Goal: Task Accomplishment & Management: Use online tool/utility

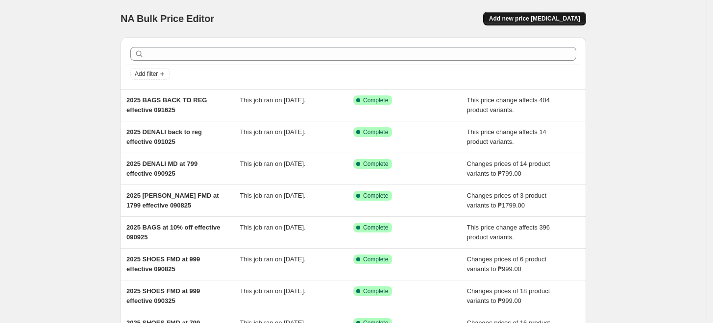
click at [550, 20] on span "Add new price [MEDICAL_DATA]" at bounding box center [534, 19] width 91 height 8
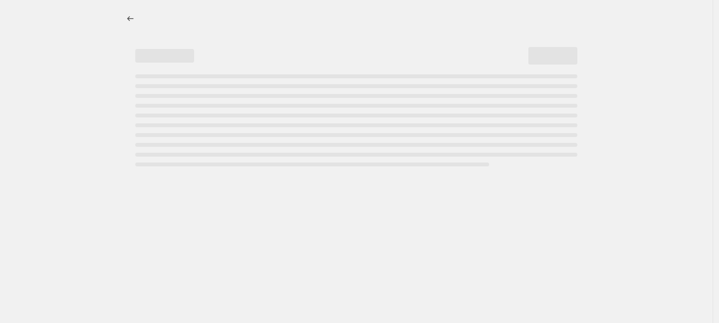
select select "percentage"
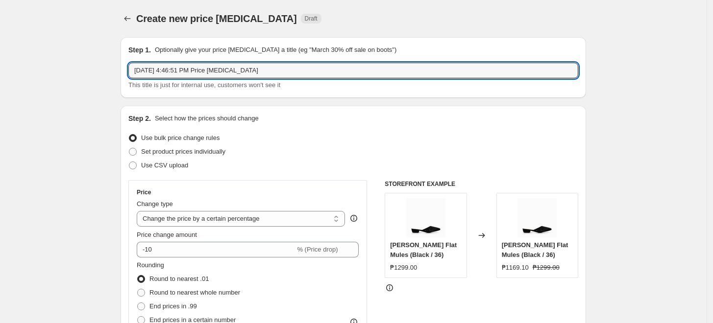
drag, startPoint x: 272, startPoint y: 73, endPoint x: -36, endPoint y: 50, distance: 309.0
click at [0, 50] on html "Home Settings Plans Skip to content Create new price [MEDICAL_DATA]. This page …" at bounding box center [356, 161] width 713 height 323
type input "2025 SHOES BACK TO REG effective 091725"
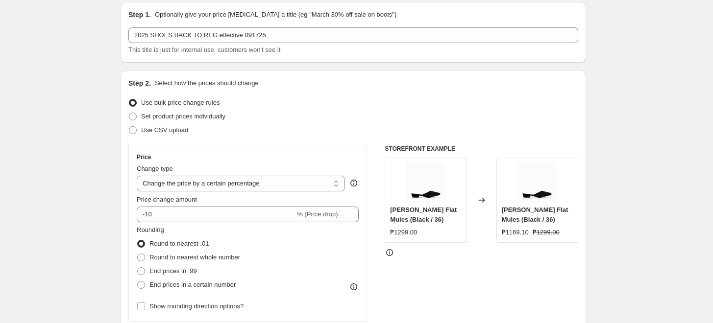
scroll to position [54, 0]
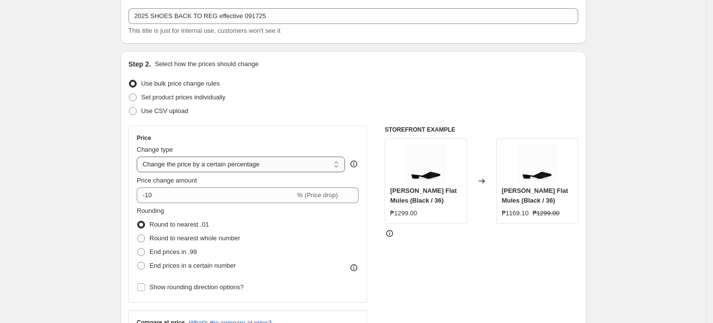
click at [188, 165] on select "Change the price to a certain amount Change the price by a certain amount Chang…" at bounding box center [241, 165] width 208 height 16
select select "ecap"
click at [139, 157] on select "Change the price to a certain amount Change the price by a certain amount Chang…" at bounding box center [241, 165] width 208 height 16
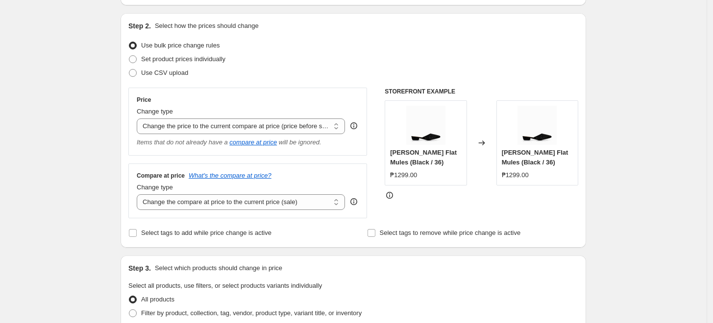
scroll to position [163, 0]
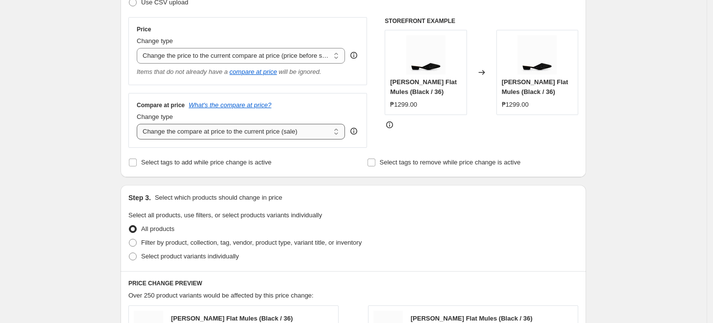
click at [193, 131] on select "Change the compare at price to the current price (sale) Change the compare at p…" at bounding box center [241, 132] width 208 height 16
select select "no_change"
click at [139, 124] on select "Change the compare at price to the current price (sale) Change the compare at p…" at bounding box center [241, 132] width 208 height 16
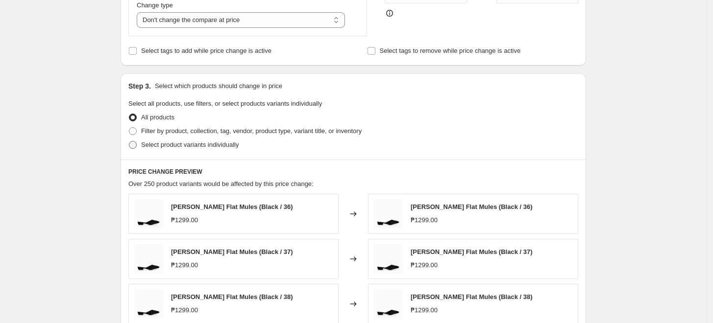
scroll to position [326, 0]
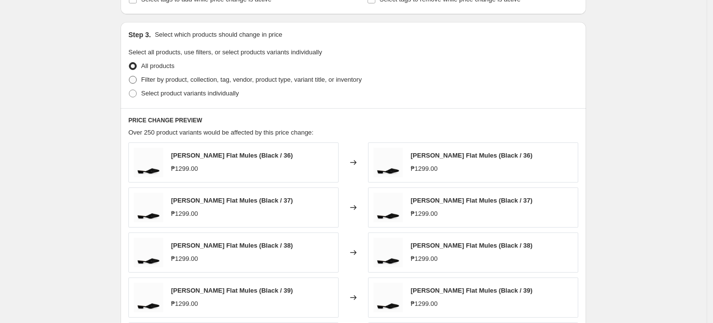
click at [169, 81] on span "Filter by product, collection, tag, vendor, product type, variant title, or inv…" at bounding box center [251, 79] width 220 height 7
click at [129, 76] on input "Filter by product, collection, tag, vendor, product type, variant title, or inv…" at bounding box center [129, 76] width 0 height 0
radio input "true"
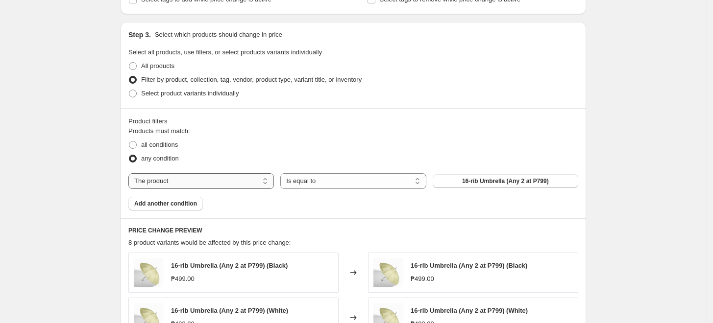
click at [157, 181] on select "The product The product's collection The product's tag The product's vendor The…" at bounding box center [200, 181] width 145 height 16
select select "tag"
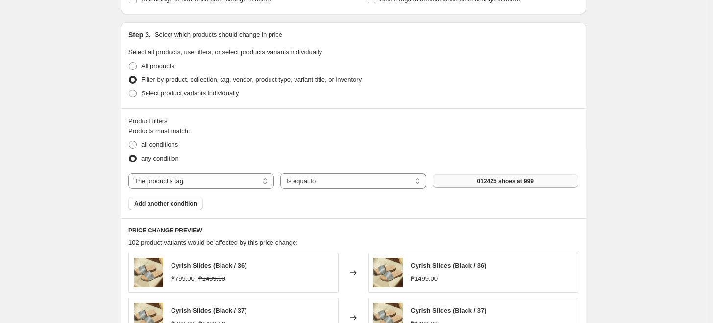
click at [499, 179] on span "012425 shoes at 999" at bounding box center [505, 181] width 56 height 8
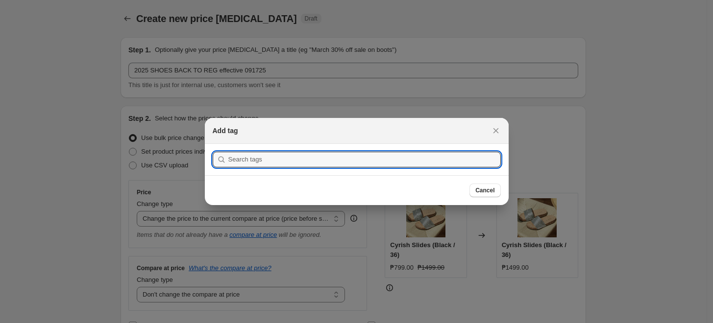
scroll to position [0, 0]
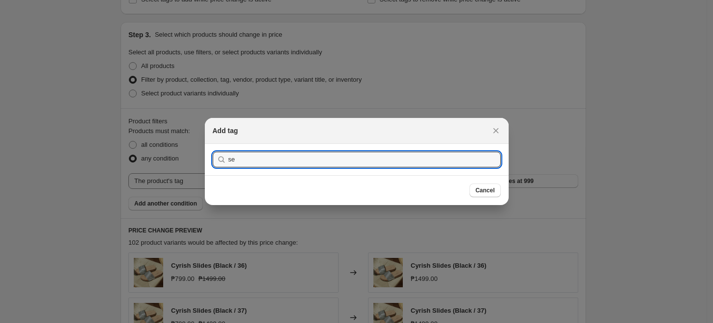
type input "s"
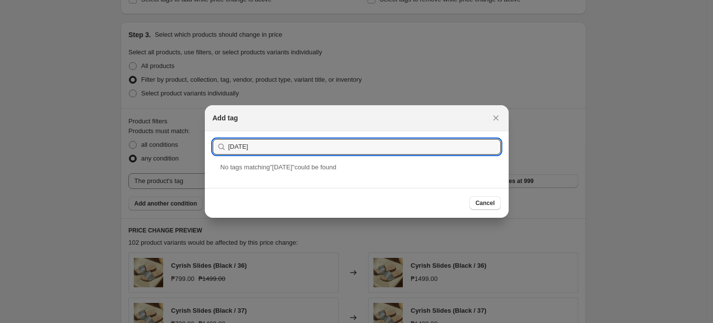
drag, startPoint x: 279, startPoint y: 147, endPoint x: 82, endPoint y: 154, distance: 196.6
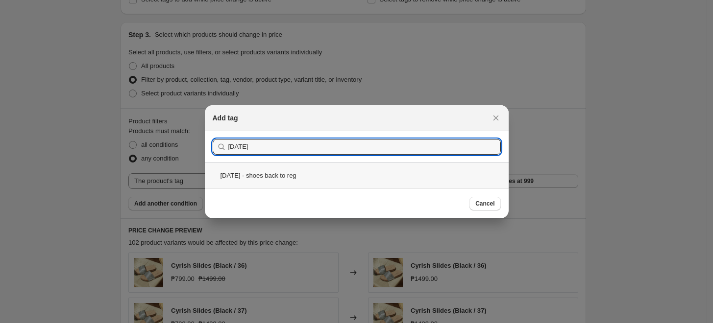
type input "[DATE]"
click at [264, 178] on div "[DATE] - shoes back to reg" at bounding box center [357, 176] width 304 height 26
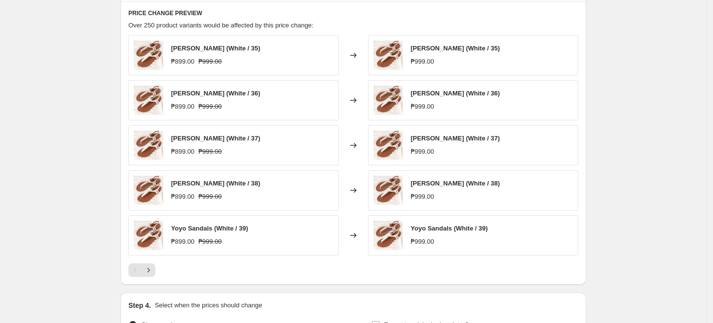
scroll to position [544, 0]
click at [155, 270] on button "Next" at bounding box center [149, 270] width 14 height 14
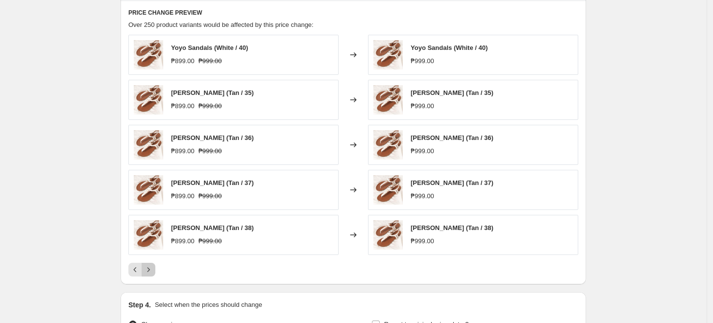
click at [155, 270] on button "Next" at bounding box center [149, 270] width 14 height 14
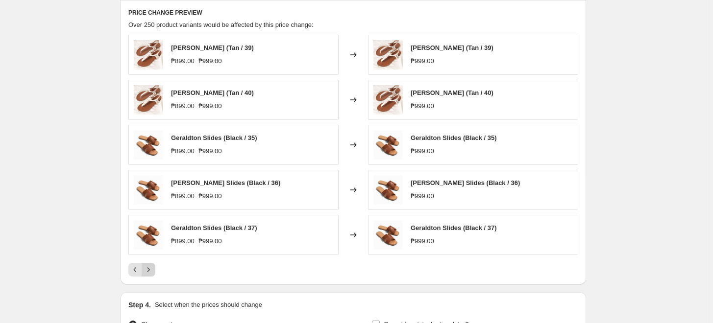
click at [155, 270] on button "Next" at bounding box center [149, 270] width 14 height 14
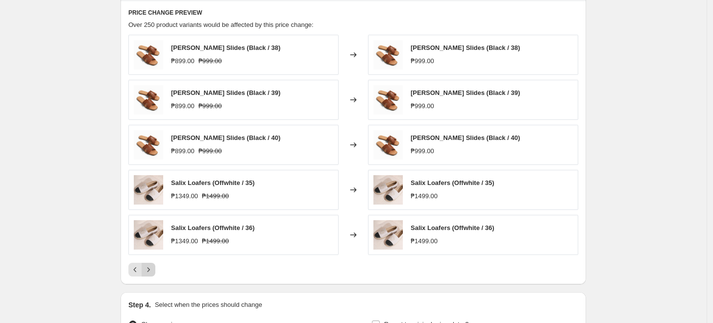
click at [155, 270] on button "Next" at bounding box center [149, 270] width 14 height 14
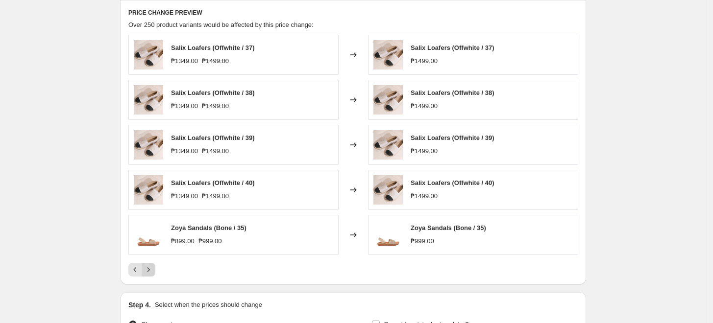
click at [151, 270] on icon "Next" at bounding box center [149, 270] width 10 height 10
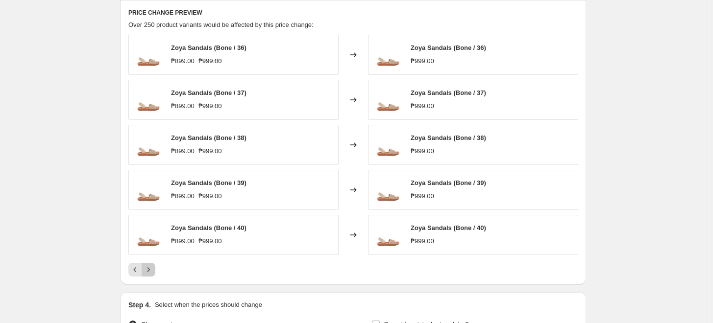
click at [151, 270] on icon "Next" at bounding box center [149, 270] width 10 height 10
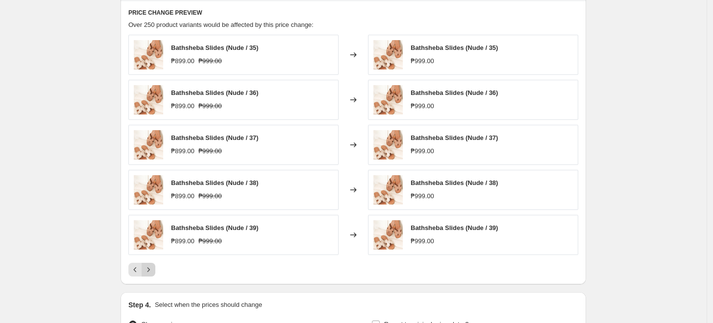
click at [151, 270] on icon "Next" at bounding box center [149, 270] width 10 height 10
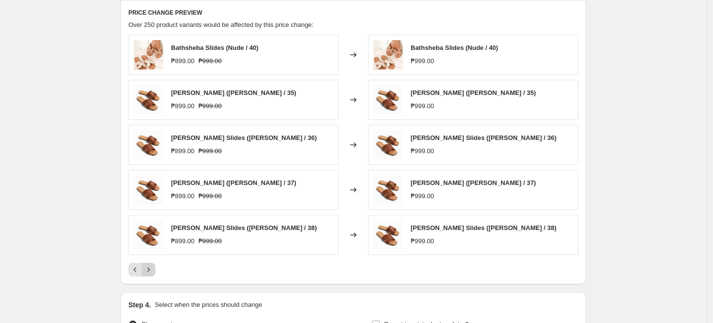
click at [151, 270] on icon "Next" at bounding box center [149, 270] width 10 height 10
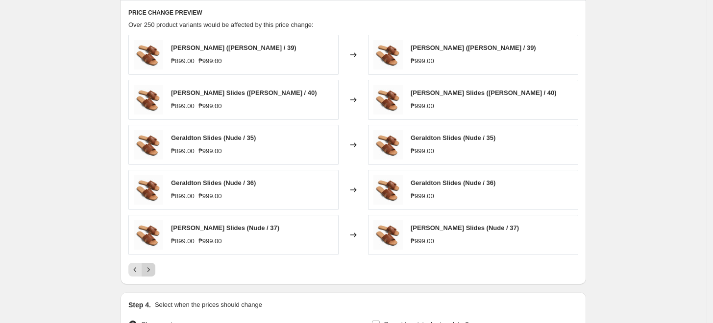
click at [151, 270] on icon "Next" at bounding box center [149, 270] width 10 height 10
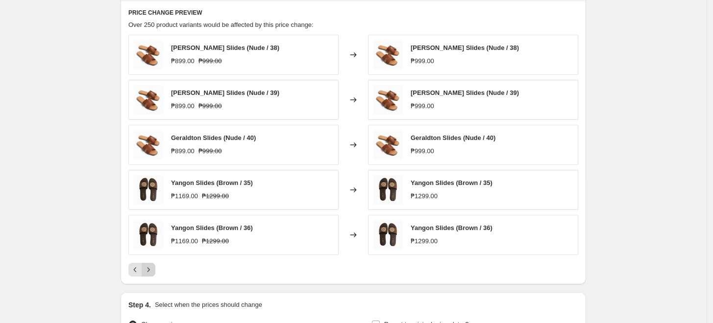
click at [151, 270] on icon "Next" at bounding box center [149, 270] width 10 height 10
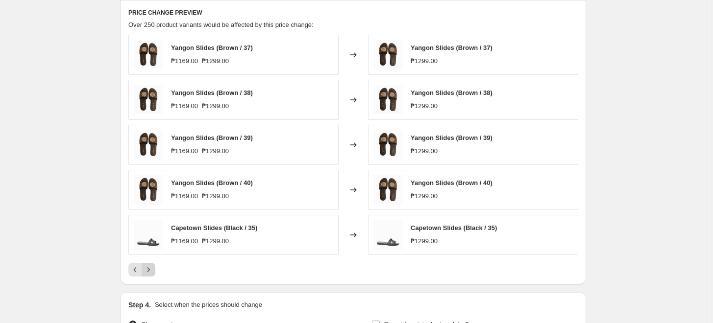
click at [151, 270] on icon "Next" at bounding box center [149, 270] width 10 height 10
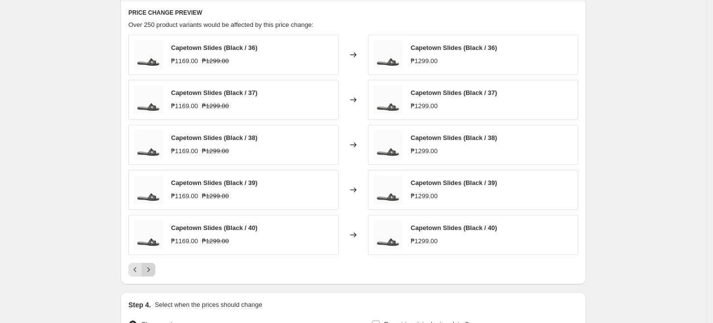
click at [151, 270] on icon "Next" at bounding box center [149, 270] width 10 height 10
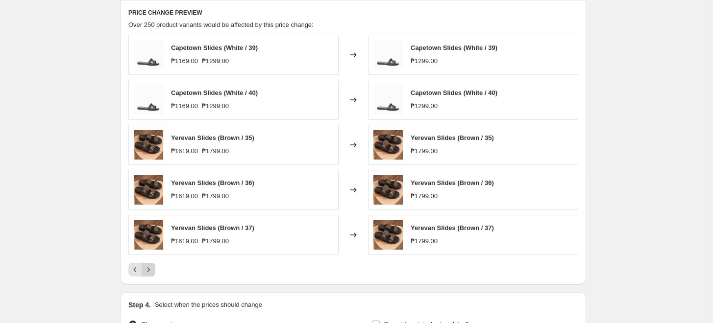
click at [151, 270] on icon "Next" at bounding box center [149, 270] width 10 height 10
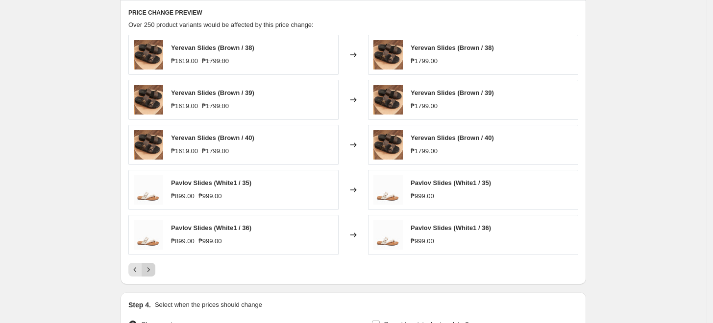
click at [151, 270] on icon "Next" at bounding box center [149, 270] width 10 height 10
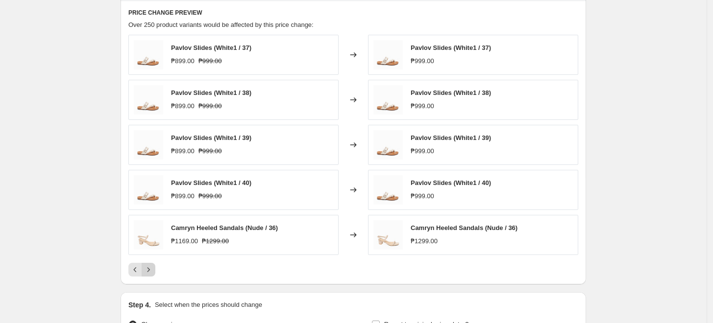
click at [151, 270] on icon "Next" at bounding box center [149, 270] width 10 height 10
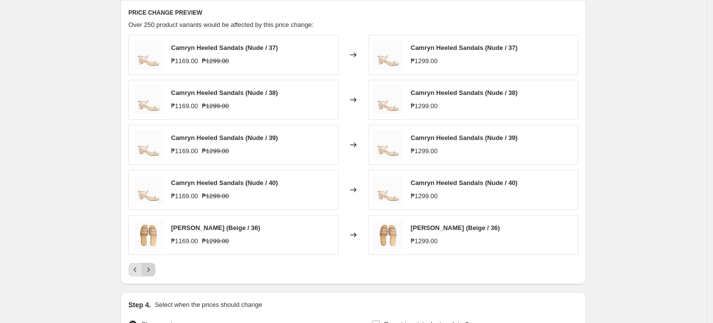
click at [150, 271] on icon "Next" at bounding box center [148, 269] width 2 height 4
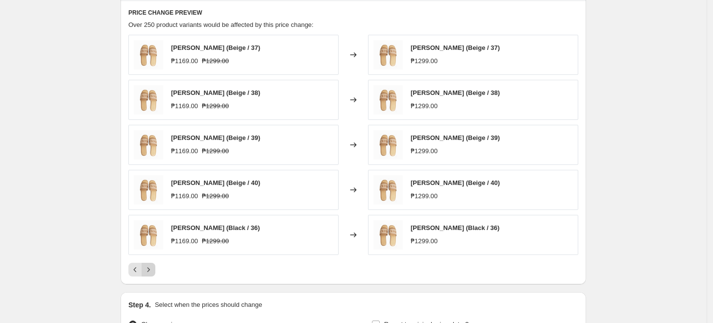
click at [150, 271] on icon "Next" at bounding box center [148, 269] width 2 height 4
click at [149, 274] on button "Next" at bounding box center [149, 270] width 14 height 14
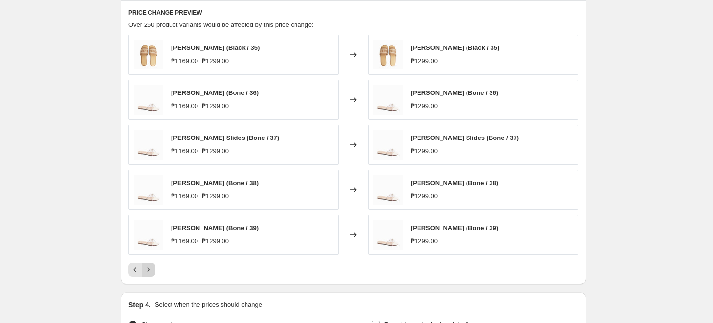
click at [149, 274] on button "Next" at bounding box center [149, 270] width 14 height 14
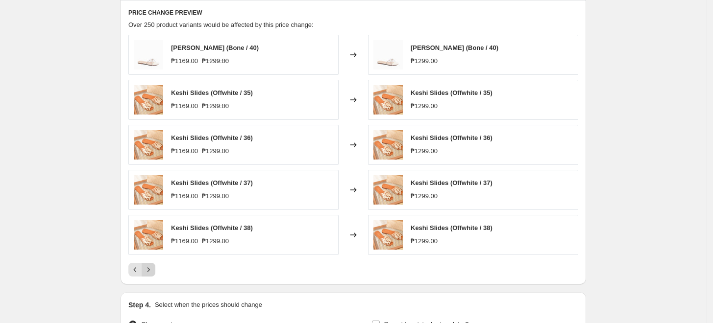
click at [149, 274] on button "Next" at bounding box center [149, 270] width 14 height 14
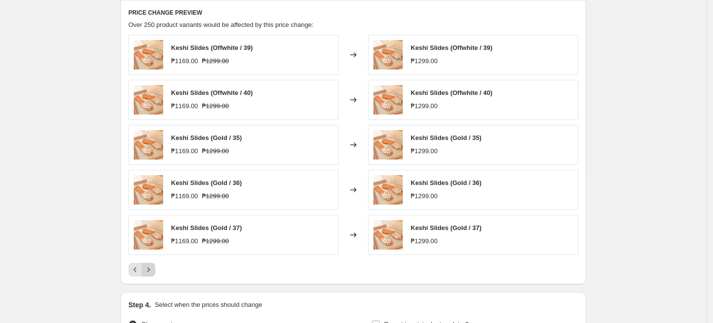
click at [149, 274] on button "Next" at bounding box center [149, 270] width 14 height 14
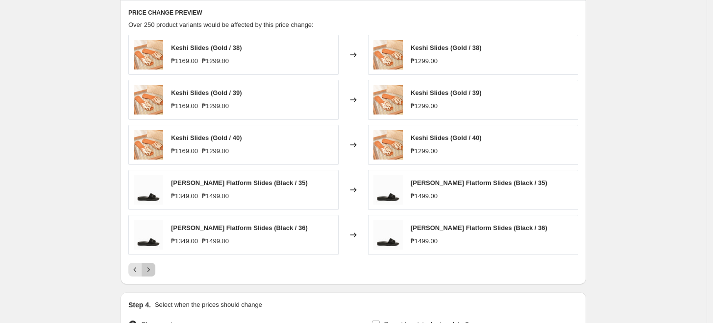
click at [149, 274] on button "Next" at bounding box center [149, 270] width 14 height 14
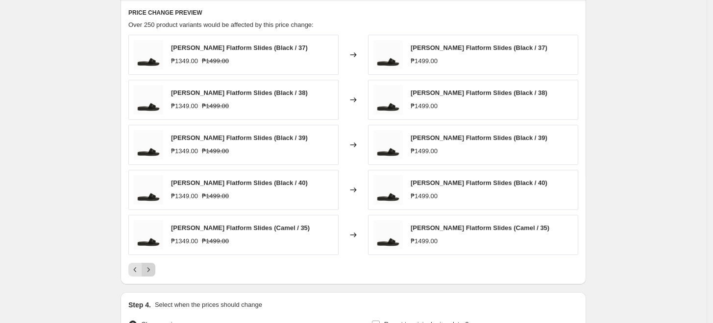
click at [149, 274] on button "Next" at bounding box center [149, 270] width 14 height 14
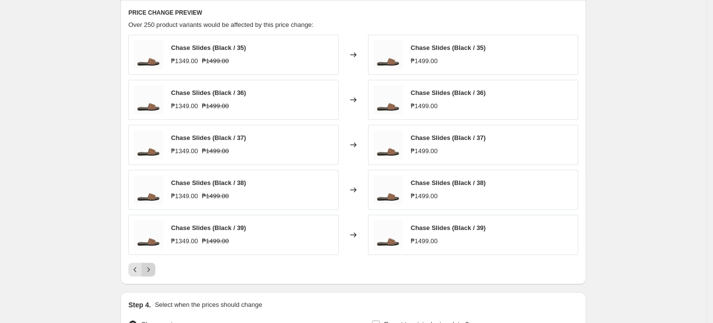
click at [149, 274] on button "Next" at bounding box center [149, 270] width 14 height 14
click at [153, 268] on icon "Next" at bounding box center [149, 270] width 10 height 10
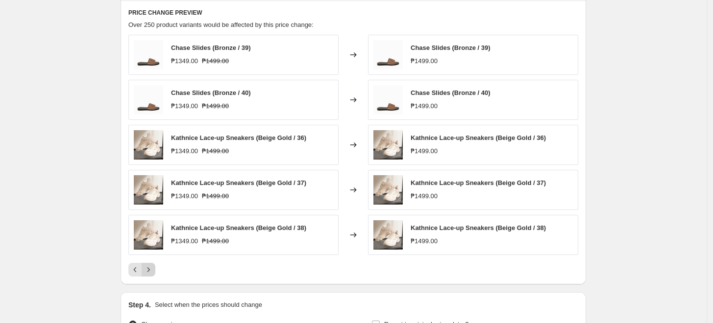
click at [153, 268] on icon "Next" at bounding box center [149, 270] width 10 height 10
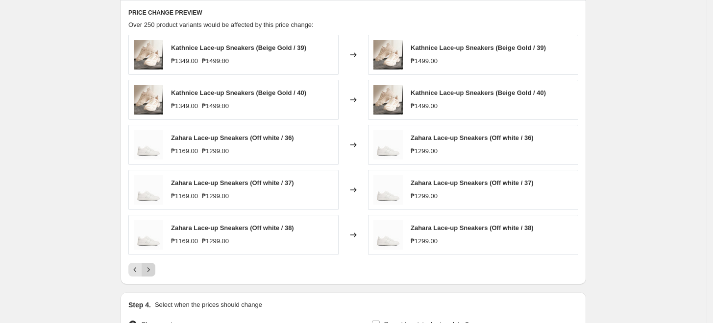
click at [153, 268] on icon "Next" at bounding box center [149, 270] width 10 height 10
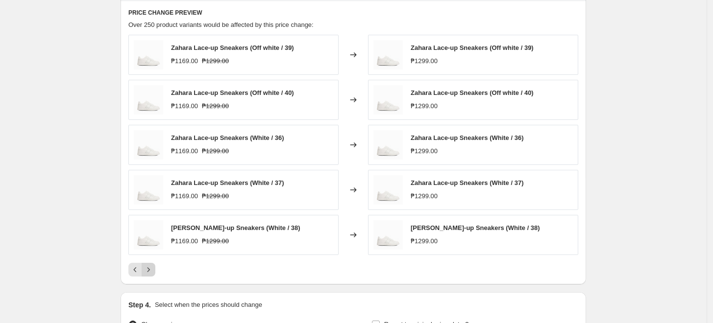
click at [153, 268] on icon "Next" at bounding box center [149, 270] width 10 height 10
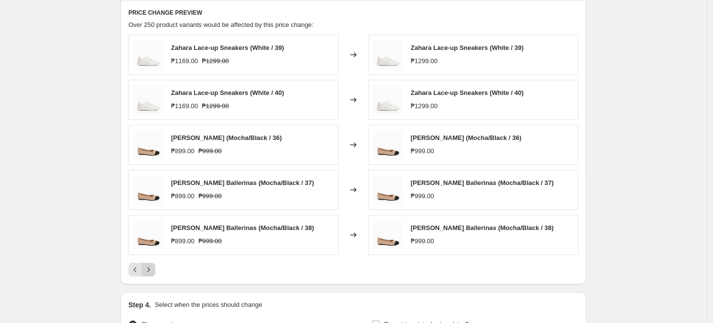
click at [153, 268] on icon "Next" at bounding box center [149, 270] width 10 height 10
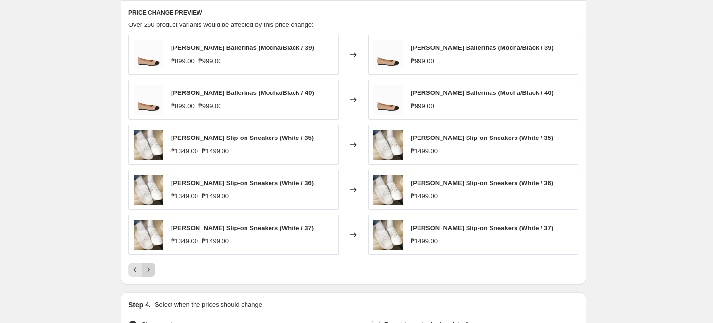
click at [153, 268] on icon "Next" at bounding box center [149, 270] width 10 height 10
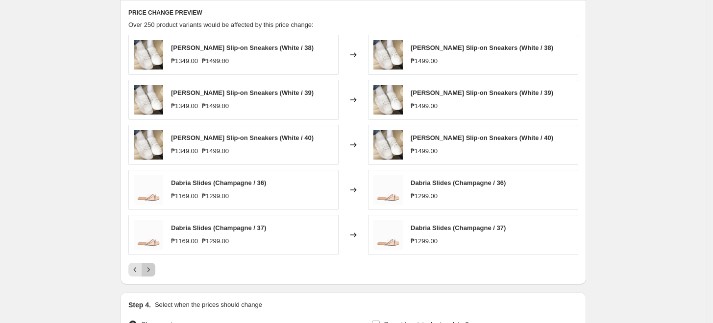
click at [153, 268] on icon "Next" at bounding box center [149, 270] width 10 height 10
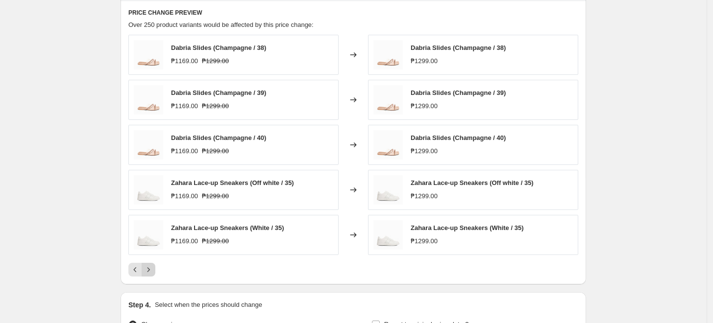
click at [153, 268] on icon "Next" at bounding box center [149, 270] width 10 height 10
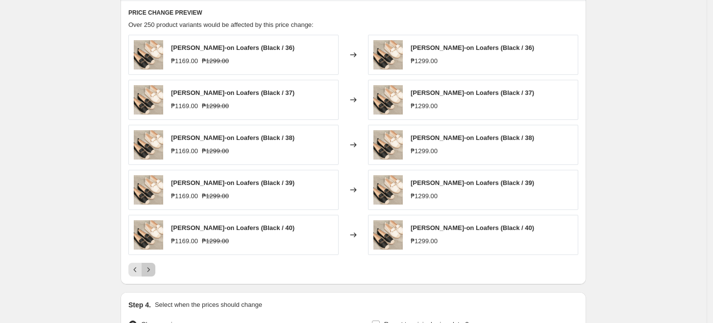
click at [153, 268] on icon "Next" at bounding box center [149, 270] width 10 height 10
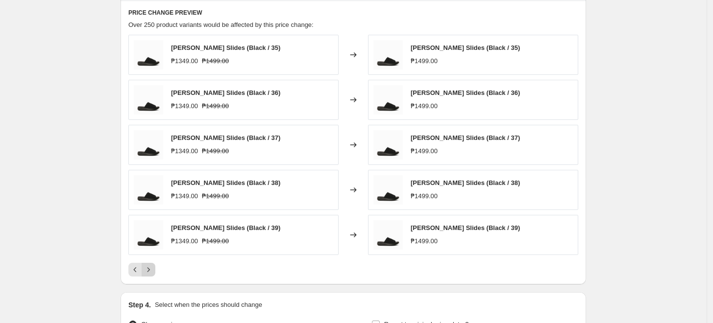
click at [153, 268] on icon "Next" at bounding box center [149, 270] width 10 height 10
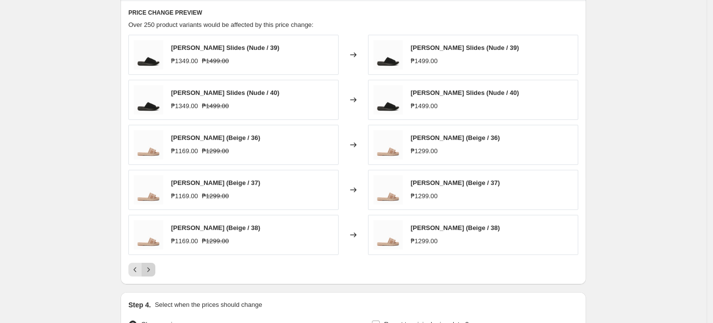
click at [153, 268] on icon "Next" at bounding box center [149, 270] width 10 height 10
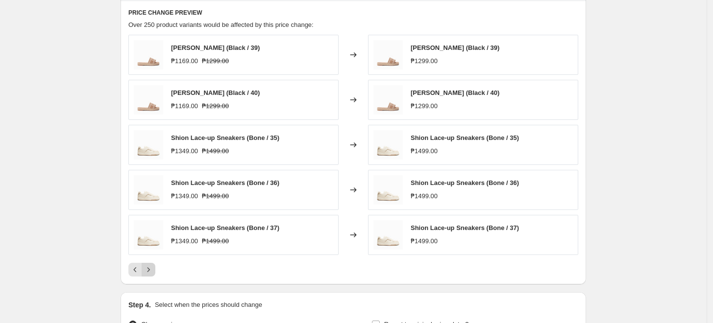
click at [153, 268] on icon "Next" at bounding box center [149, 270] width 10 height 10
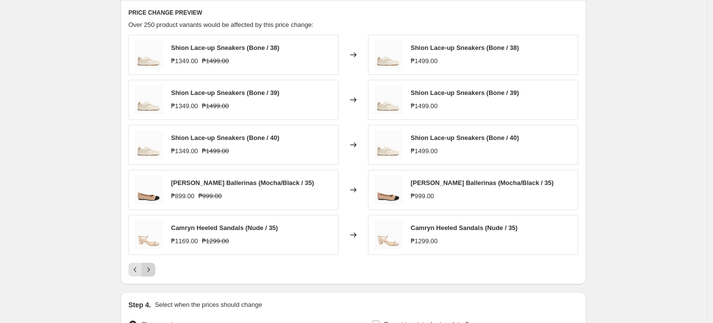
click at [153, 268] on icon "Next" at bounding box center [149, 270] width 10 height 10
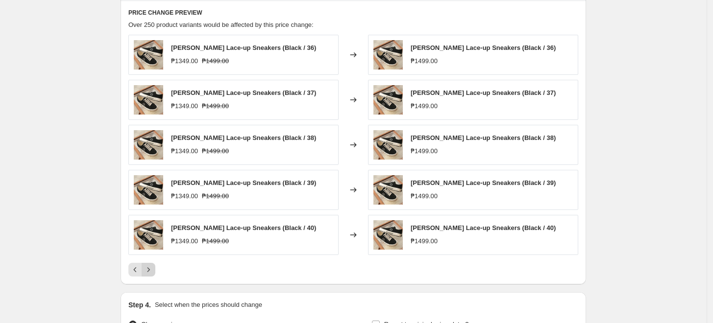
click at [153, 268] on icon "Next" at bounding box center [149, 270] width 10 height 10
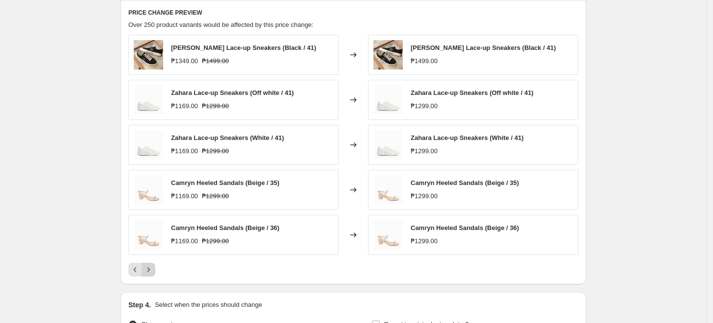
click at [153, 268] on icon "Next" at bounding box center [149, 270] width 10 height 10
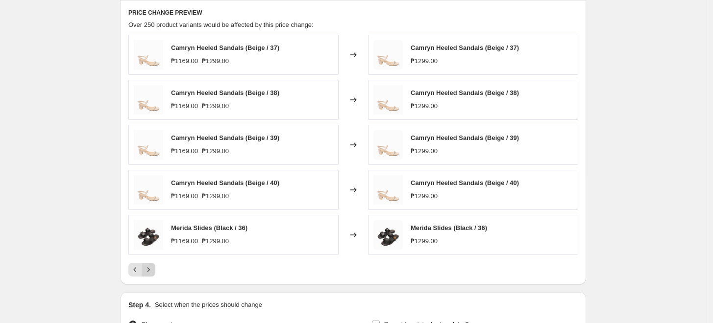
click at [153, 268] on icon "Next" at bounding box center [149, 270] width 10 height 10
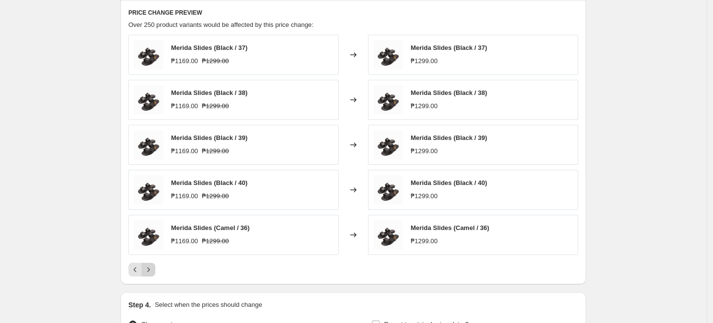
click at [153, 268] on icon "Next" at bounding box center [149, 270] width 10 height 10
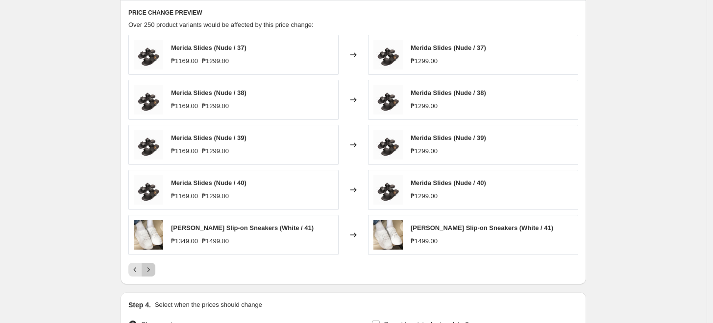
click at [153, 268] on icon "Next" at bounding box center [149, 270] width 10 height 10
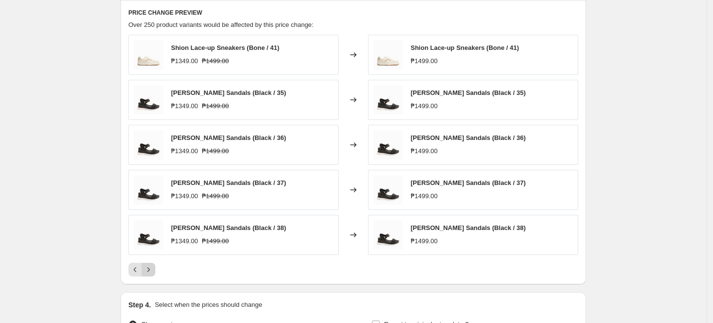
click at [153, 269] on icon "Next" at bounding box center [149, 270] width 10 height 10
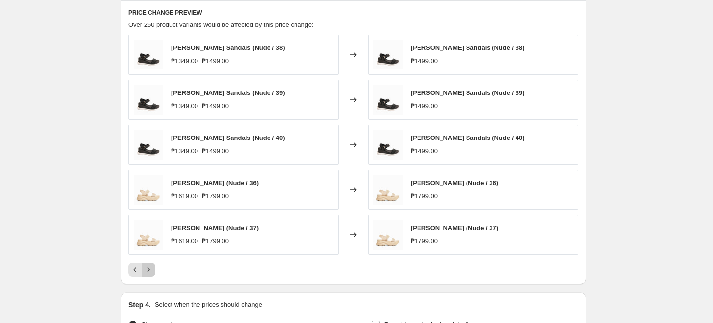
click at [153, 269] on icon "Next" at bounding box center [149, 270] width 10 height 10
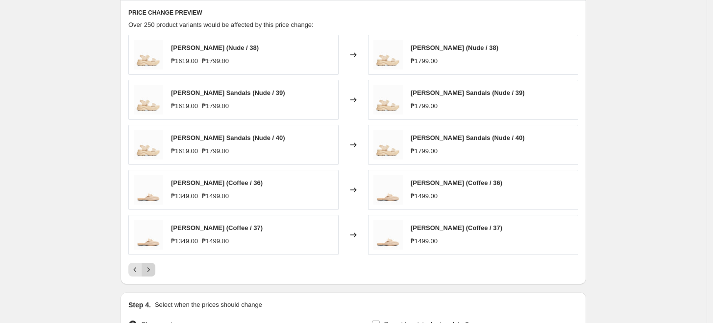
click at [153, 269] on icon "Next" at bounding box center [149, 270] width 10 height 10
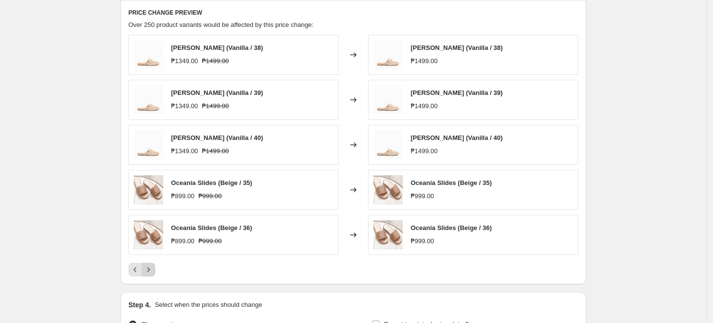
click at [153, 269] on icon "Next" at bounding box center [149, 270] width 10 height 10
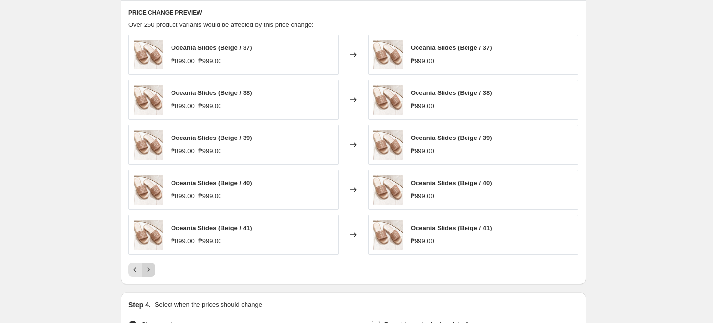
click at [153, 269] on icon "Next" at bounding box center [149, 270] width 10 height 10
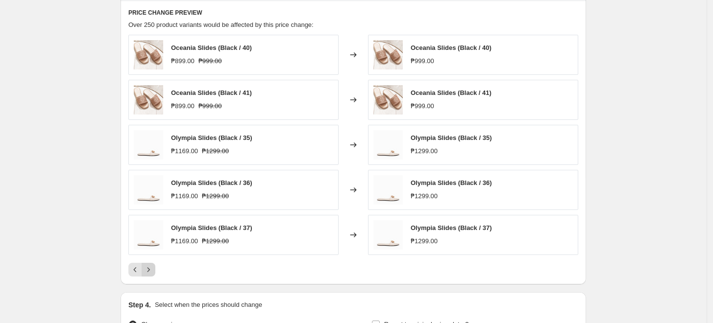
click at [153, 269] on icon "Next" at bounding box center [149, 270] width 10 height 10
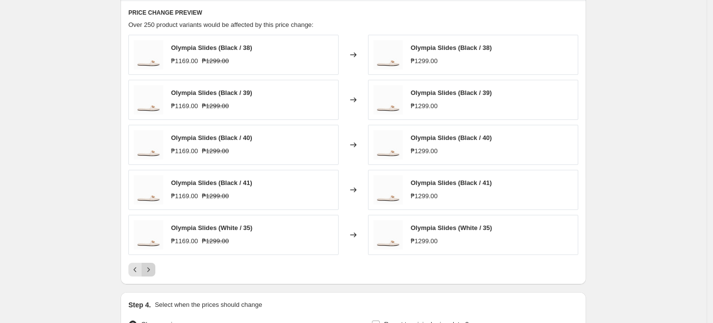
click at [153, 269] on icon "Next" at bounding box center [149, 270] width 10 height 10
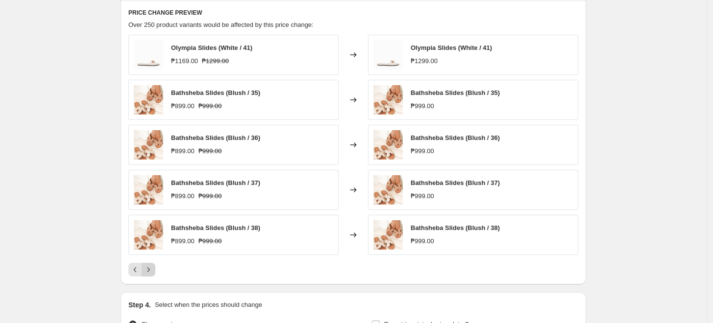
click at [153, 269] on icon "Next" at bounding box center [149, 270] width 10 height 10
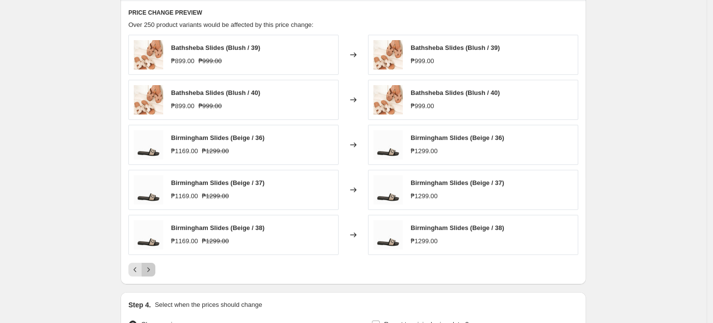
click at [153, 269] on icon "Next" at bounding box center [149, 270] width 10 height 10
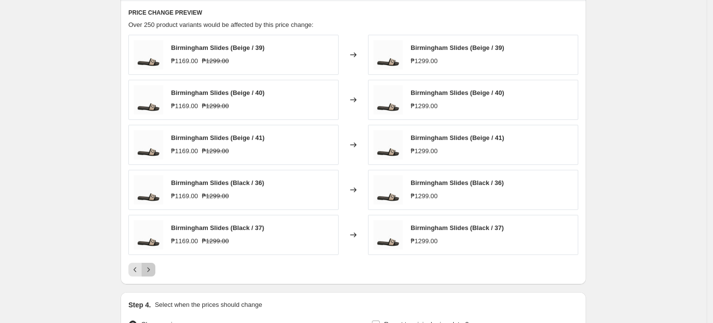
click at [153, 269] on icon "Next" at bounding box center [149, 270] width 10 height 10
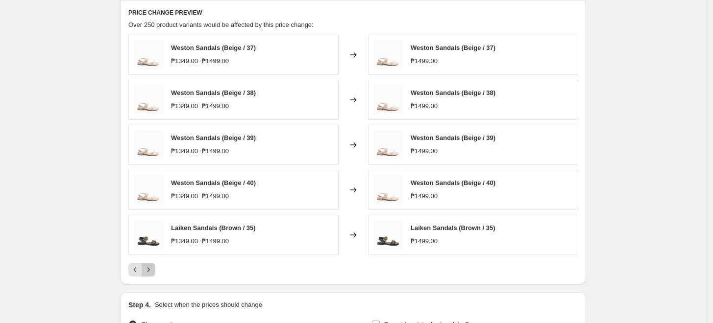
click at [153, 269] on icon "Next" at bounding box center [149, 270] width 10 height 10
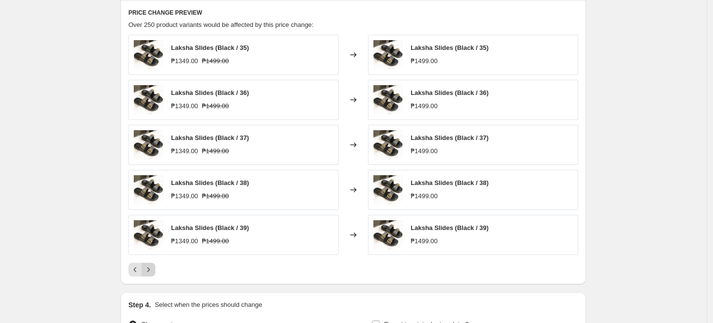
click at [153, 269] on icon "Next" at bounding box center [149, 270] width 10 height 10
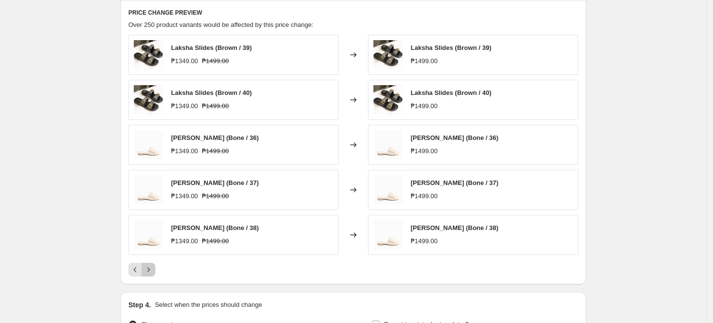
click at [153, 269] on icon "Next" at bounding box center [149, 270] width 10 height 10
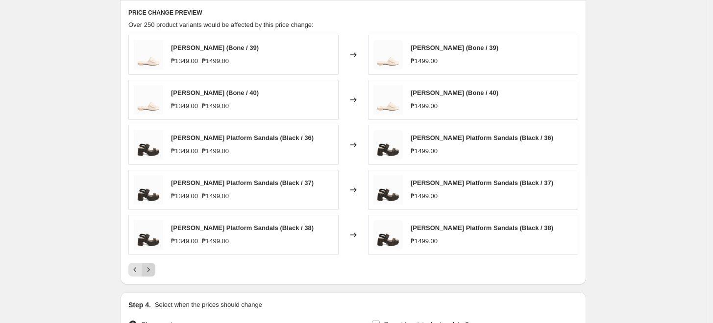
click at [153, 269] on icon "Next" at bounding box center [149, 270] width 10 height 10
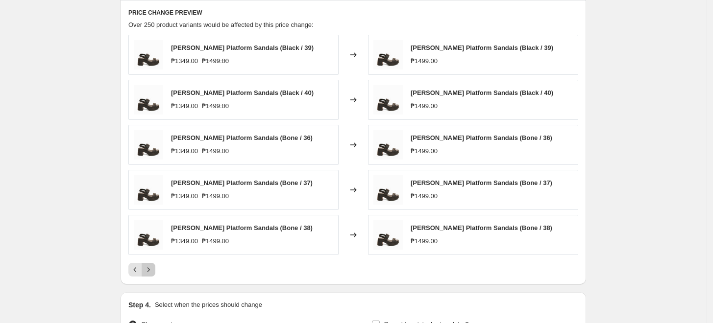
click at [153, 269] on icon "Next" at bounding box center [149, 270] width 10 height 10
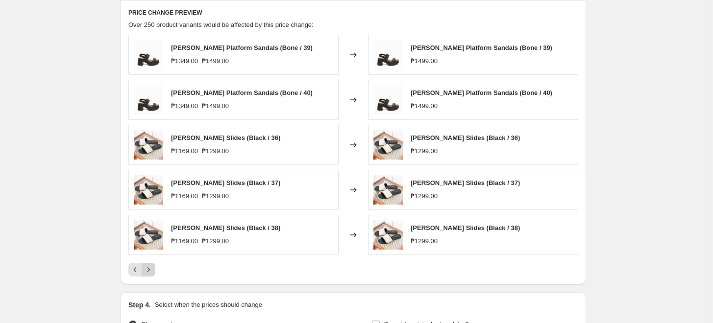
click at [153, 269] on icon "Next" at bounding box center [149, 270] width 10 height 10
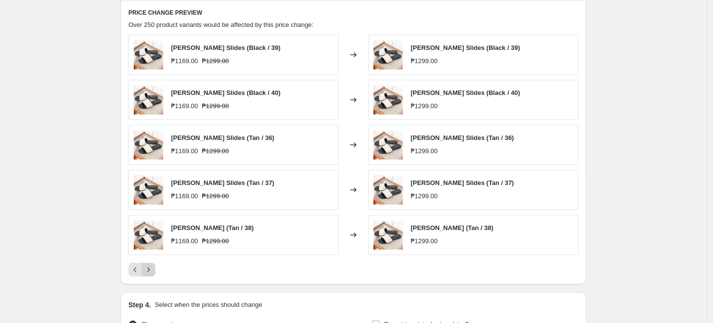
click at [153, 269] on icon "Next" at bounding box center [149, 270] width 10 height 10
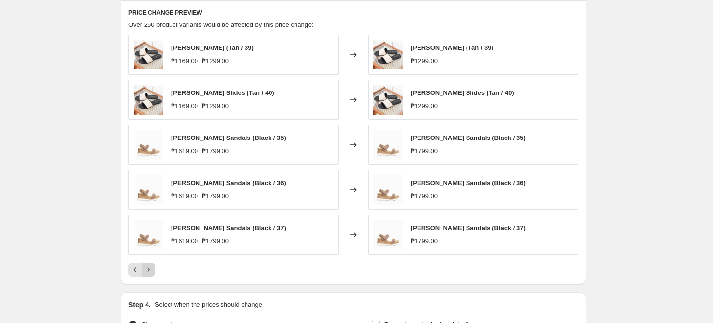
click at [153, 269] on icon "Next" at bounding box center [149, 270] width 10 height 10
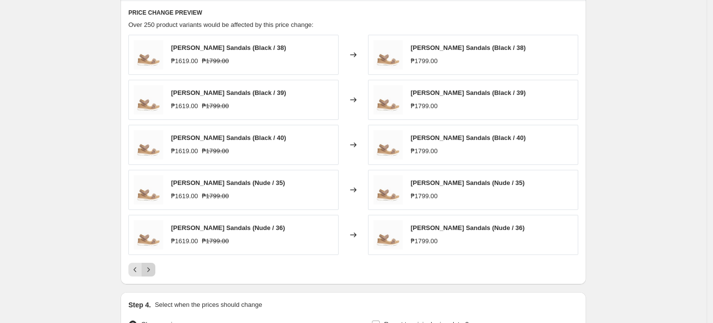
click at [153, 269] on icon "Next" at bounding box center [149, 270] width 10 height 10
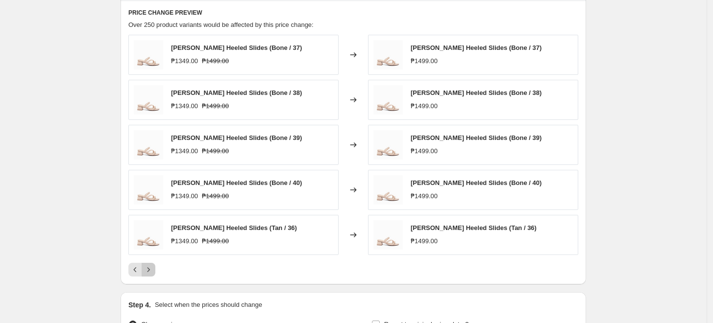
click at [153, 269] on icon "Next" at bounding box center [149, 270] width 10 height 10
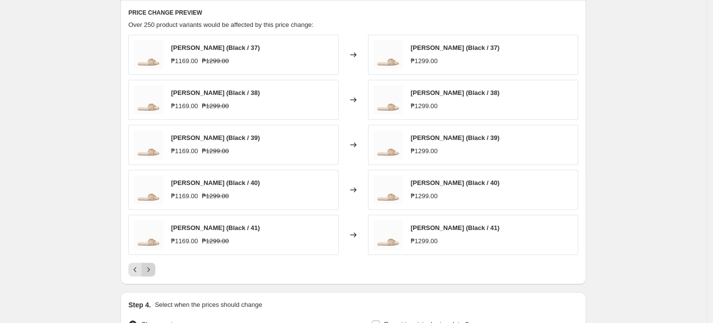
click at [153, 269] on icon "Next" at bounding box center [149, 270] width 10 height 10
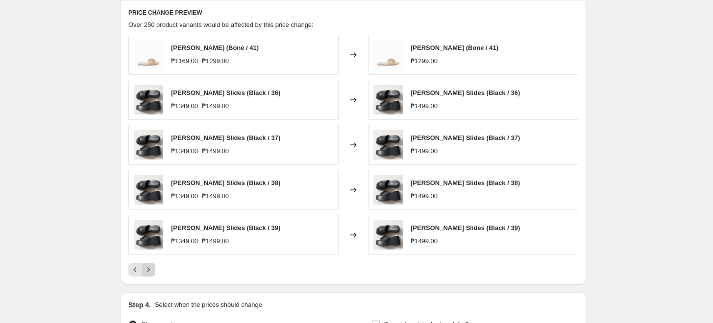
click at [153, 272] on icon "Next" at bounding box center [149, 270] width 10 height 10
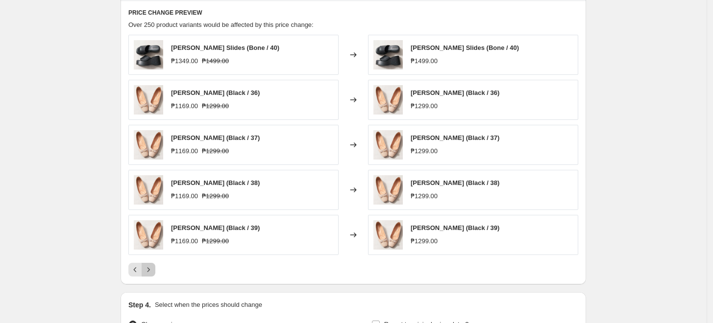
click at [153, 272] on icon "Next" at bounding box center [149, 270] width 10 height 10
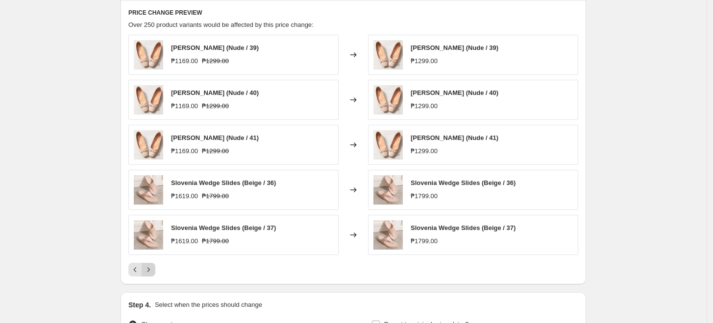
click at [153, 272] on icon "Next" at bounding box center [149, 270] width 10 height 10
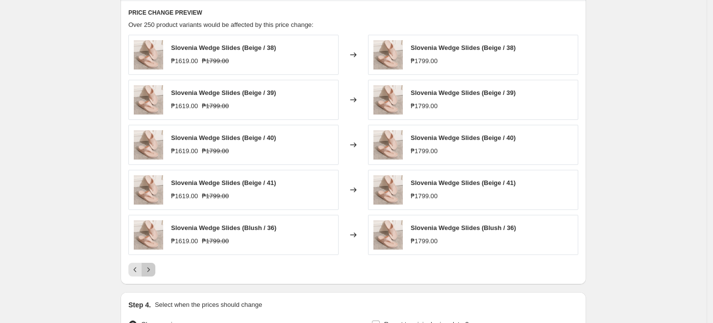
click at [153, 272] on icon "Next" at bounding box center [149, 270] width 10 height 10
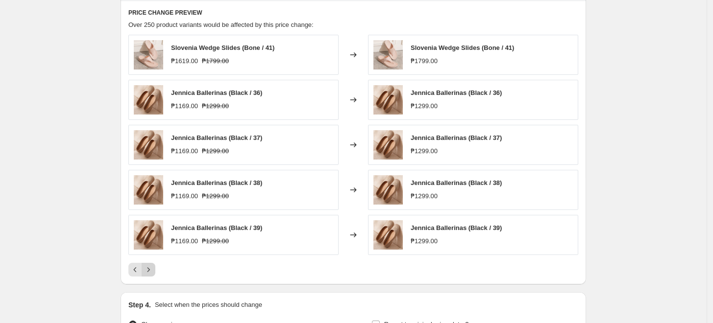
click at [153, 272] on icon "Next" at bounding box center [149, 270] width 10 height 10
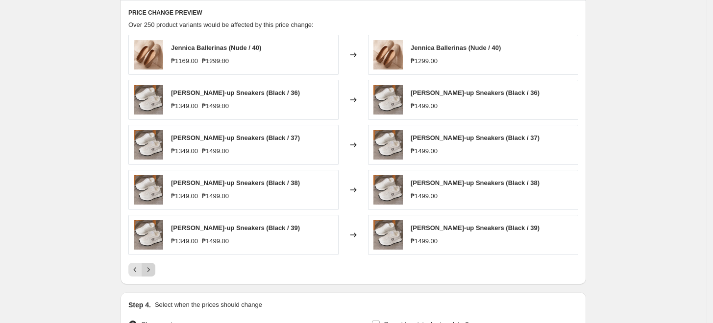
click at [153, 272] on icon "Next" at bounding box center [149, 270] width 10 height 10
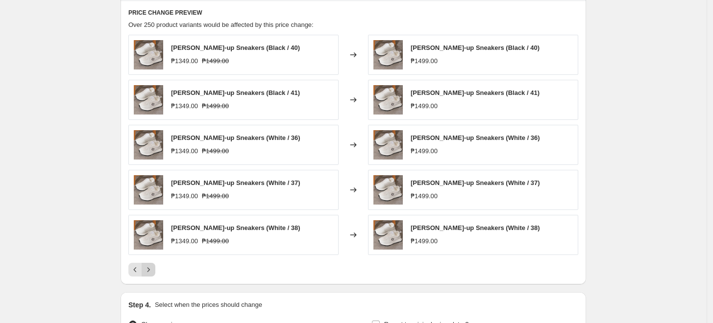
click at [153, 272] on icon "Next" at bounding box center [149, 270] width 10 height 10
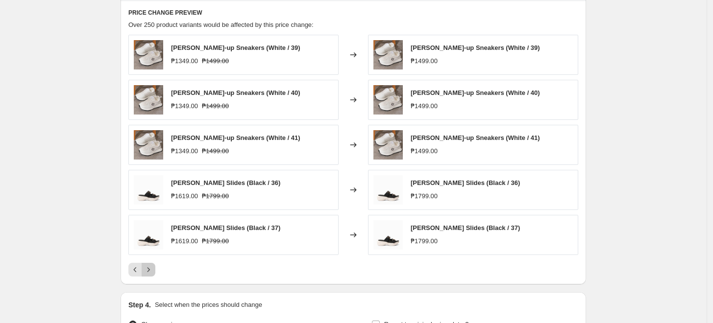
click at [153, 272] on icon "Next" at bounding box center [149, 270] width 10 height 10
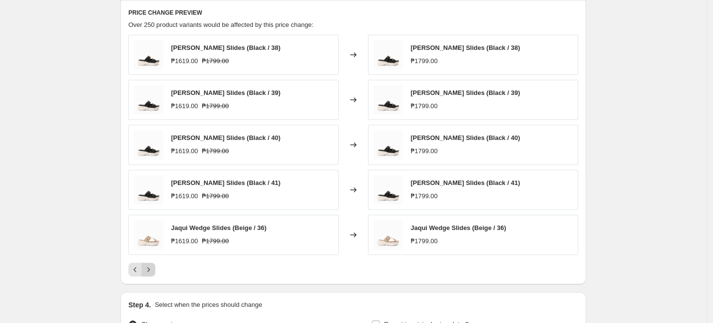
click at [153, 272] on icon "Next" at bounding box center [149, 270] width 10 height 10
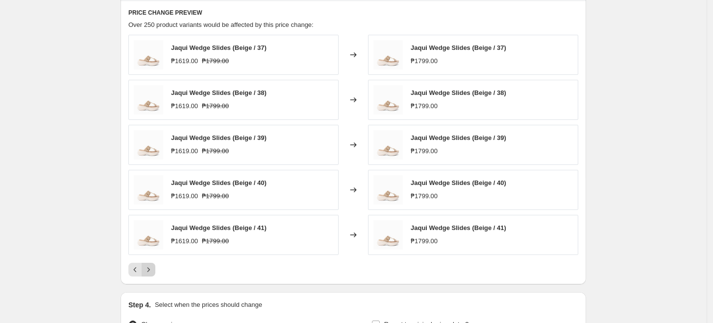
click at [153, 272] on icon "Next" at bounding box center [149, 270] width 10 height 10
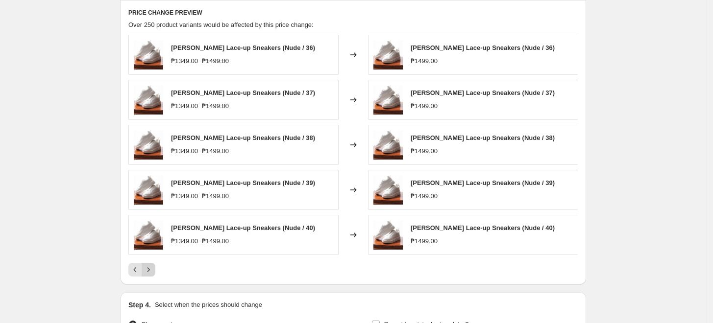
click at [153, 272] on icon "Next" at bounding box center [149, 270] width 10 height 10
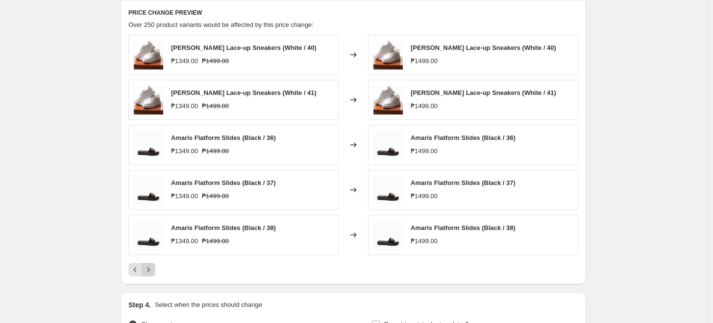
click at [153, 272] on icon "Next" at bounding box center [149, 270] width 10 height 10
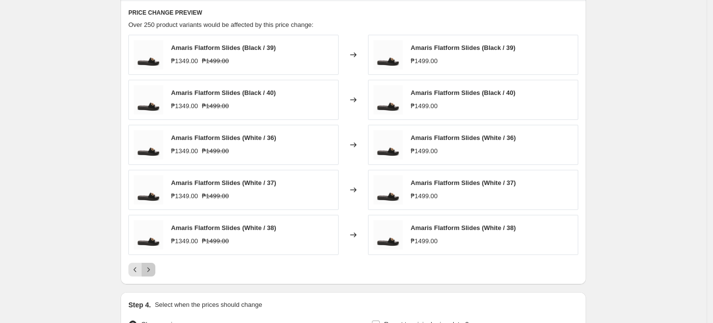
click at [153, 272] on icon "Next" at bounding box center [149, 270] width 10 height 10
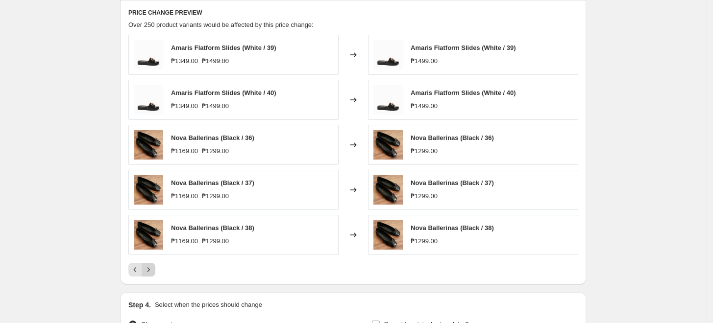
click at [153, 272] on icon "Next" at bounding box center [149, 270] width 10 height 10
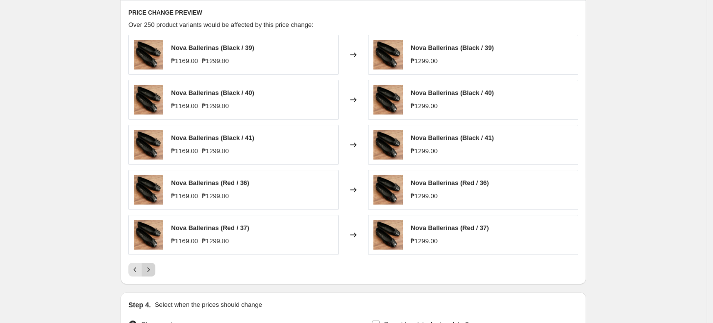
click at [153, 272] on icon "Next" at bounding box center [149, 270] width 10 height 10
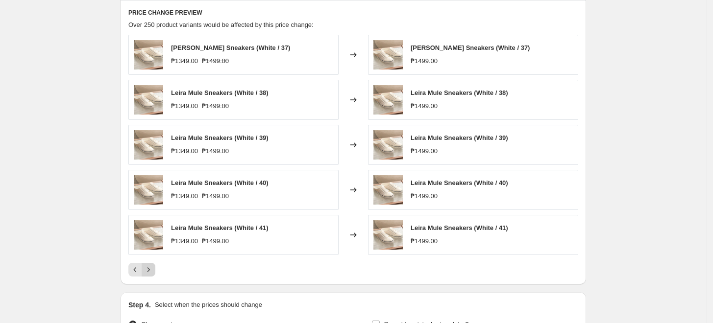
click at [153, 272] on icon "Next" at bounding box center [149, 270] width 10 height 10
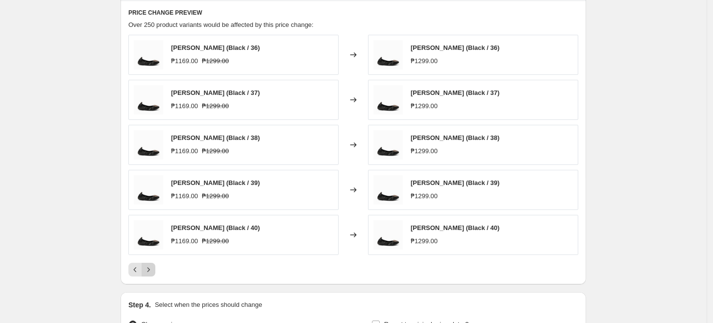
click at [153, 272] on icon "Next" at bounding box center [149, 270] width 10 height 10
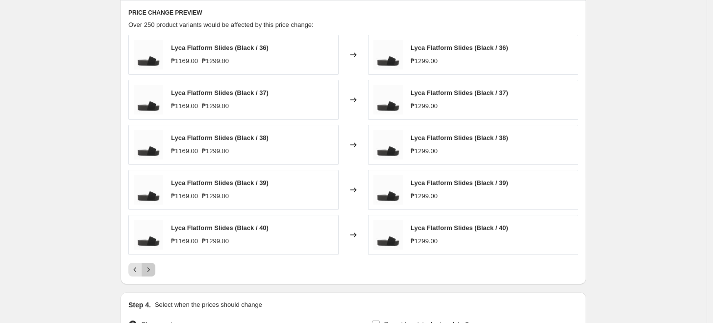
click at [153, 272] on icon "Next" at bounding box center [149, 270] width 10 height 10
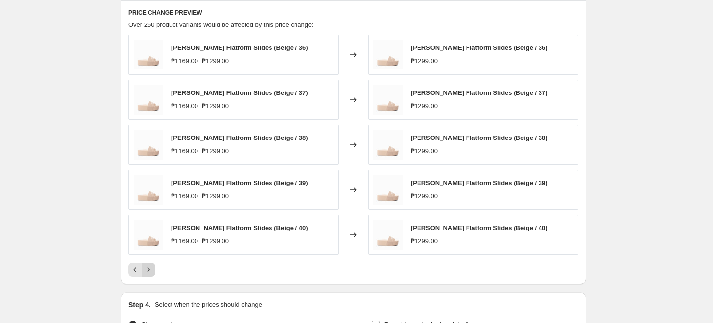
click at [153, 272] on icon "Next" at bounding box center [149, 270] width 10 height 10
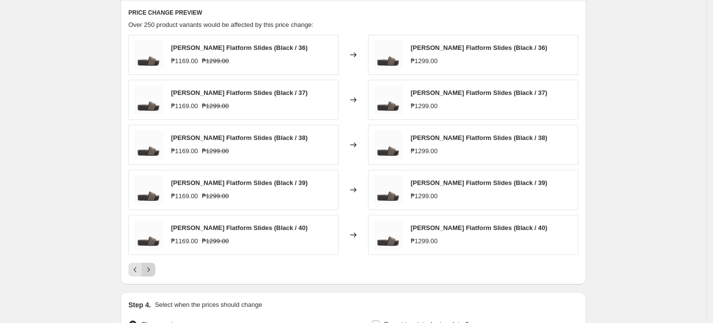
click at [153, 272] on icon "Next" at bounding box center [149, 270] width 10 height 10
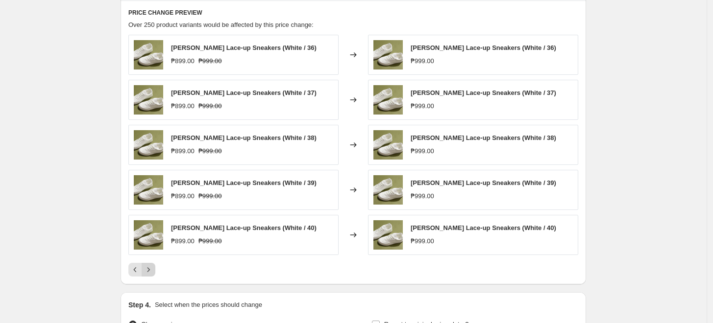
click at [153, 272] on icon "Next" at bounding box center [149, 270] width 10 height 10
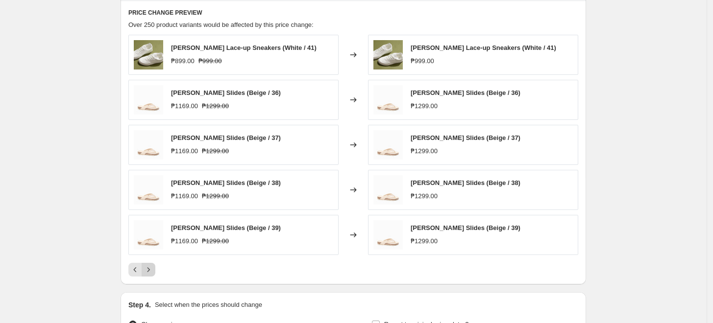
click at [153, 272] on icon "Next" at bounding box center [149, 270] width 10 height 10
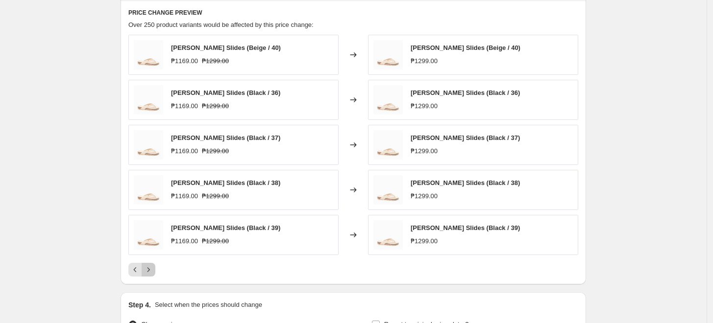
click at [153, 272] on icon "Next" at bounding box center [149, 270] width 10 height 10
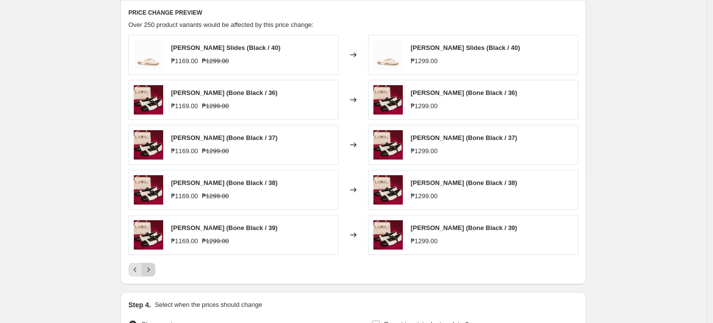
click at [153, 272] on icon "Next" at bounding box center [149, 270] width 10 height 10
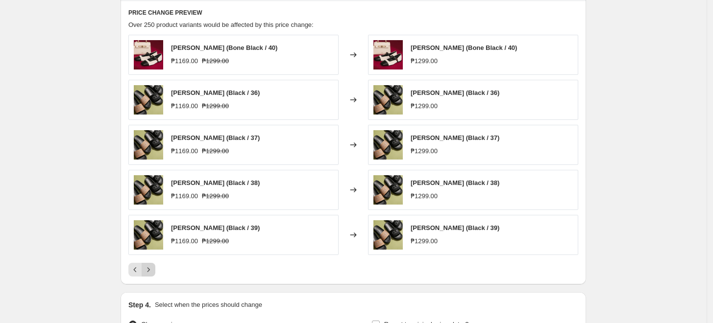
click at [153, 272] on icon "Next" at bounding box center [149, 270] width 10 height 10
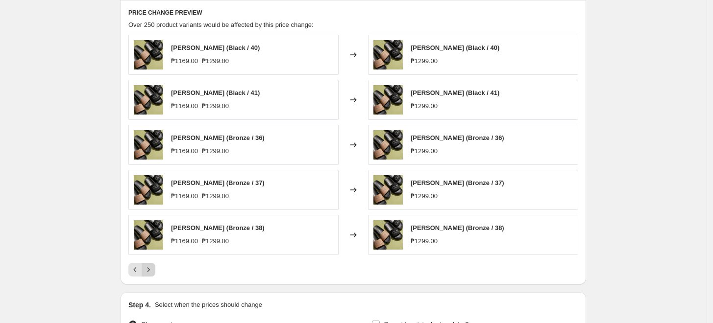
click at [153, 272] on icon "Next" at bounding box center [149, 270] width 10 height 10
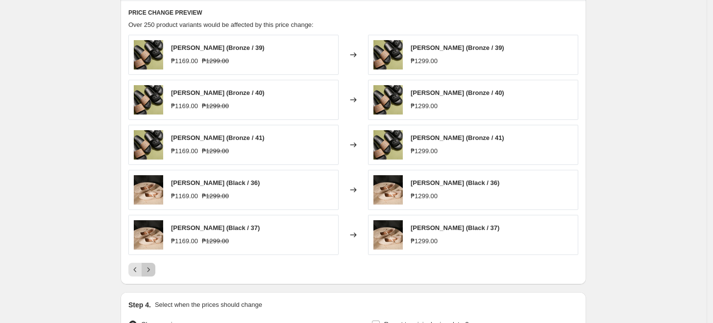
click at [153, 272] on icon "Next" at bounding box center [149, 270] width 10 height 10
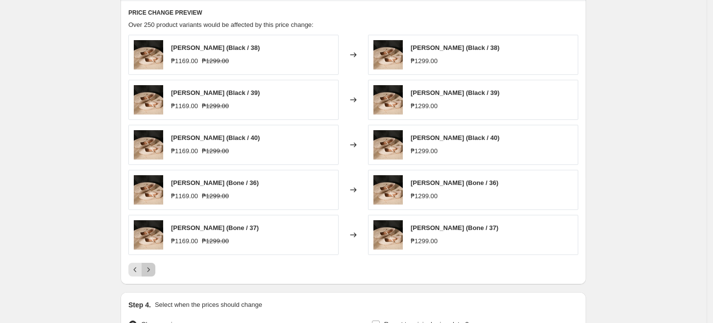
click at [153, 272] on icon "Next" at bounding box center [149, 270] width 10 height 10
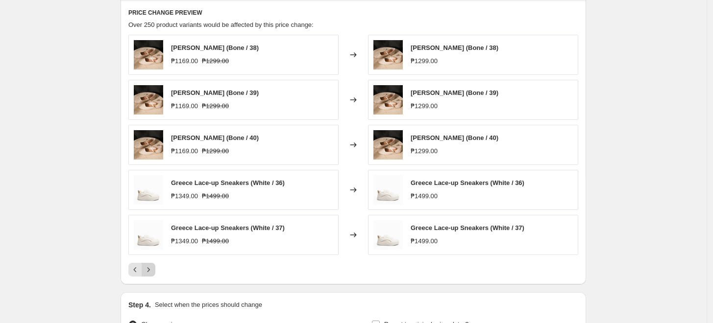
click at [153, 272] on icon "Next" at bounding box center [149, 270] width 10 height 10
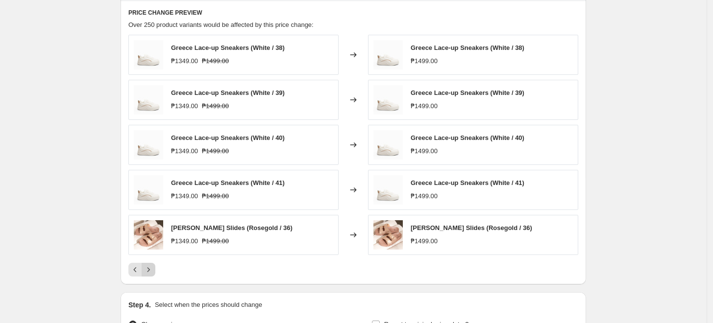
click at [153, 272] on icon "Next" at bounding box center [149, 270] width 10 height 10
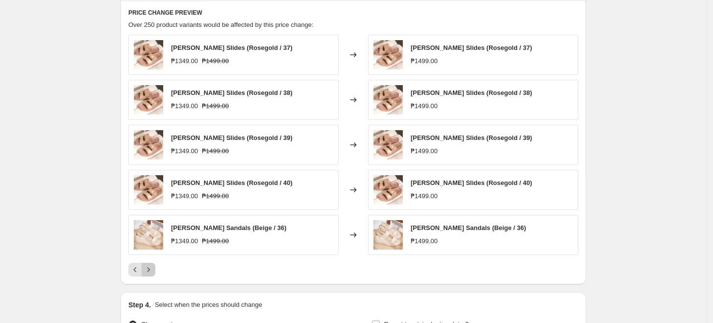
click at [153, 272] on icon "Next" at bounding box center [149, 270] width 10 height 10
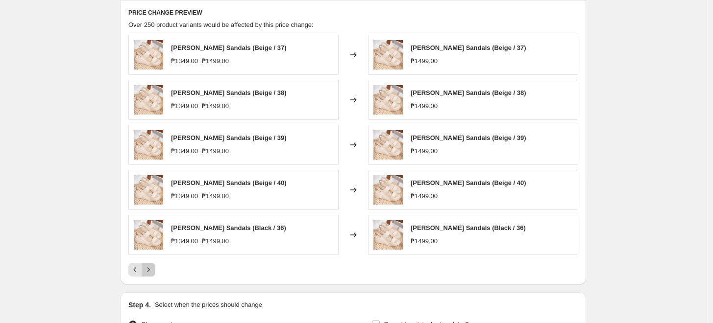
click at [153, 272] on icon "Next" at bounding box center [149, 270] width 10 height 10
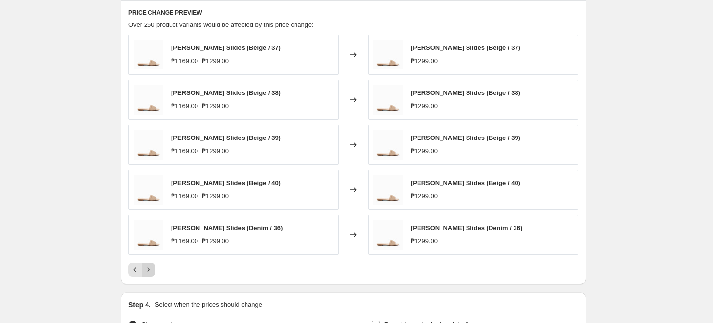
click at [153, 272] on icon "Next" at bounding box center [149, 270] width 10 height 10
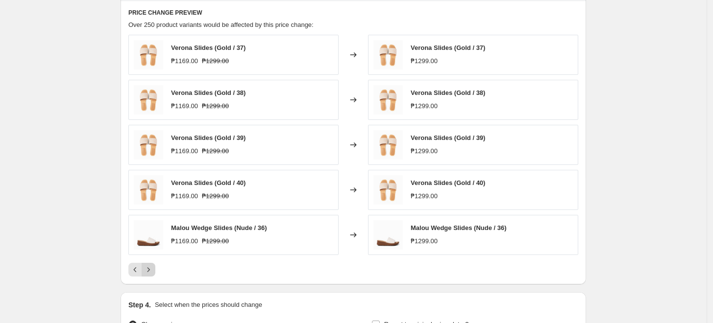
click at [153, 272] on icon "Next" at bounding box center [149, 270] width 10 height 10
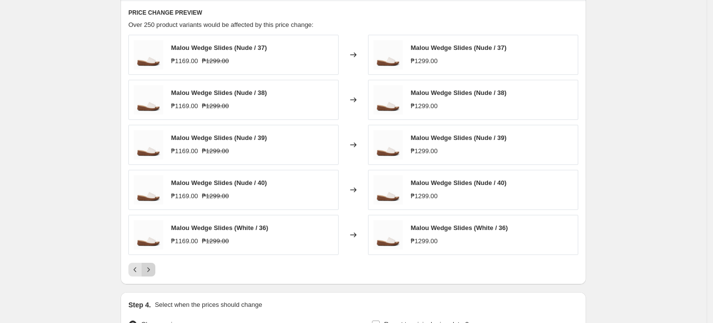
click at [153, 272] on icon "Next" at bounding box center [149, 270] width 10 height 10
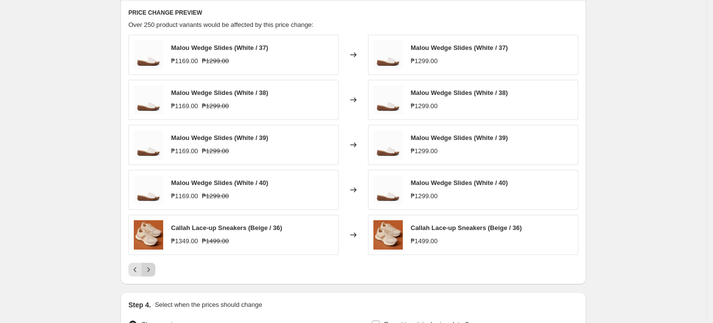
click at [153, 272] on icon "Next" at bounding box center [149, 270] width 10 height 10
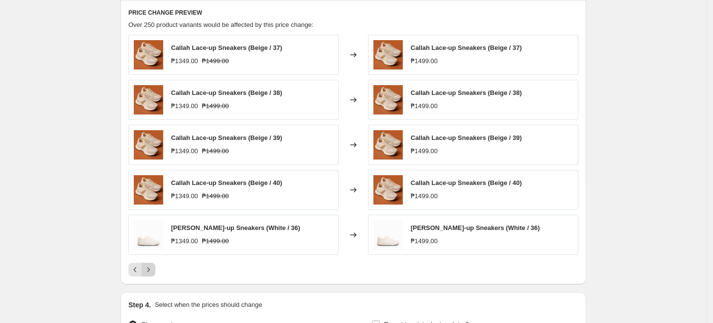
click at [152, 272] on icon "Next" at bounding box center [149, 270] width 10 height 10
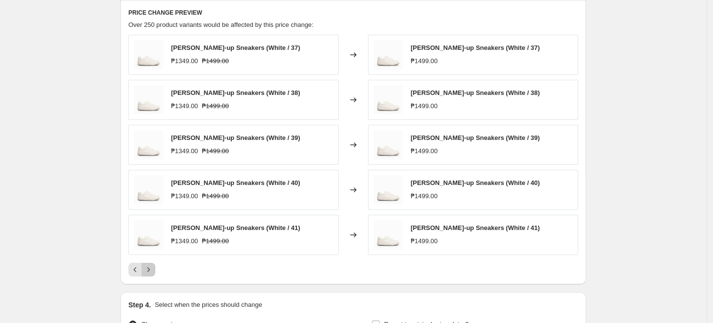
click at [152, 272] on icon "Next" at bounding box center [149, 270] width 10 height 10
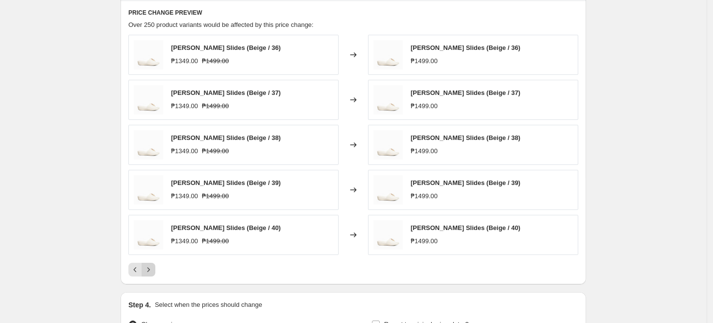
click at [152, 272] on icon "Next" at bounding box center [149, 270] width 10 height 10
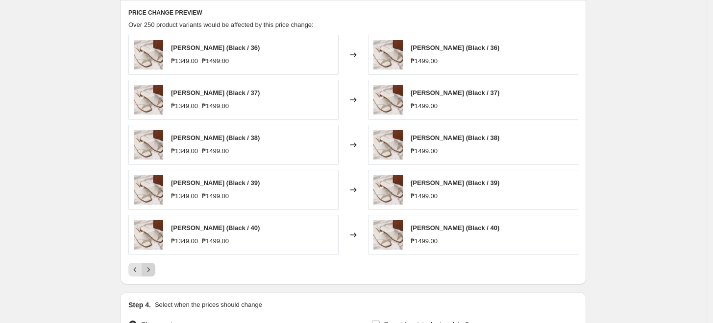
click at [152, 272] on icon "Next" at bounding box center [149, 270] width 10 height 10
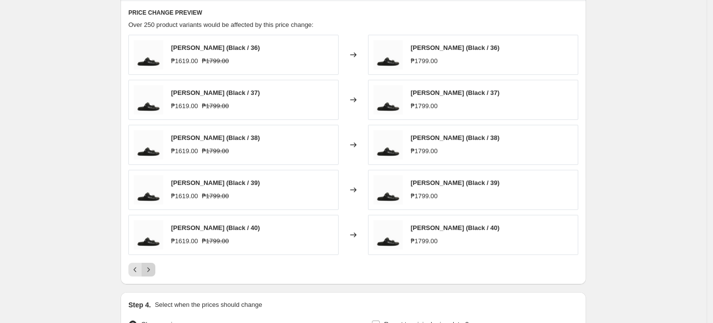
click at [151, 273] on icon "Next" at bounding box center [149, 270] width 10 height 10
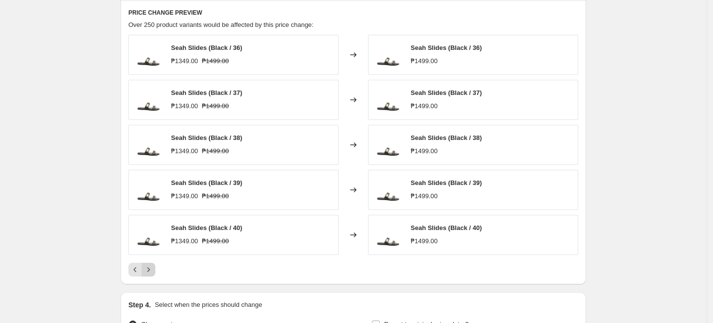
click at [151, 273] on icon "Next" at bounding box center [149, 270] width 10 height 10
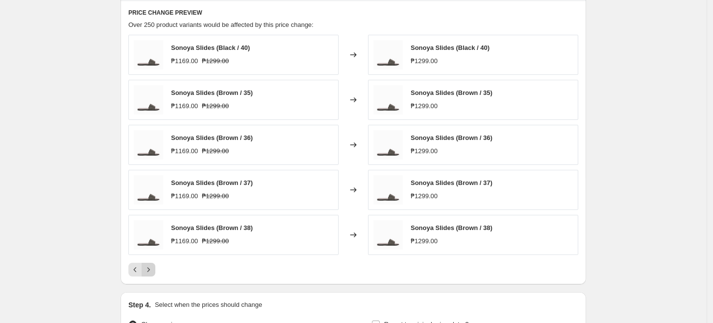
click at [151, 273] on icon "Next" at bounding box center [149, 270] width 10 height 10
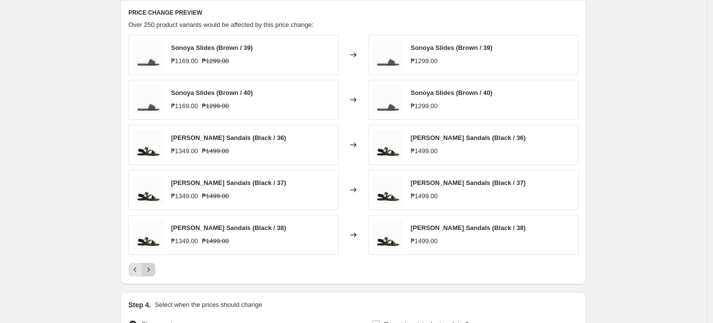
click at [151, 273] on icon "Next" at bounding box center [149, 270] width 10 height 10
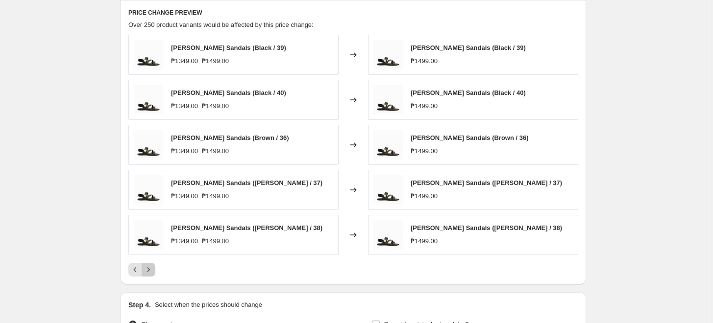
click at [151, 273] on icon "Next" at bounding box center [149, 270] width 10 height 10
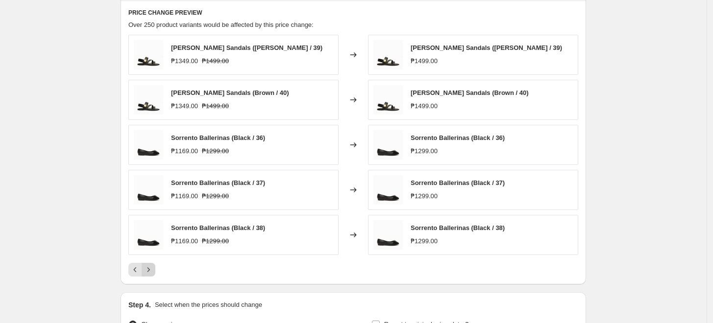
click at [151, 273] on icon "Next" at bounding box center [149, 270] width 10 height 10
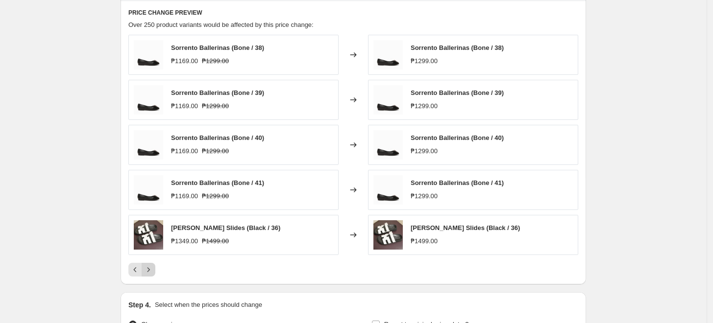
click at [151, 273] on icon "Next" at bounding box center [149, 270] width 10 height 10
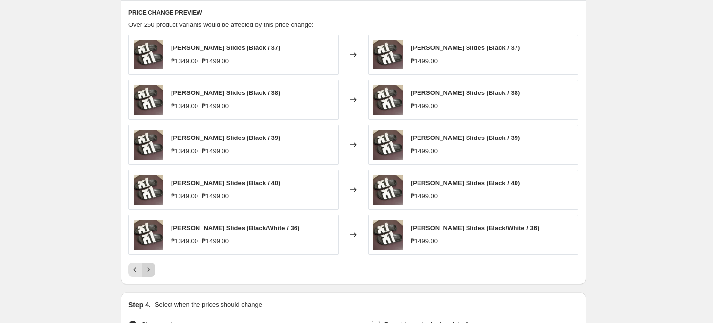
click at [150, 270] on icon "Next" at bounding box center [149, 270] width 10 height 10
click at [149, 269] on icon "Next" at bounding box center [149, 270] width 10 height 10
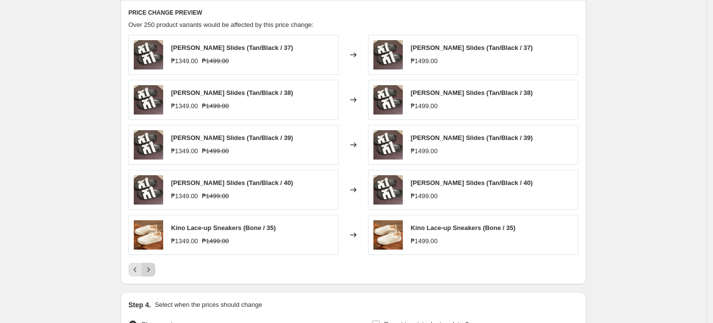
click at [149, 269] on icon "Next" at bounding box center [149, 270] width 10 height 10
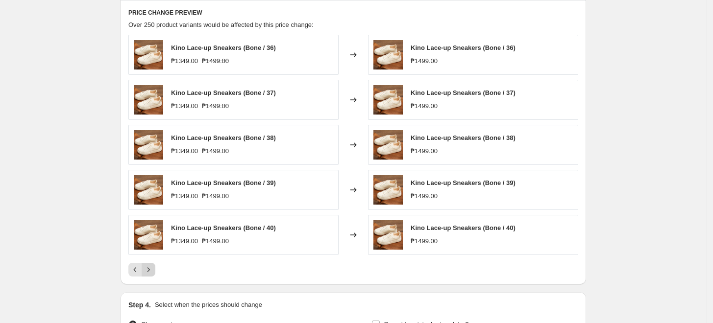
click at [149, 269] on icon "Next" at bounding box center [149, 270] width 10 height 10
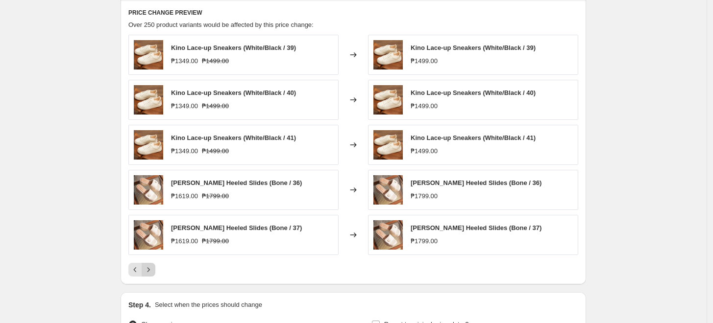
click at [149, 269] on icon "Next" at bounding box center [149, 270] width 10 height 10
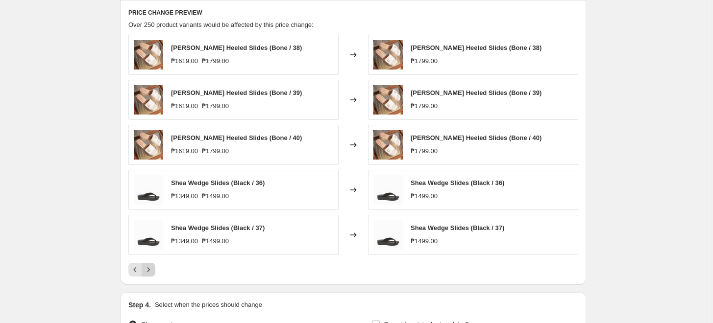
click at [149, 269] on icon "Next" at bounding box center [149, 270] width 10 height 10
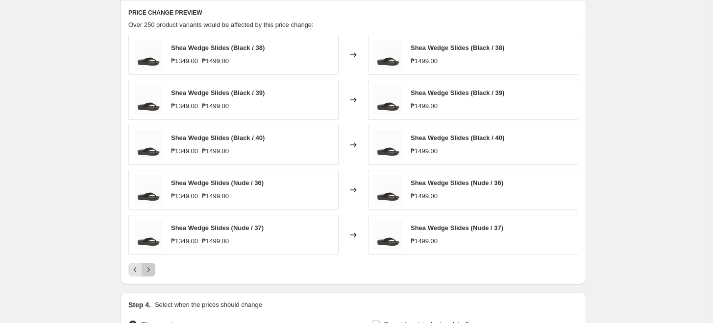
click at [149, 269] on icon "Next" at bounding box center [149, 270] width 10 height 10
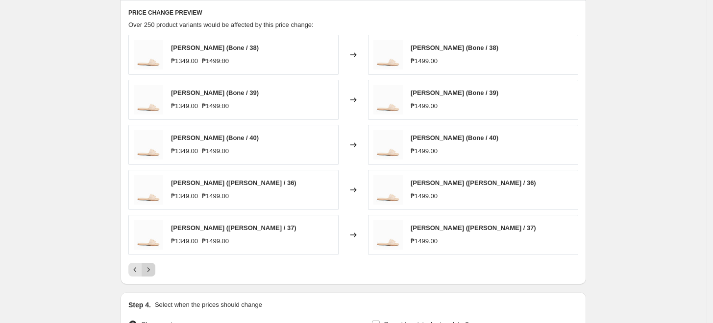
click at [149, 269] on icon "Next" at bounding box center [149, 270] width 10 height 10
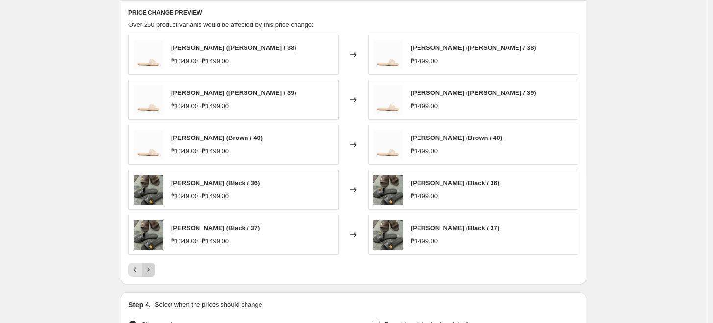
click at [149, 269] on icon "Next" at bounding box center [149, 270] width 10 height 10
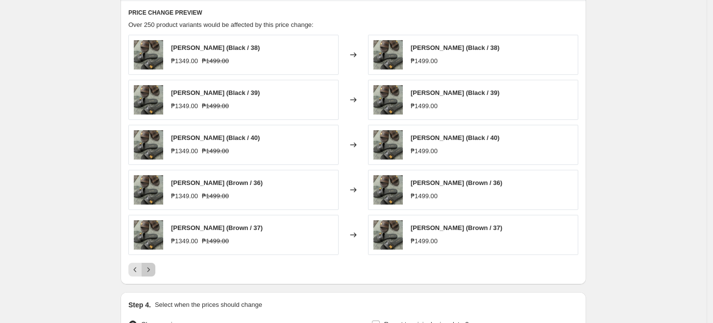
click at [149, 269] on icon "Next" at bounding box center [149, 270] width 10 height 10
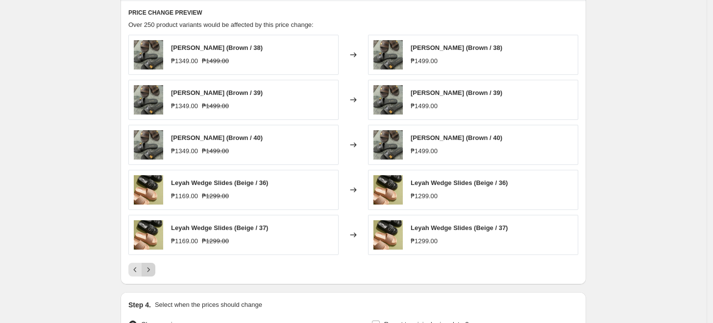
click at [149, 269] on icon "Next" at bounding box center [149, 270] width 10 height 10
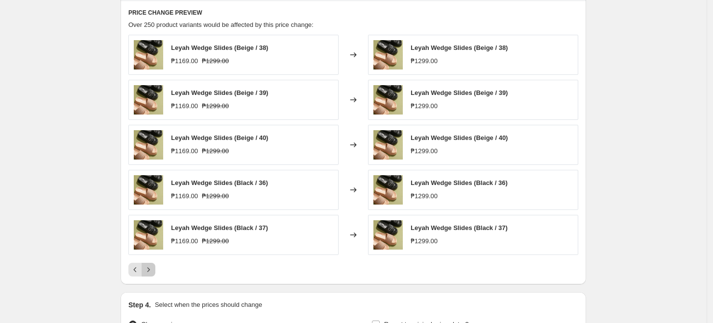
click at [149, 269] on icon "Next" at bounding box center [149, 270] width 10 height 10
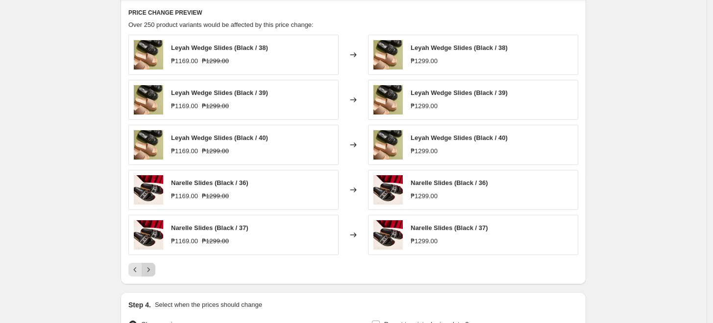
click at [149, 269] on icon "Next" at bounding box center [149, 270] width 10 height 10
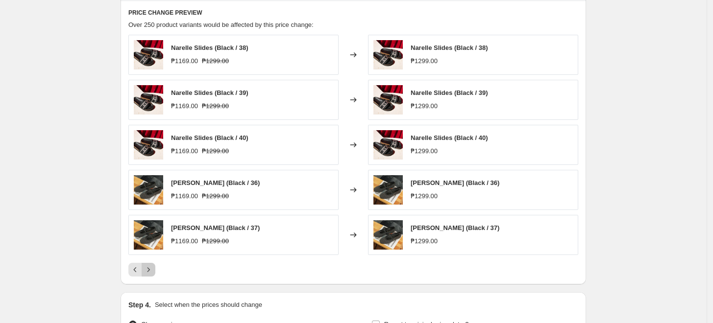
click at [149, 269] on icon "Next" at bounding box center [149, 270] width 10 height 10
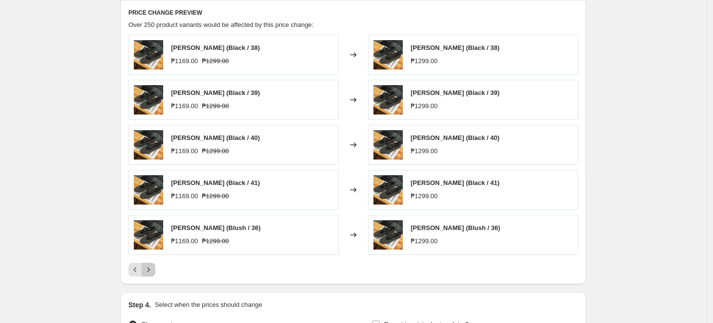
click at [149, 269] on icon "Next" at bounding box center [149, 270] width 10 height 10
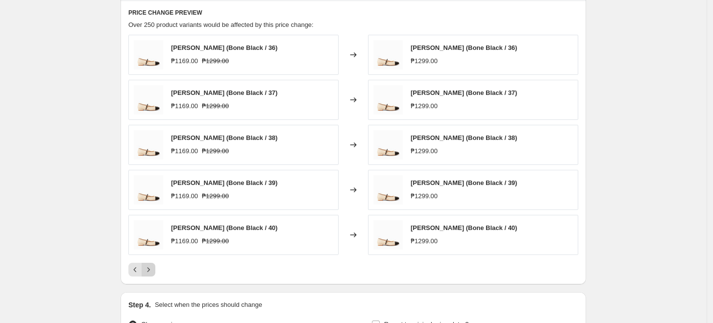
click at [149, 269] on icon "Next" at bounding box center [149, 270] width 10 height 10
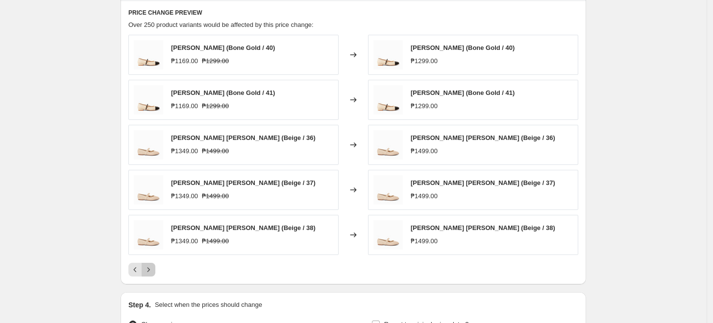
click at [149, 269] on icon "Next" at bounding box center [149, 270] width 10 height 10
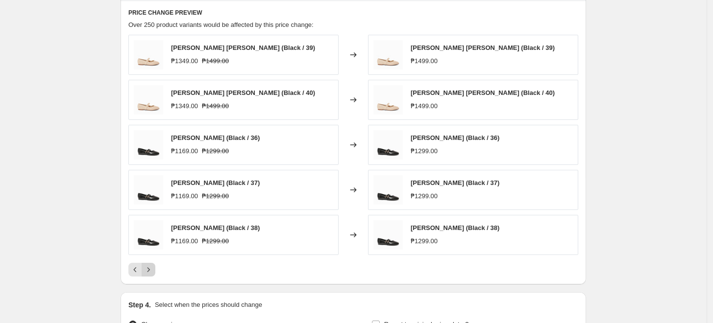
click at [149, 269] on icon "Next" at bounding box center [149, 270] width 10 height 10
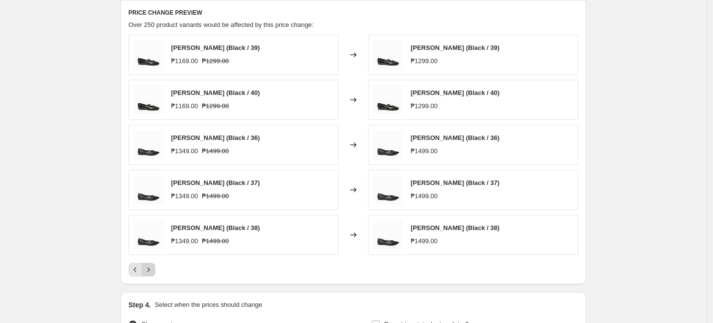
click at [149, 269] on icon "Next" at bounding box center [149, 270] width 10 height 10
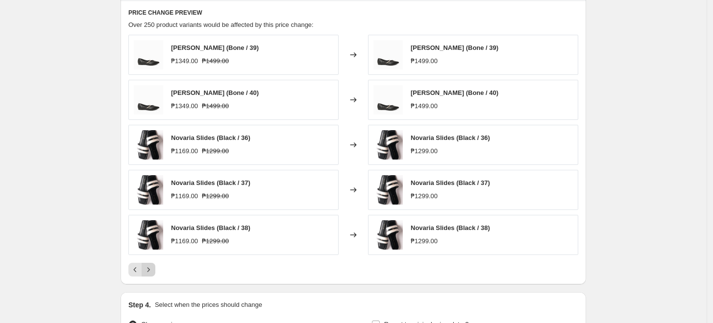
click at [149, 269] on icon "Next" at bounding box center [149, 270] width 10 height 10
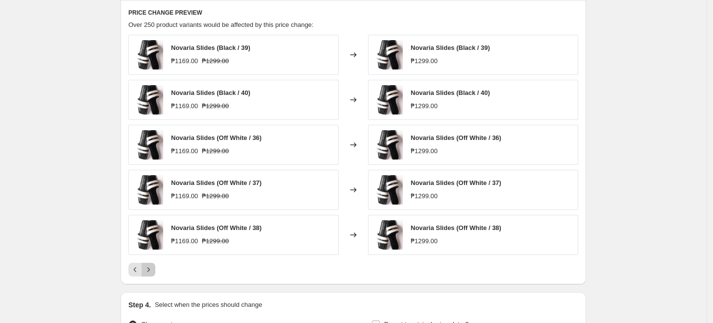
click at [149, 269] on icon "Next" at bounding box center [149, 270] width 10 height 10
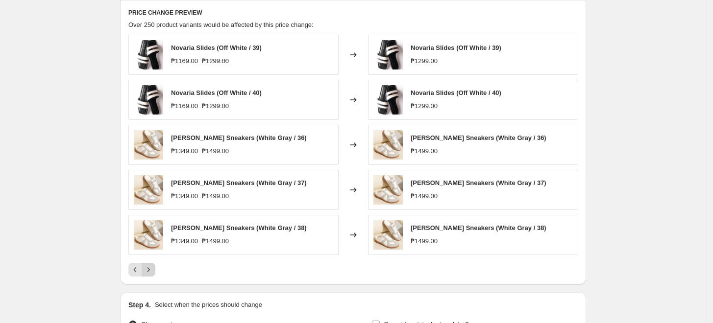
click at [149, 269] on icon "Next" at bounding box center [149, 270] width 10 height 10
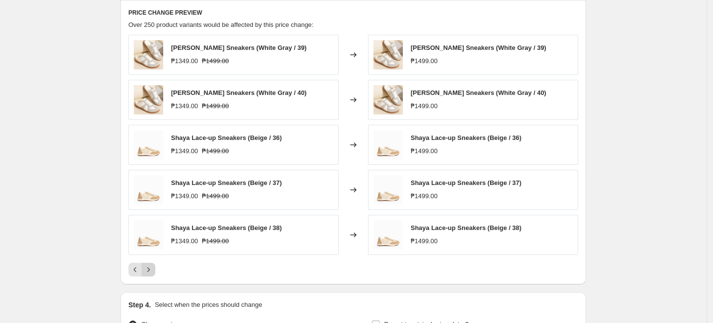
click at [149, 269] on icon "Next" at bounding box center [149, 270] width 10 height 10
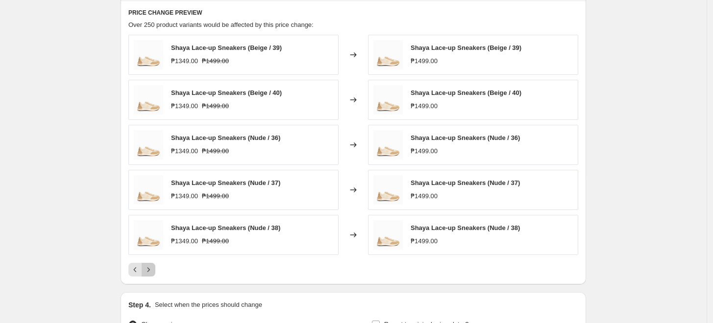
click at [149, 269] on icon "Next" at bounding box center [149, 270] width 10 height 10
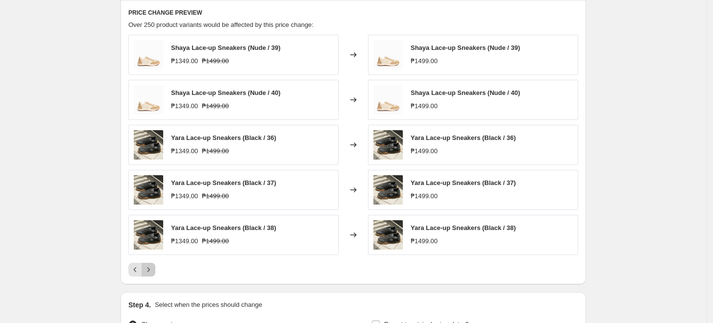
click at [149, 269] on icon "Next" at bounding box center [149, 270] width 10 height 10
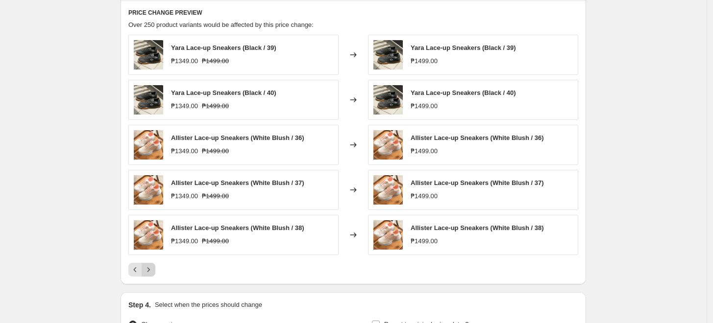
click at [149, 269] on icon "Next" at bounding box center [149, 270] width 10 height 10
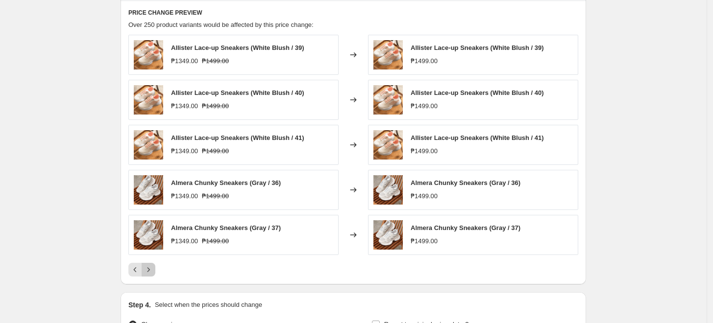
click at [149, 269] on icon "Next" at bounding box center [149, 270] width 10 height 10
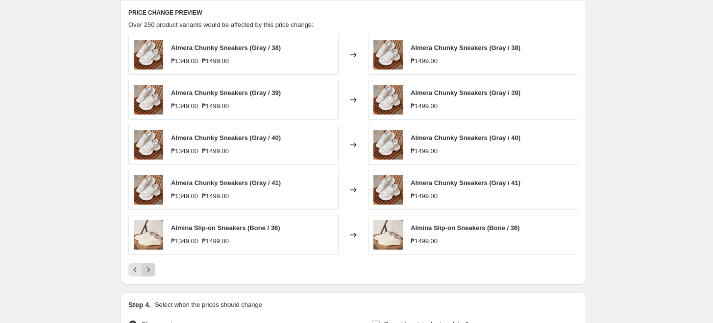
click at [149, 269] on icon "Next" at bounding box center [149, 270] width 10 height 10
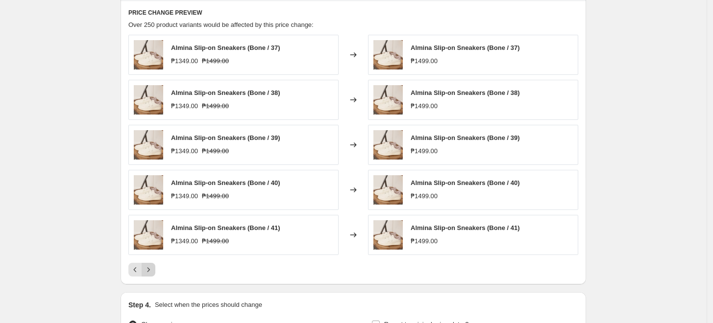
click at [149, 269] on icon "Next" at bounding box center [149, 270] width 10 height 10
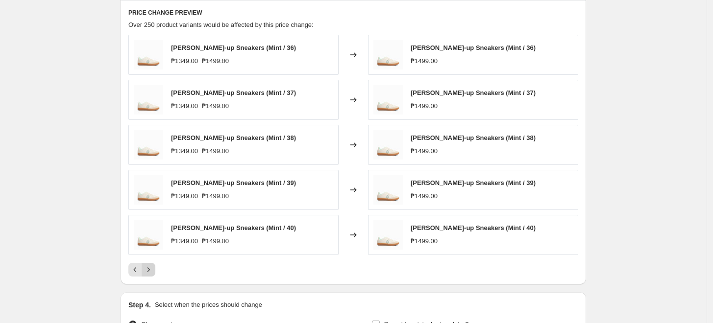
click at [149, 269] on icon "Next" at bounding box center [149, 270] width 10 height 10
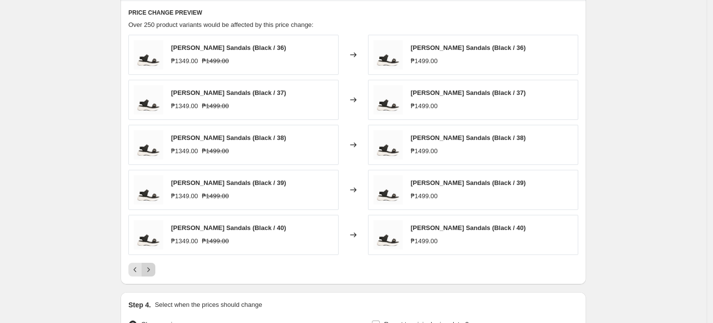
click at [149, 269] on icon "Next" at bounding box center [149, 270] width 10 height 10
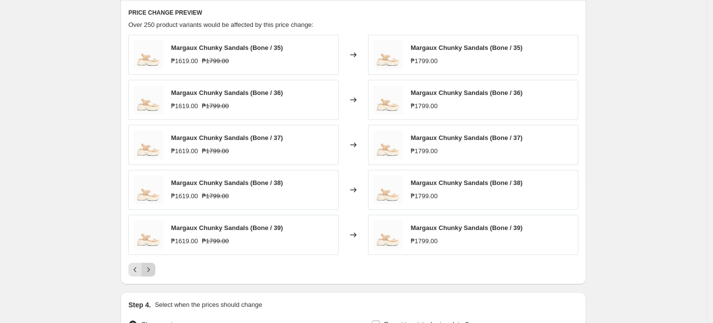
click at [149, 269] on icon "Next" at bounding box center [149, 270] width 10 height 10
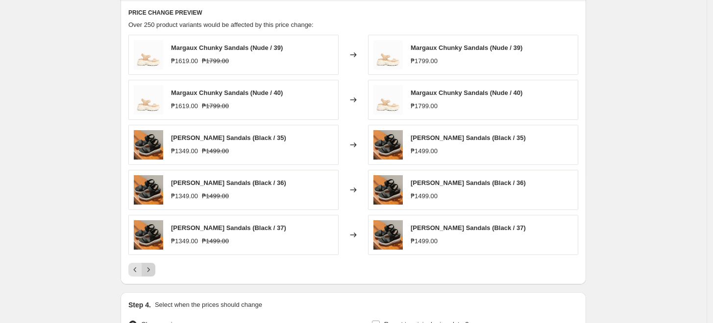
click at [149, 269] on icon "Next" at bounding box center [149, 270] width 10 height 10
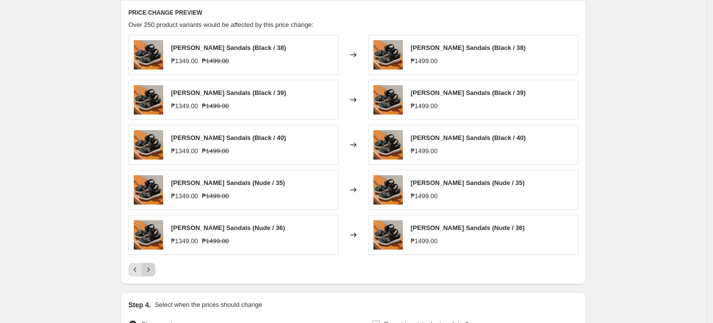
click at [149, 269] on icon "Next" at bounding box center [149, 270] width 10 height 10
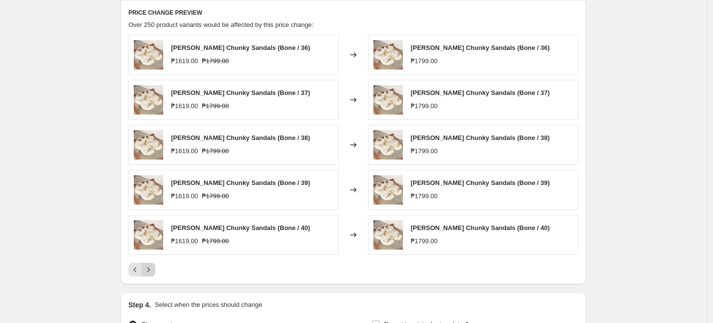
click at [149, 269] on icon "Next" at bounding box center [149, 270] width 10 height 10
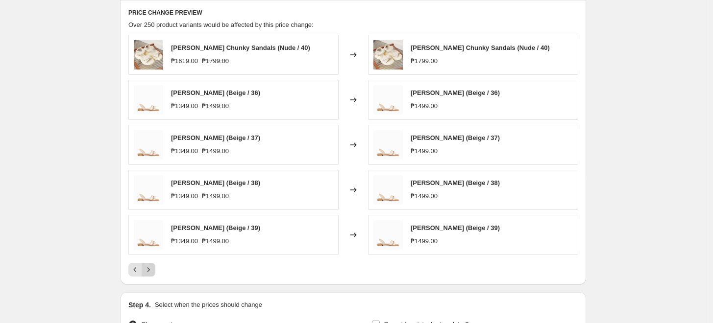
click at [149, 269] on icon "Next" at bounding box center [149, 270] width 10 height 10
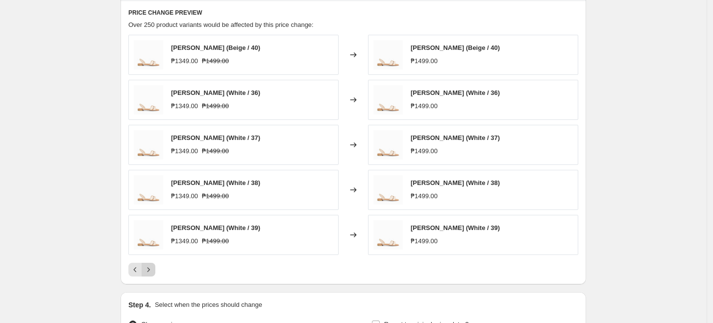
click at [149, 269] on icon "Next" at bounding box center [149, 270] width 10 height 10
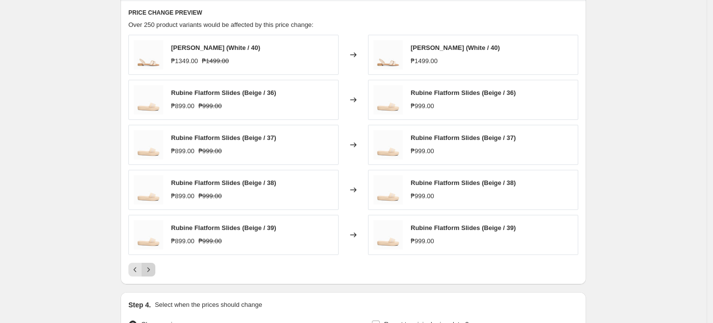
click at [149, 269] on icon "Next" at bounding box center [149, 270] width 10 height 10
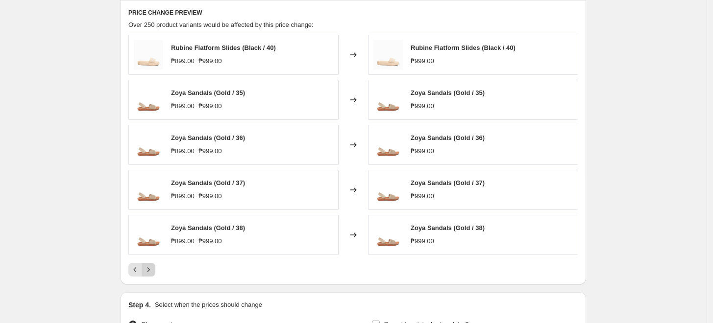
click at [149, 269] on icon "Next" at bounding box center [149, 270] width 10 height 10
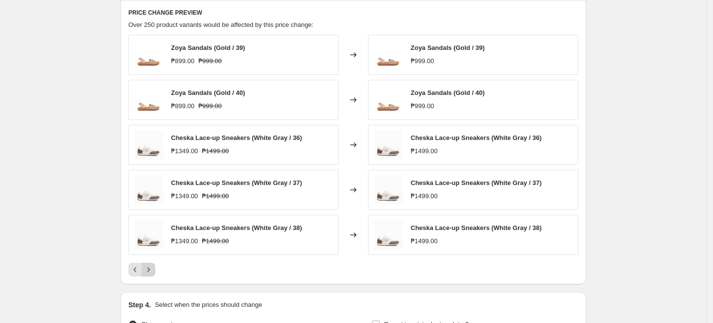
click at [149, 269] on icon "Next" at bounding box center [149, 270] width 10 height 10
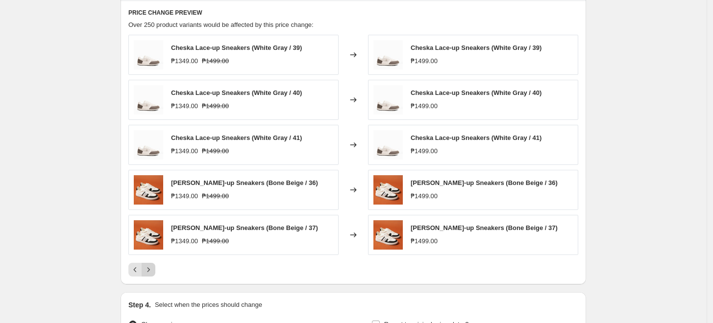
click at [149, 269] on icon "Next" at bounding box center [149, 270] width 10 height 10
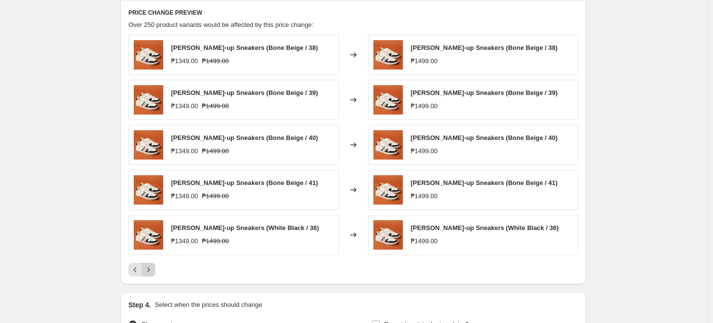
click at [149, 269] on icon "Next" at bounding box center [149, 270] width 10 height 10
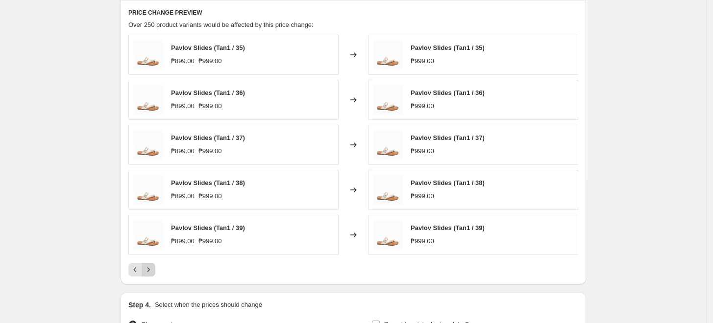
click at [149, 269] on icon "Next" at bounding box center [149, 270] width 10 height 10
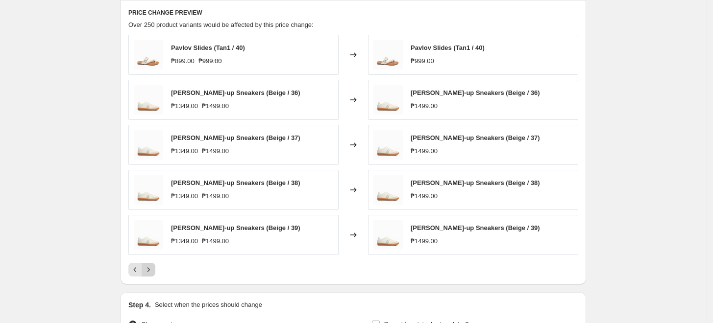
click at [149, 269] on icon "Next" at bounding box center [149, 270] width 10 height 10
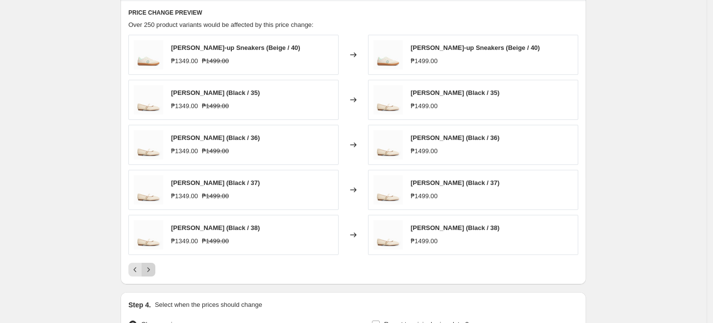
click at [149, 269] on icon "Next" at bounding box center [149, 270] width 10 height 10
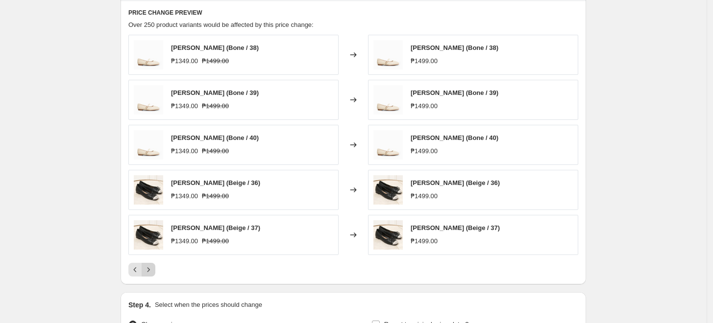
click at [149, 269] on icon "Next" at bounding box center [149, 270] width 10 height 10
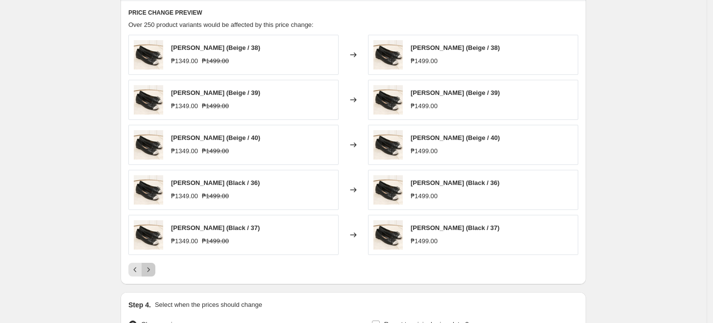
click at [149, 269] on icon "Next" at bounding box center [149, 270] width 10 height 10
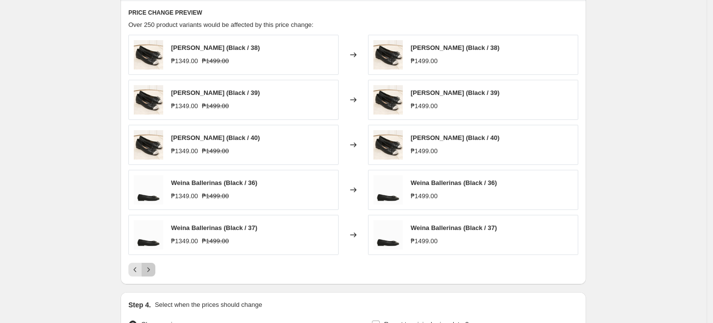
click at [149, 269] on icon "Next" at bounding box center [149, 270] width 10 height 10
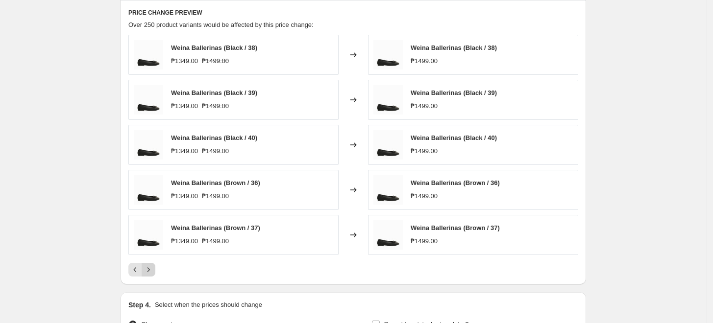
click at [149, 269] on icon "Next" at bounding box center [149, 270] width 10 height 10
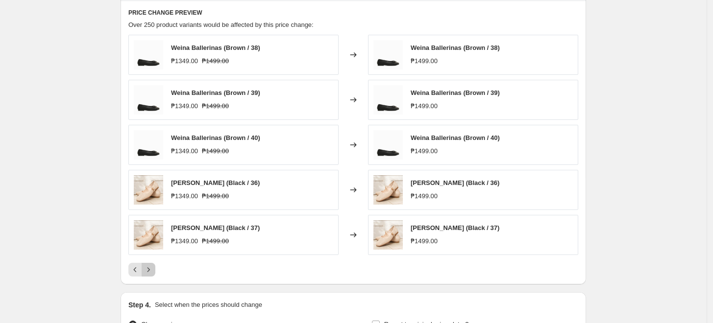
click at [149, 269] on icon "Next" at bounding box center [149, 270] width 10 height 10
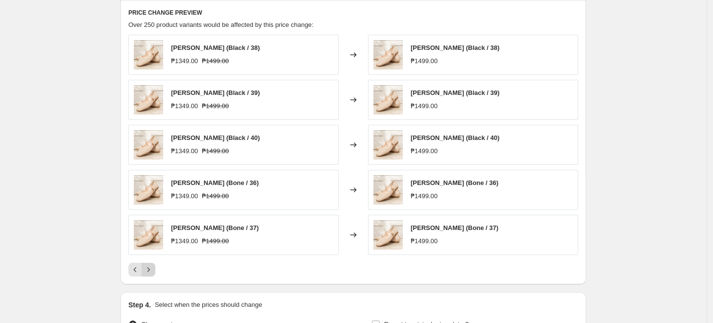
click at [149, 269] on icon "Next" at bounding box center [149, 270] width 10 height 10
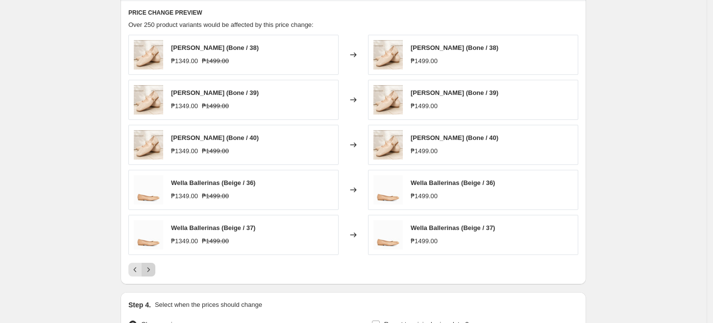
click at [149, 269] on icon "Next" at bounding box center [149, 270] width 10 height 10
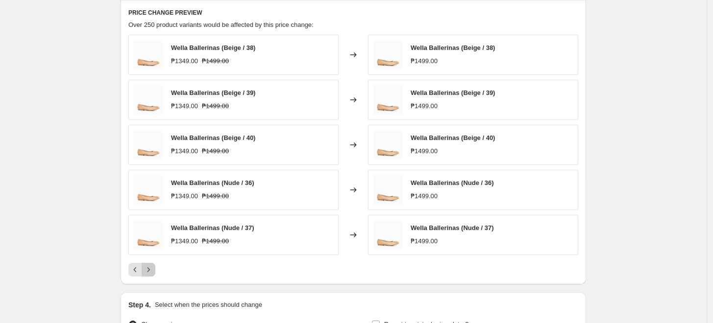
click at [149, 269] on icon "Next" at bounding box center [149, 270] width 10 height 10
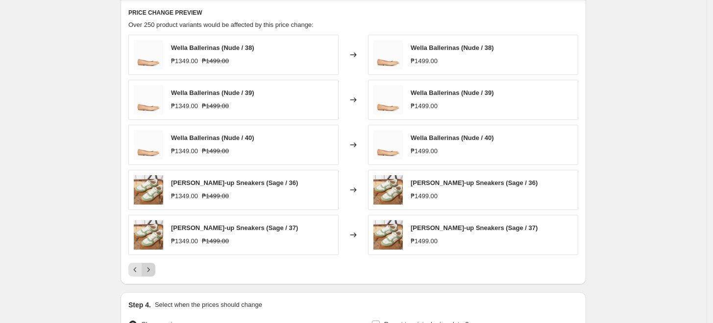
click at [149, 269] on icon "Next" at bounding box center [149, 270] width 10 height 10
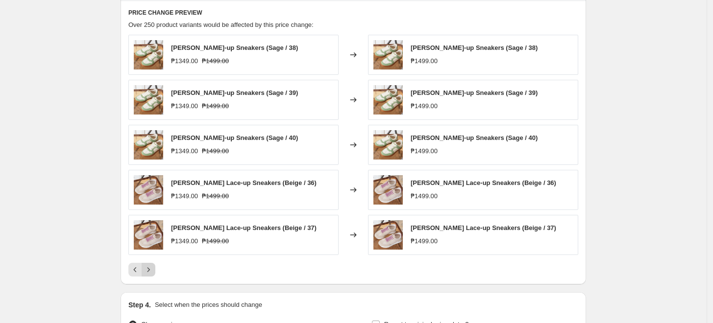
click at [149, 269] on icon "Next" at bounding box center [149, 270] width 10 height 10
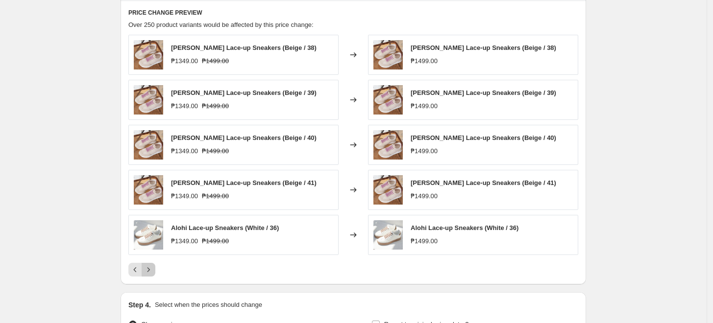
click at [149, 269] on icon "Next" at bounding box center [149, 270] width 10 height 10
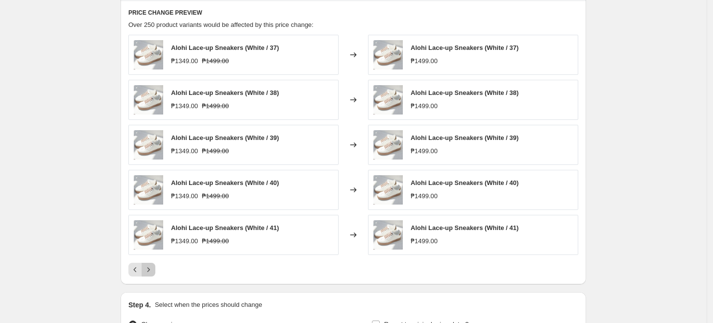
click at [149, 269] on icon "Next" at bounding box center [149, 270] width 10 height 10
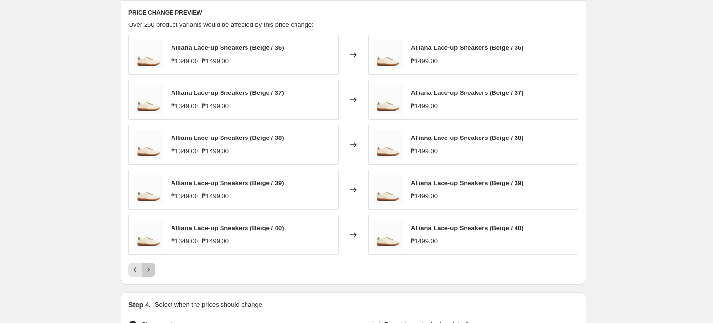
click at [149, 269] on icon "Next" at bounding box center [149, 270] width 10 height 10
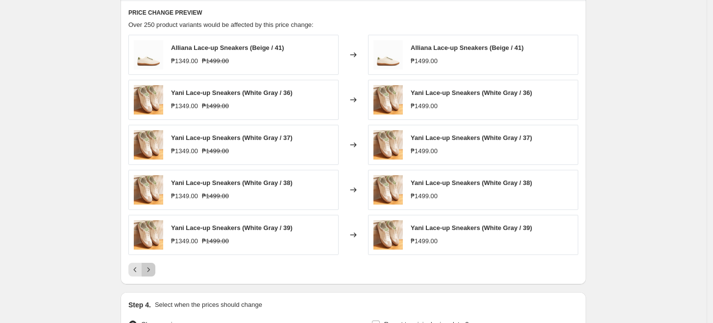
click at [149, 269] on icon "Next" at bounding box center [149, 270] width 10 height 10
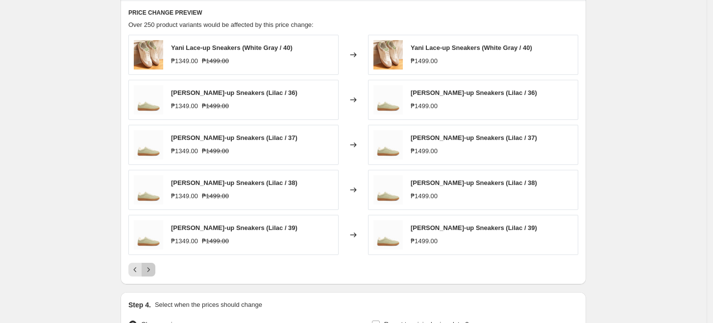
click at [149, 269] on icon "Next" at bounding box center [149, 270] width 10 height 10
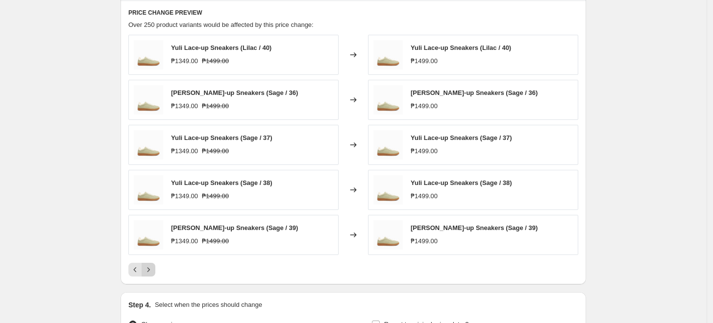
click at [149, 269] on icon "Next" at bounding box center [149, 270] width 10 height 10
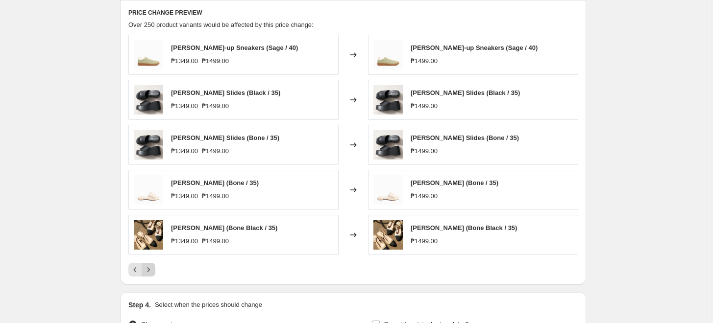
click at [149, 269] on icon "Next" at bounding box center [149, 270] width 10 height 10
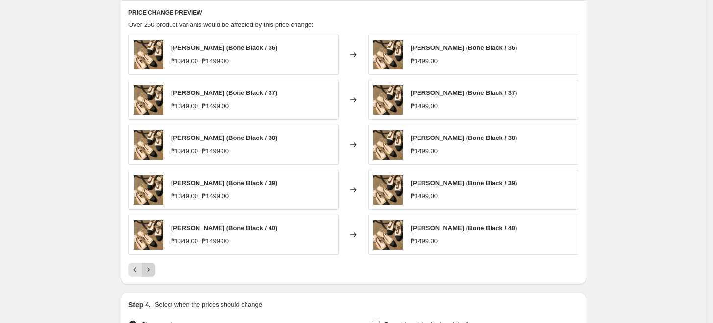
click at [149, 269] on icon "Next" at bounding box center [149, 270] width 10 height 10
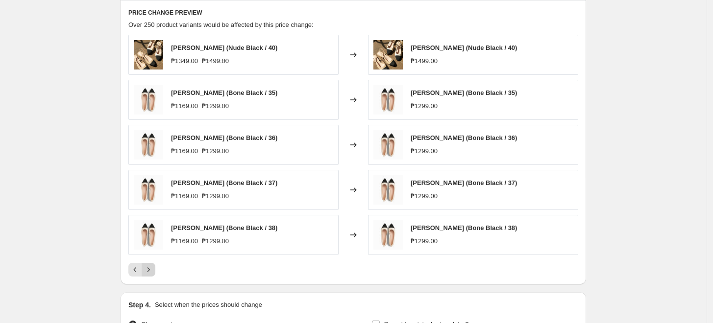
click at [149, 269] on icon "Next" at bounding box center [149, 270] width 10 height 10
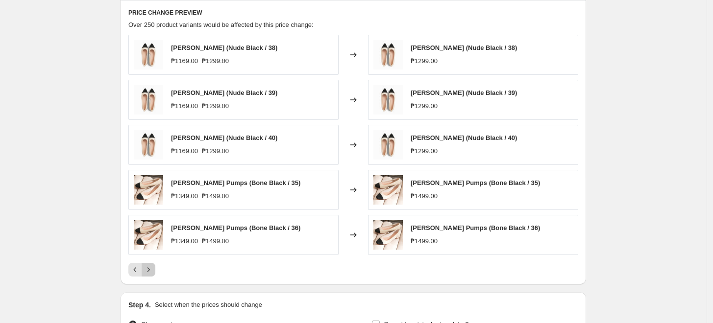
click at [149, 269] on icon "Next" at bounding box center [149, 270] width 10 height 10
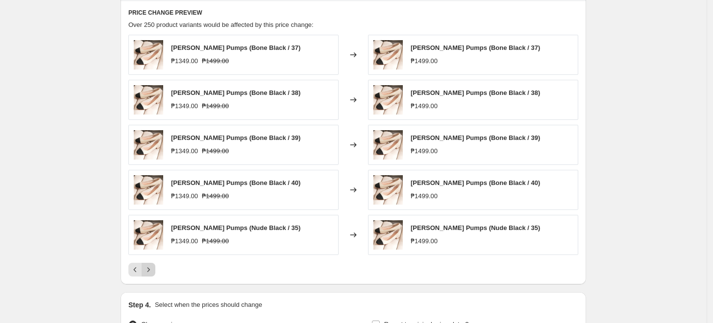
click at [149, 269] on icon "Next" at bounding box center [149, 270] width 10 height 10
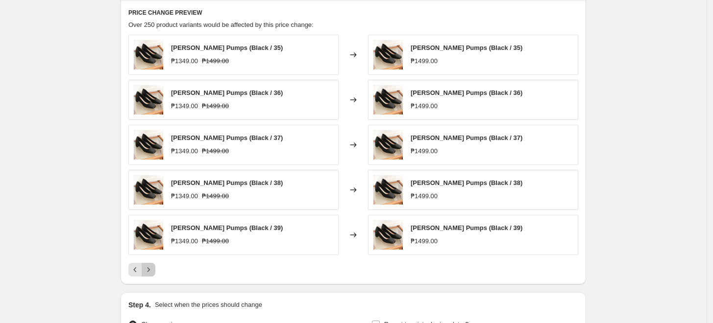
click at [149, 269] on icon "Next" at bounding box center [149, 270] width 10 height 10
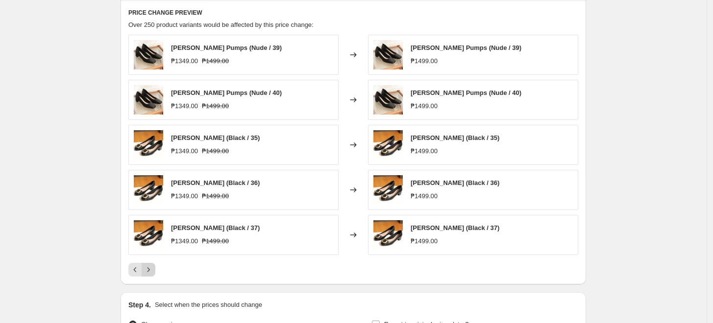
click at [149, 269] on icon "Next" at bounding box center [149, 270] width 10 height 10
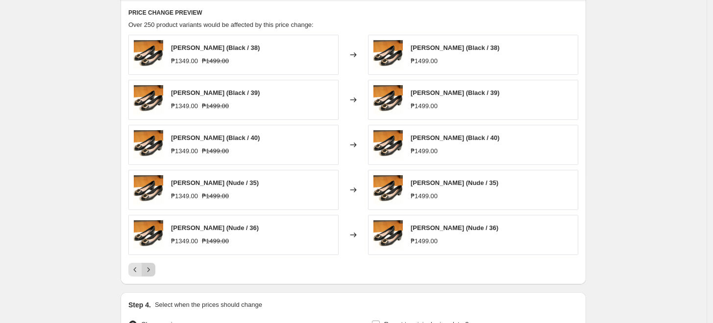
click at [149, 269] on icon "Next" at bounding box center [149, 270] width 10 height 10
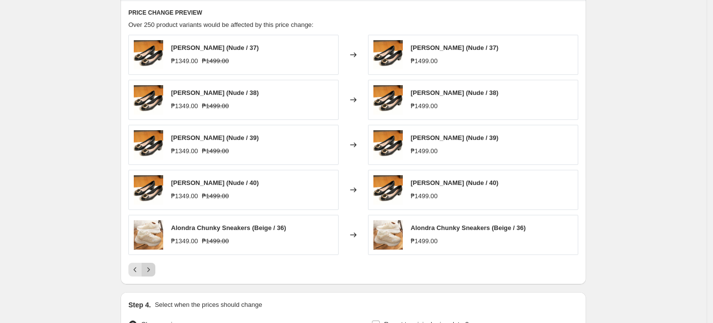
click at [149, 269] on icon "Next" at bounding box center [149, 270] width 10 height 10
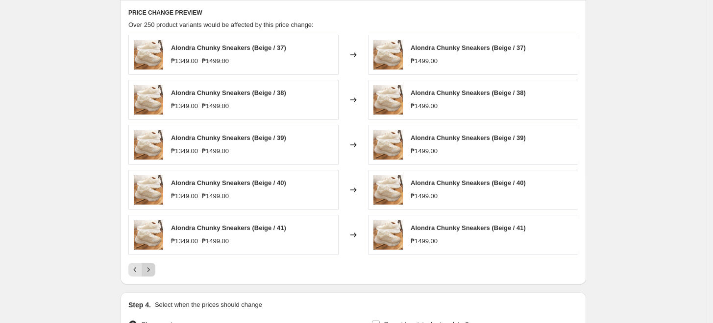
click at [149, 269] on icon "Next" at bounding box center [149, 270] width 10 height 10
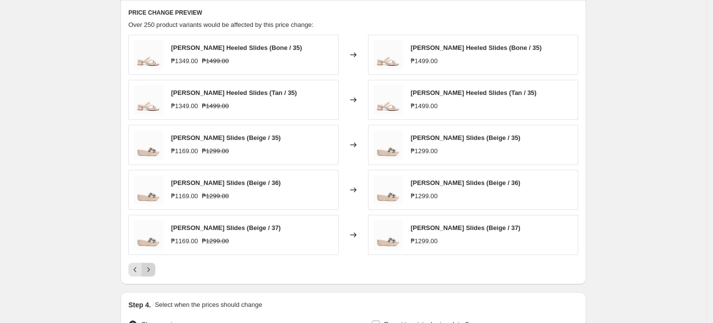
click at [149, 269] on icon "Next" at bounding box center [149, 270] width 10 height 10
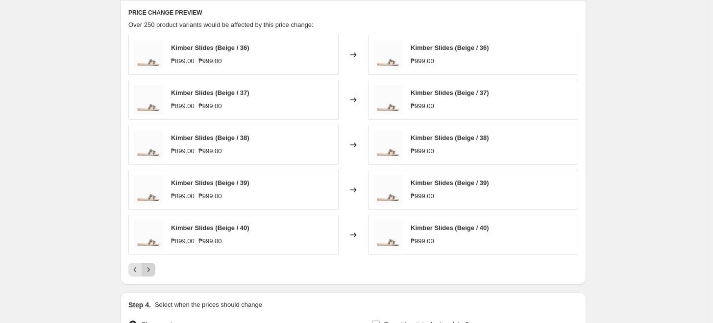
click at [149, 269] on icon "Next" at bounding box center [149, 270] width 10 height 10
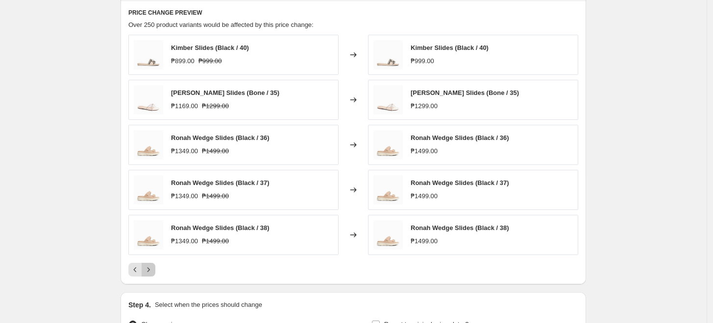
click at [149, 269] on icon "Next" at bounding box center [149, 270] width 10 height 10
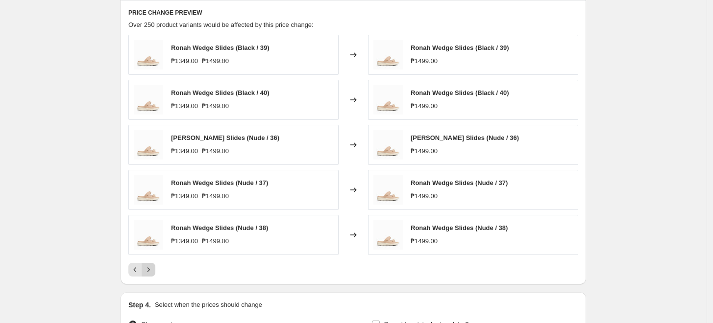
click at [149, 269] on icon "Next" at bounding box center [149, 270] width 10 height 10
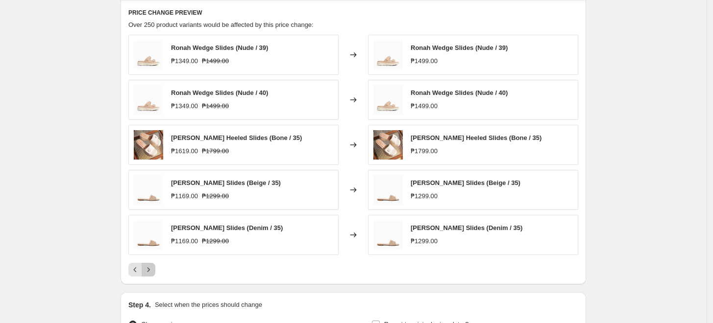
click at [149, 269] on icon "Next" at bounding box center [149, 270] width 10 height 10
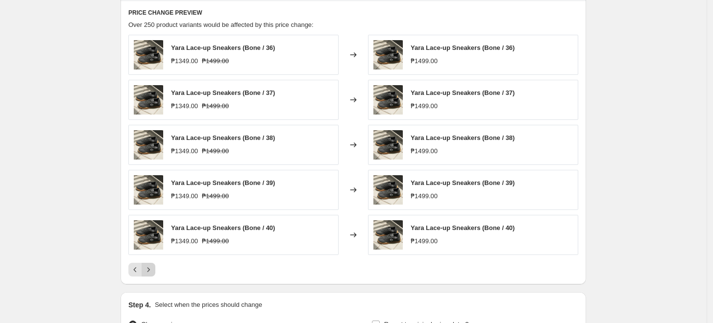
click at [149, 269] on icon "Next" at bounding box center [149, 270] width 10 height 10
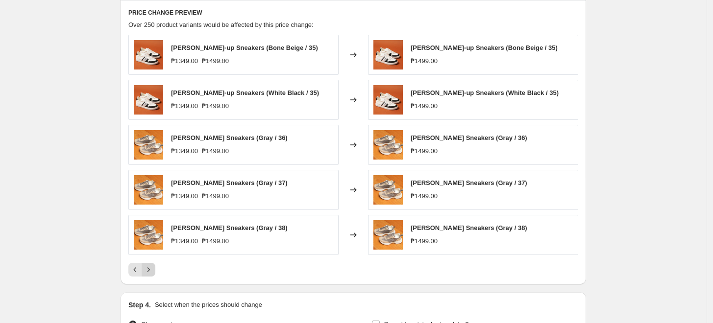
click at [149, 269] on icon "Next" at bounding box center [149, 270] width 10 height 10
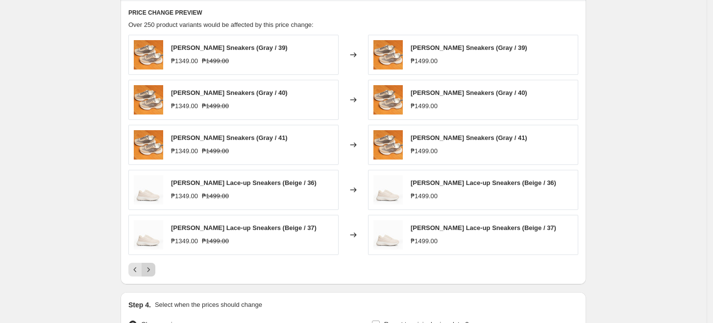
click at [149, 269] on icon "Next" at bounding box center [149, 270] width 10 height 10
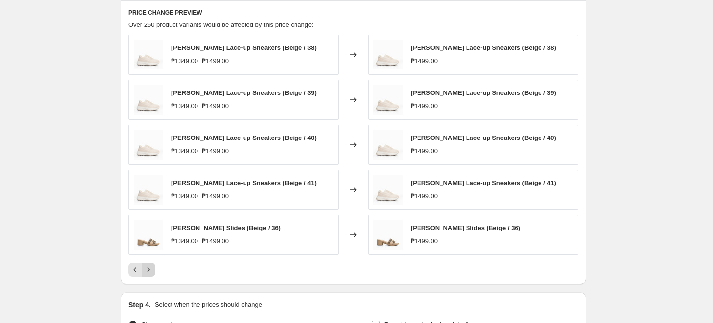
click at [149, 269] on icon "Next" at bounding box center [149, 270] width 10 height 10
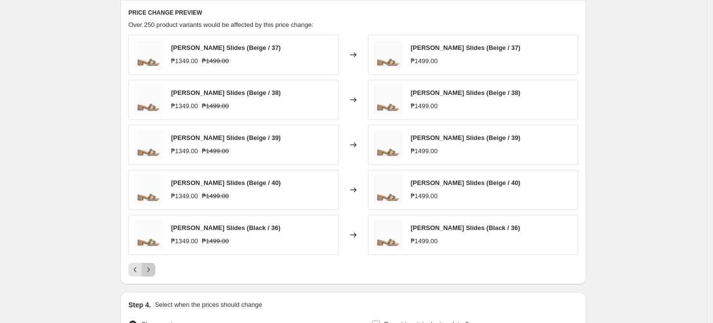
click at [149, 269] on icon "Next" at bounding box center [149, 270] width 10 height 10
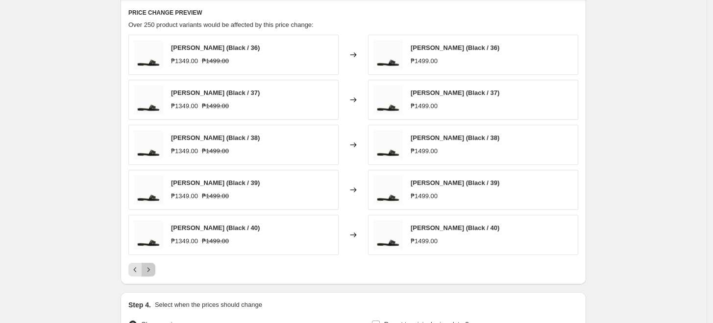
click at [149, 269] on icon "Next" at bounding box center [149, 270] width 10 height 10
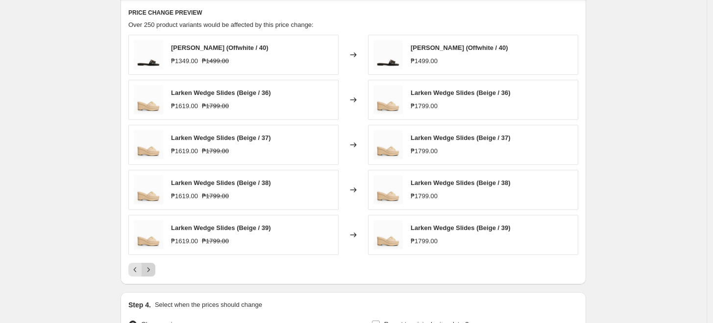
click at [149, 269] on icon "Next" at bounding box center [149, 270] width 10 height 10
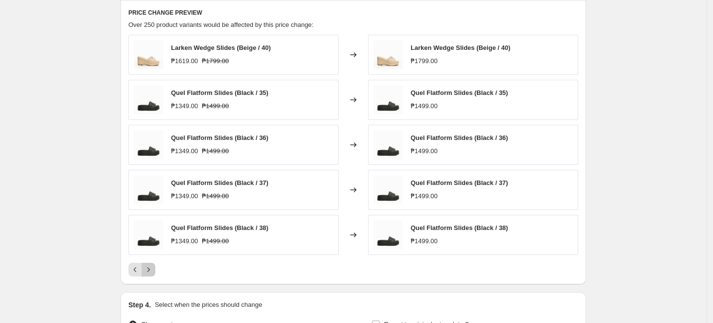
click at [149, 269] on icon "Next" at bounding box center [149, 270] width 10 height 10
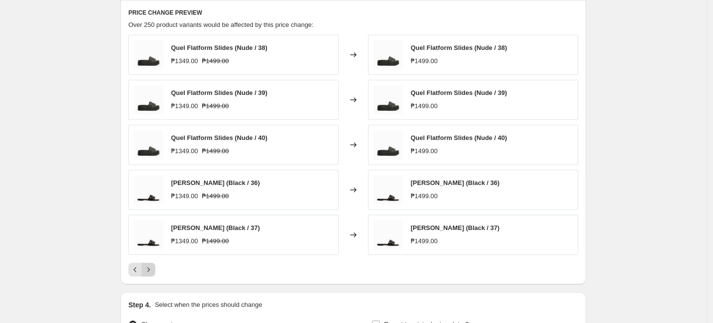
click at [149, 269] on icon "Next" at bounding box center [149, 270] width 10 height 10
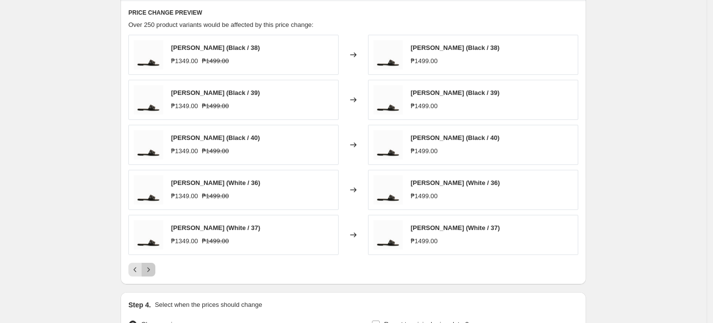
click at [149, 269] on icon "Next" at bounding box center [149, 270] width 10 height 10
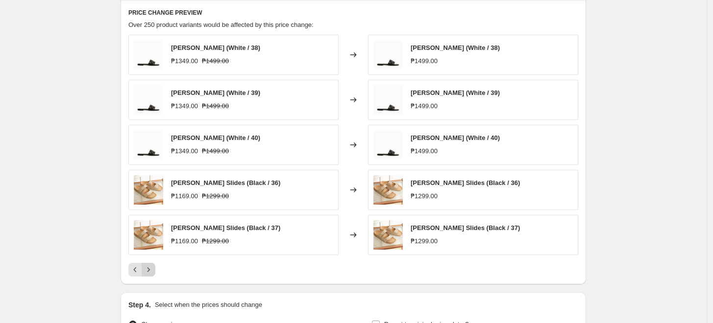
click at [149, 269] on icon "Next" at bounding box center [149, 270] width 10 height 10
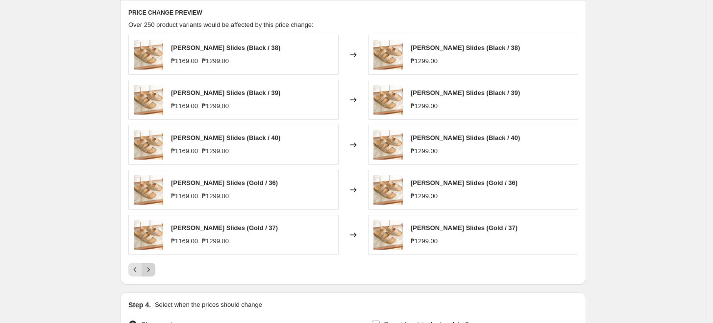
click at [149, 269] on icon "Next" at bounding box center [149, 270] width 10 height 10
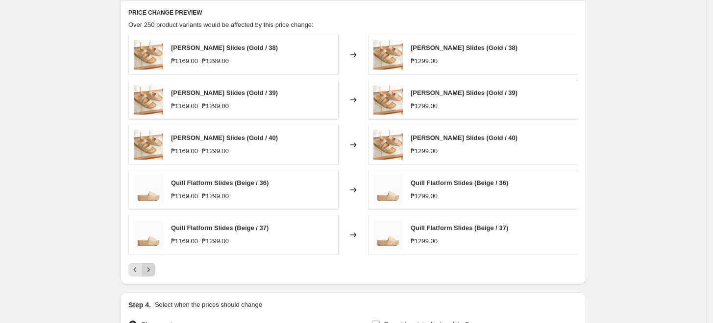
click at [149, 269] on icon "Next" at bounding box center [149, 270] width 10 height 10
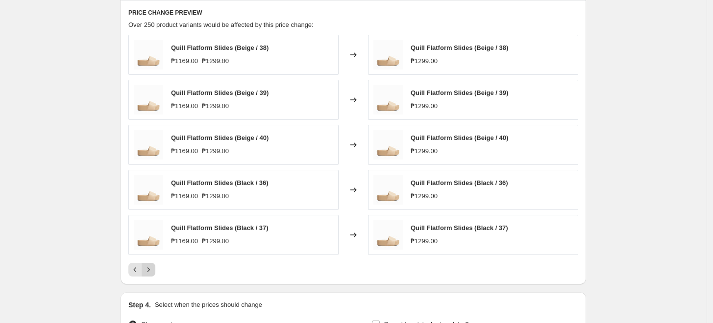
click at [149, 269] on icon "Next" at bounding box center [149, 270] width 10 height 10
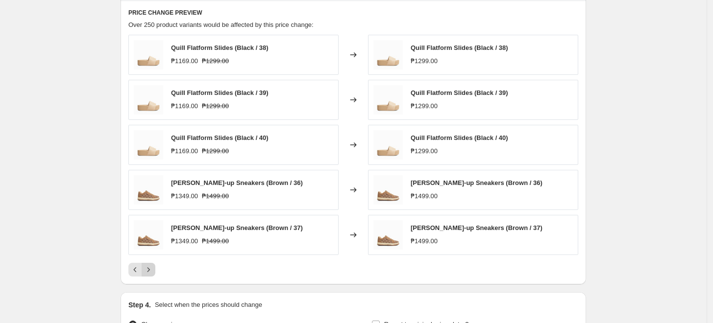
click at [149, 269] on icon "Next" at bounding box center [149, 270] width 10 height 10
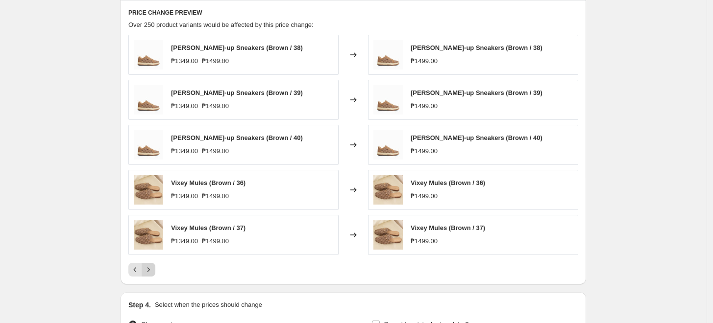
click at [149, 269] on icon "Next" at bounding box center [149, 270] width 10 height 10
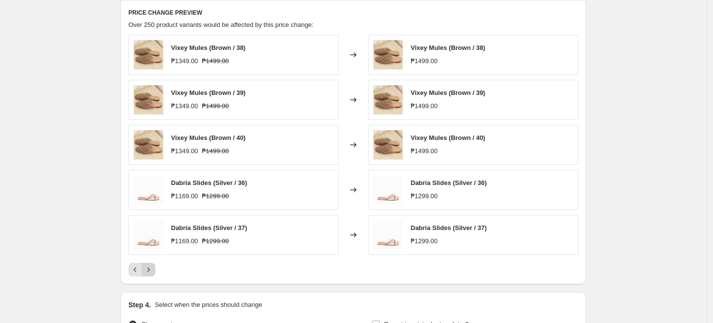
click at [149, 269] on icon "Next" at bounding box center [149, 270] width 10 height 10
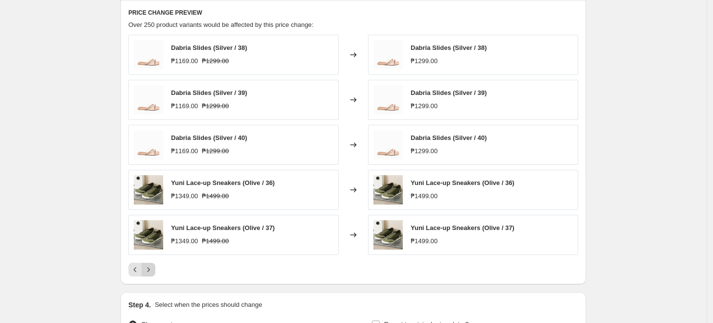
click at [149, 269] on icon "Next" at bounding box center [149, 270] width 10 height 10
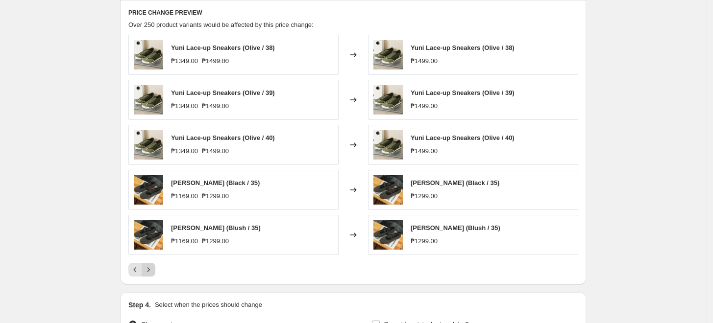
click at [149, 269] on icon "Next" at bounding box center [149, 270] width 10 height 10
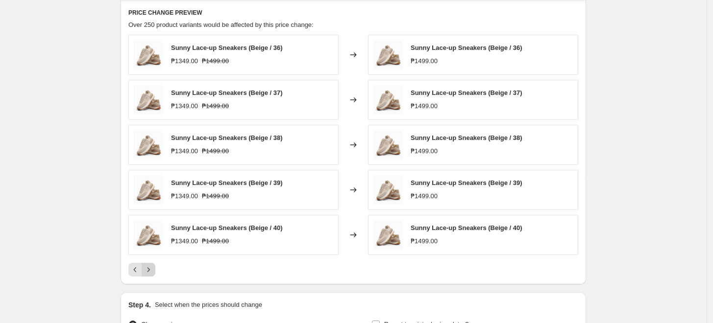
click at [149, 269] on icon "Next" at bounding box center [149, 270] width 10 height 10
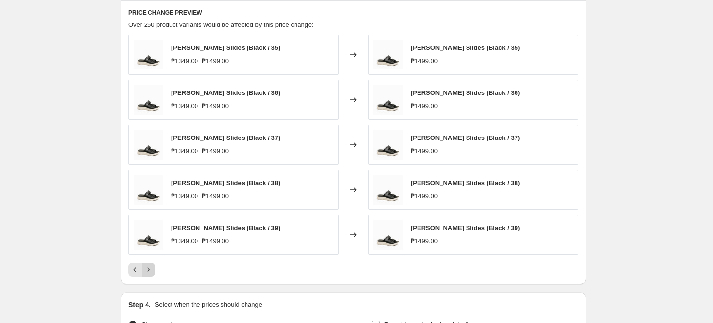
click at [149, 269] on icon "Next" at bounding box center [149, 270] width 10 height 10
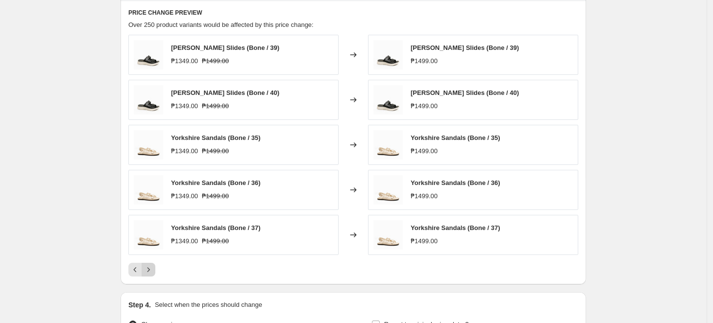
click at [149, 269] on icon "Next" at bounding box center [149, 270] width 10 height 10
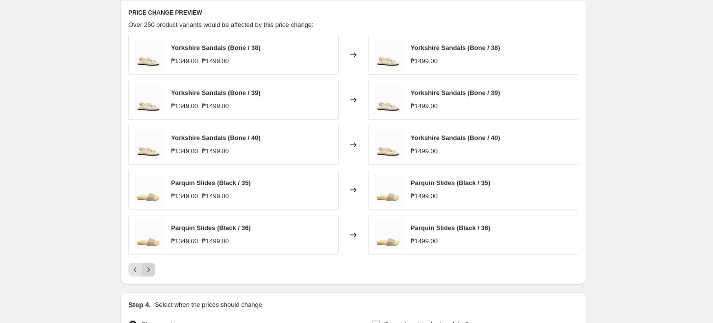
click at [148, 268] on icon "Next" at bounding box center [149, 270] width 10 height 10
click at [152, 267] on icon "Next" at bounding box center [149, 270] width 10 height 10
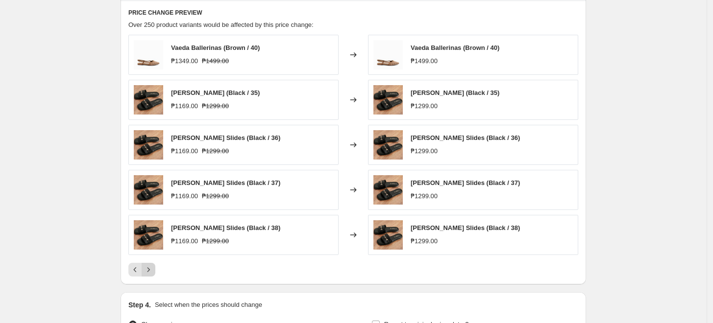
click at [152, 267] on icon "Next" at bounding box center [149, 270] width 10 height 10
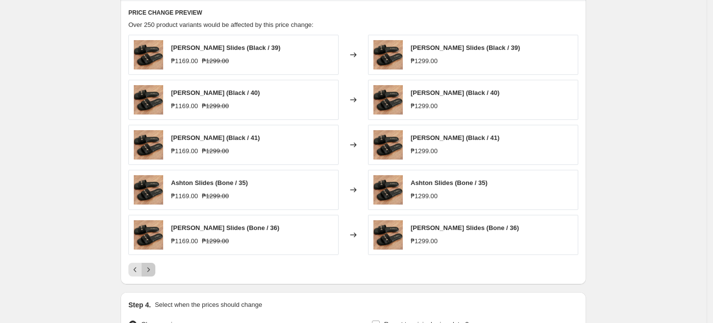
click at [152, 267] on icon "Next" at bounding box center [149, 270] width 10 height 10
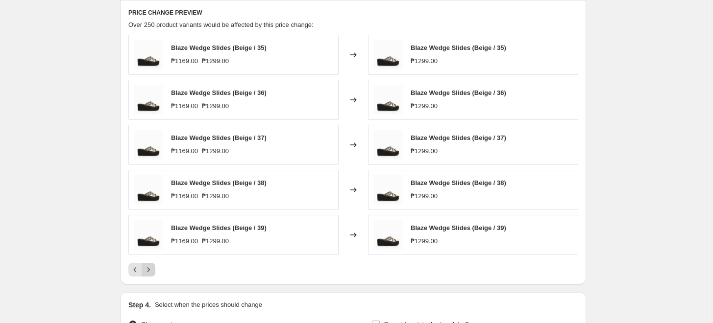
click at [152, 267] on icon "Next" at bounding box center [149, 270] width 10 height 10
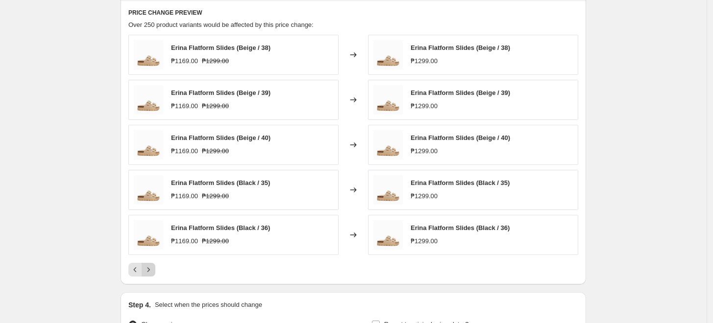
click at [152, 267] on icon "Next" at bounding box center [149, 270] width 10 height 10
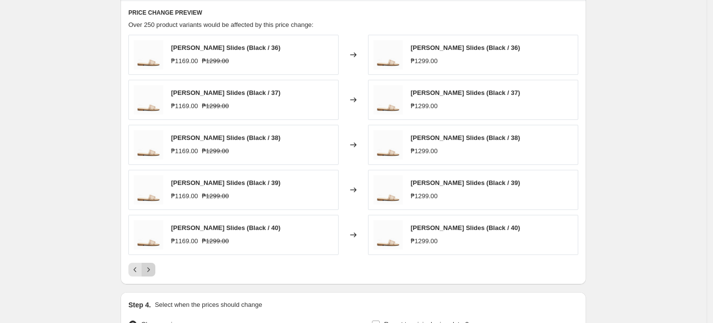
click at [152, 267] on icon "Next" at bounding box center [149, 270] width 10 height 10
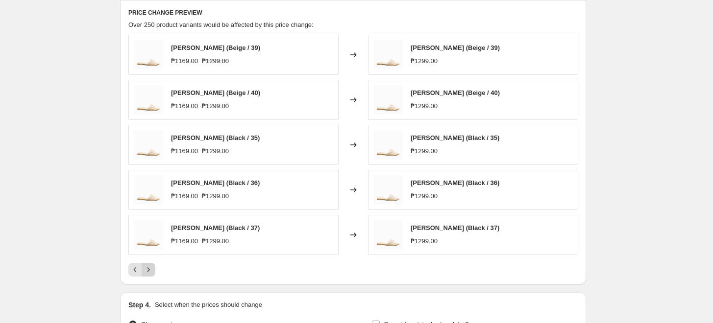
click at [152, 267] on icon "Next" at bounding box center [149, 270] width 10 height 10
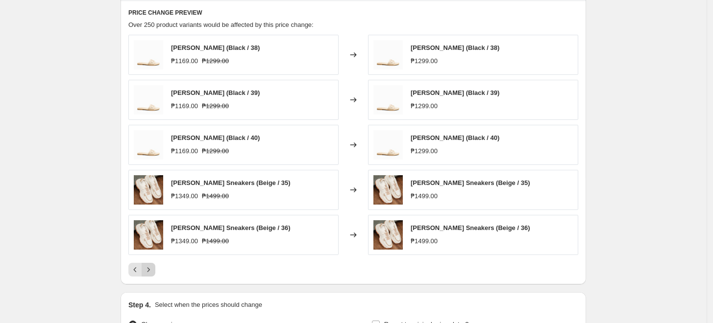
click at [152, 267] on icon "Next" at bounding box center [149, 270] width 10 height 10
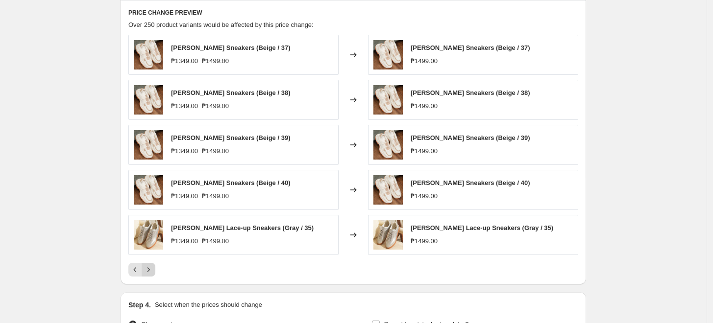
click at [152, 267] on icon "Next" at bounding box center [149, 270] width 10 height 10
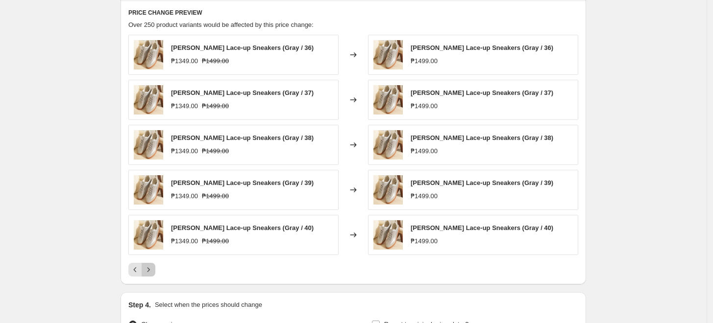
click at [152, 267] on icon "Next" at bounding box center [149, 270] width 10 height 10
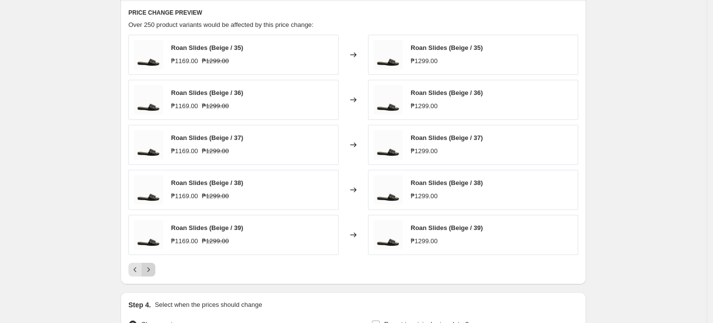
click at [152, 267] on icon "Next" at bounding box center [149, 270] width 10 height 10
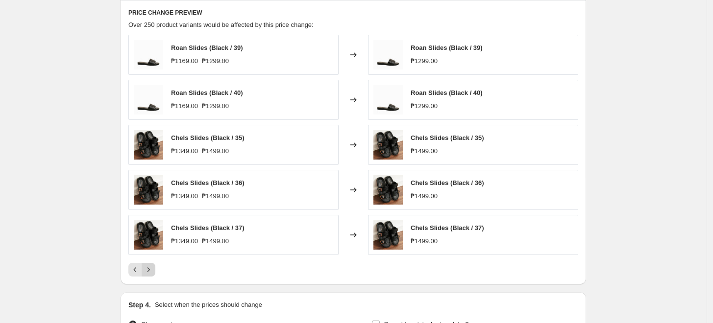
click at [152, 267] on icon "Next" at bounding box center [149, 270] width 10 height 10
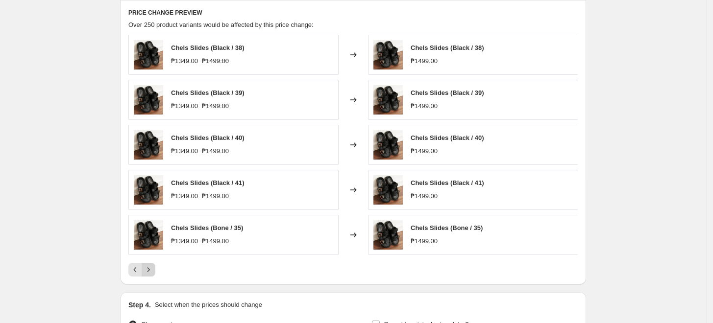
click at [152, 267] on icon "Next" at bounding box center [149, 270] width 10 height 10
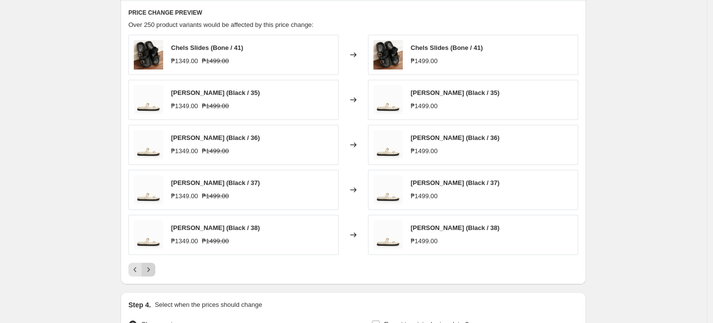
click at [152, 267] on icon "Next" at bounding box center [149, 270] width 10 height 10
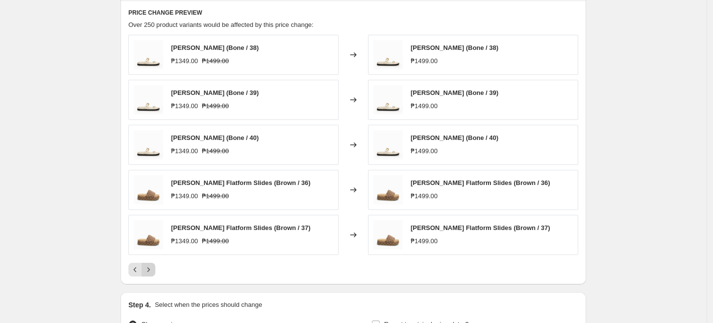
click at [152, 267] on icon "Next" at bounding box center [149, 270] width 10 height 10
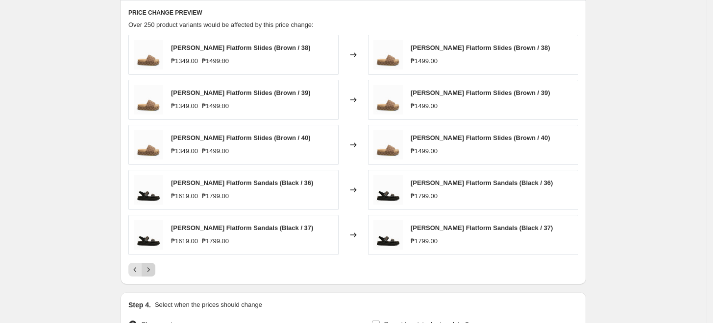
click at [152, 267] on icon "Next" at bounding box center [149, 270] width 10 height 10
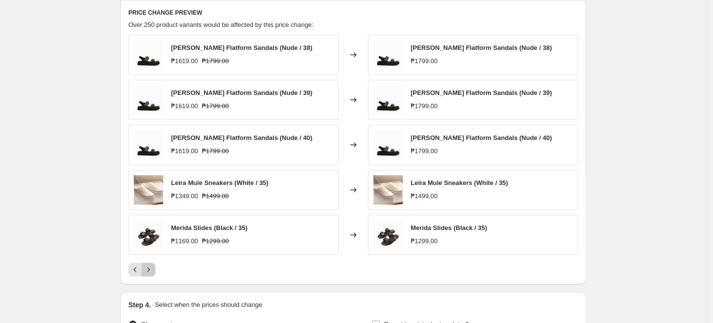
click at [152, 267] on icon "Next" at bounding box center [149, 270] width 10 height 10
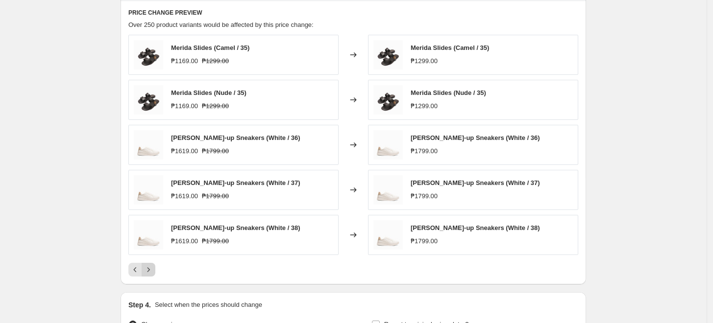
click at [152, 267] on icon "Next" at bounding box center [149, 270] width 10 height 10
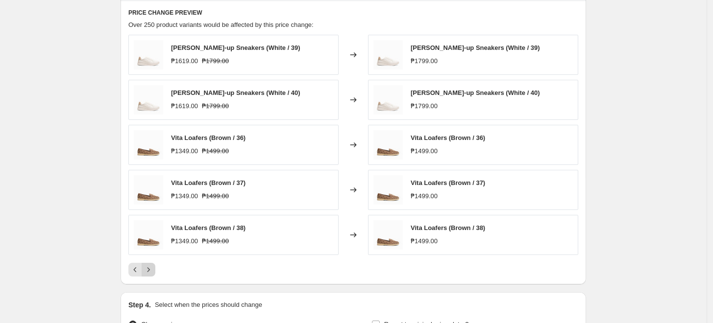
click at [152, 267] on icon "Next" at bounding box center [149, 270] width 10 height 10
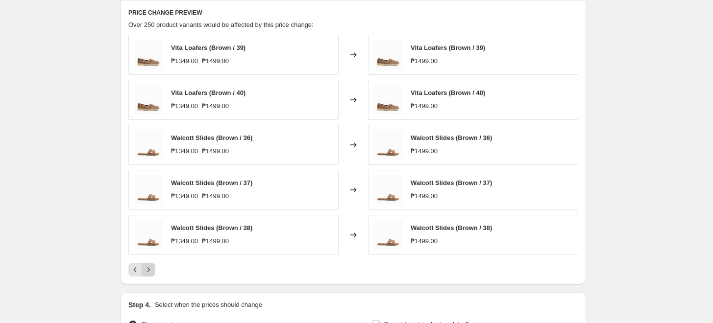
click at [152, 267] on icon "Next" at bounding box center [149, 270] width 10 height 10
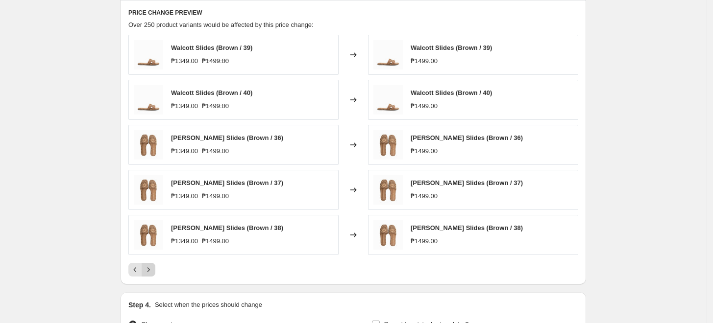
click at [152, 267] on icon "Next" at bounding box center [149, 270] width 10 height 10
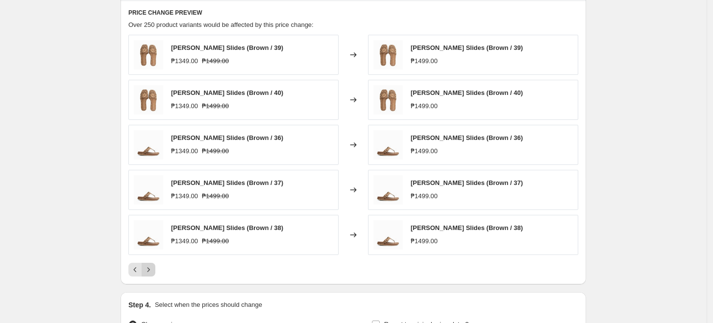
click at [152, 267] on icon "Next" at bounding box center [149, 270] width 10 height 10
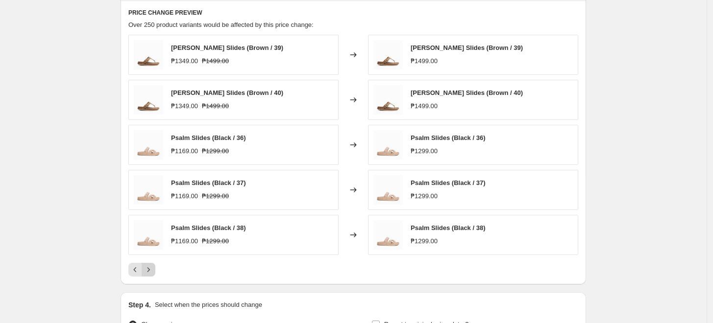
click at [152, 267] on icon "Next" at bounding box center [149, 270] width 10 height 10
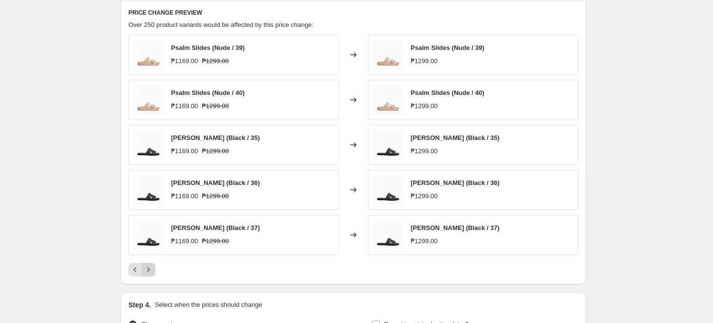
click at [152, 267] on icon "Next" at bounding box center [149, 270] width 10 height 10
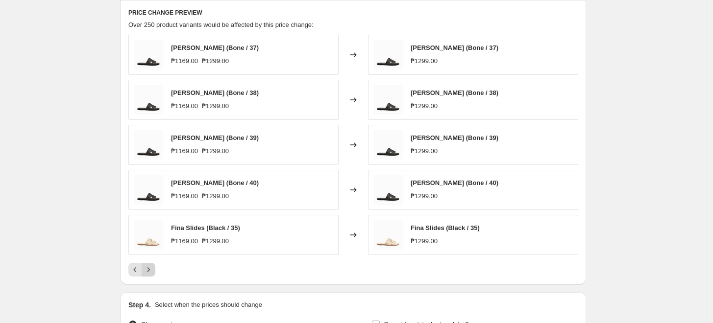
click at [152, 267] on icon "Next" at bounding box center [149, 270] width 10 height 10
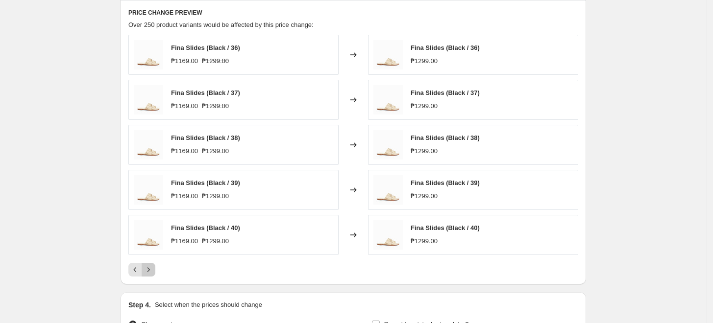
click at [152, 267] on icon "Next" at bounding box center [149, 270] width 10 height 10
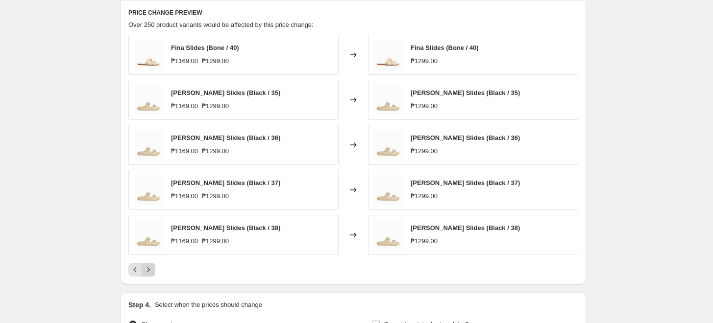
click at [152, 267] on icon "Next" at bounding box center [149, 270] width 10 height 10
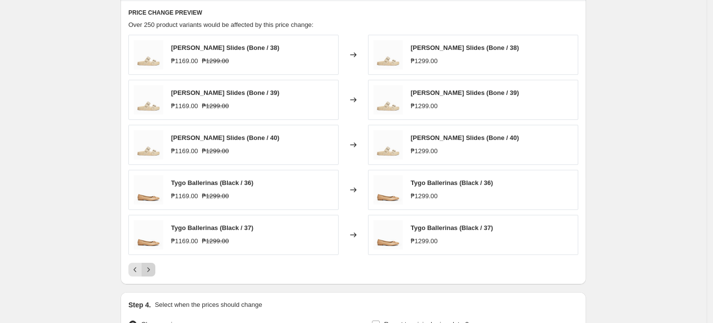
click at [152, 267] on icon "Next" at bounding box center [149, 270] width 10 height 10
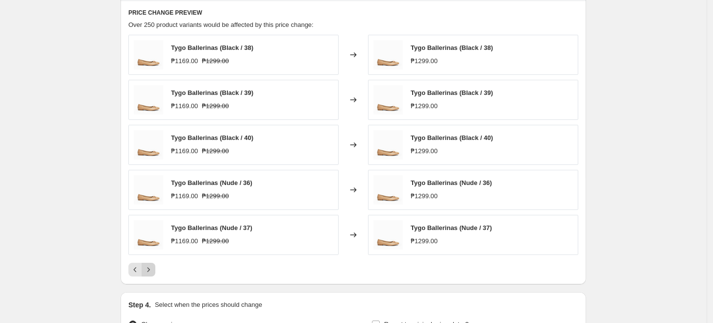
click at [152, 267] on icon "Next" at bounding box center [149, 270] width 10 height 10
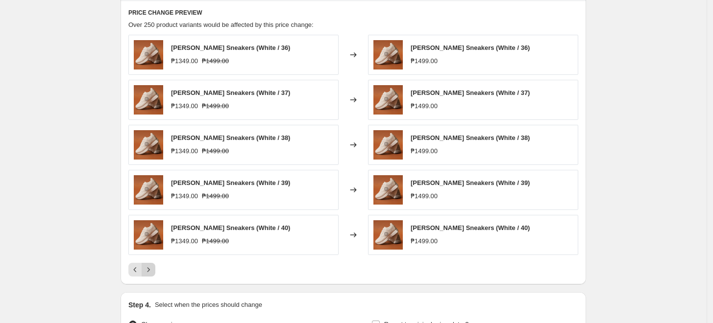
click at [152, 267] on icon "Next" at bounding box center [149, 270] width 10 height 10
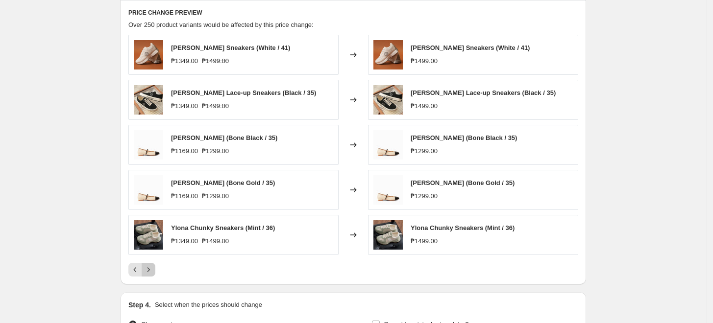
click at [152, 267] on icon "Next" at bounding box center [149, 270] width 10 height 10
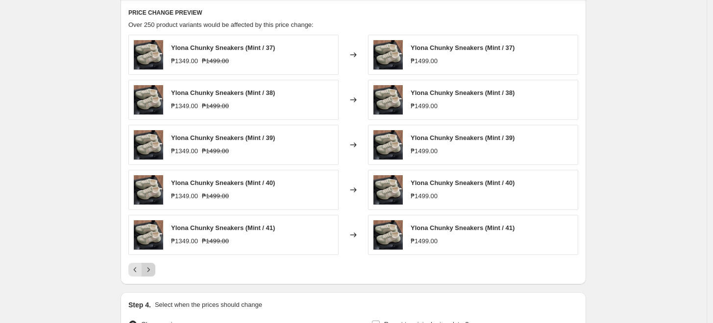
click at [152, 267] on icon "Next" at bounding box center [149, 270] width 10 height 10
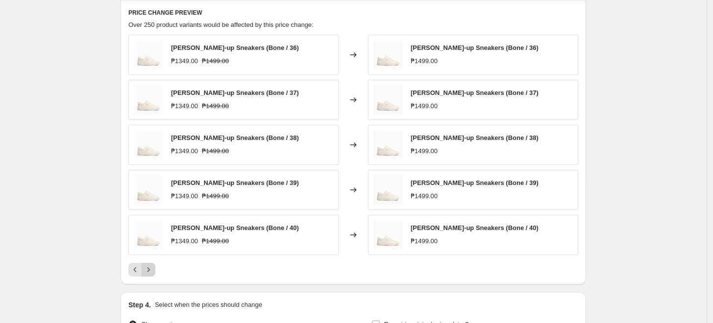
click at [152, 267] on icon "Next" at bounding box center [149, 270] width 10 height 10
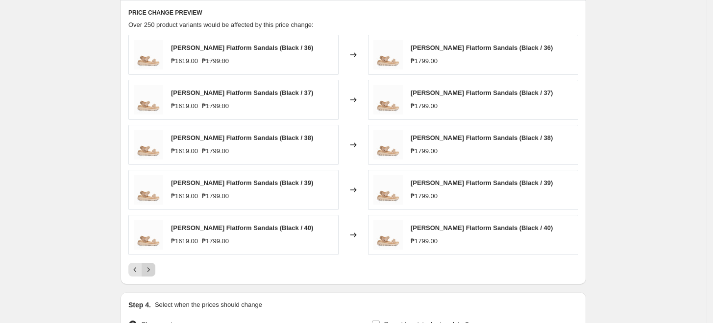
click at [152, 267] on icon "Next" at bounding box center [149, 270] width 10 height 10
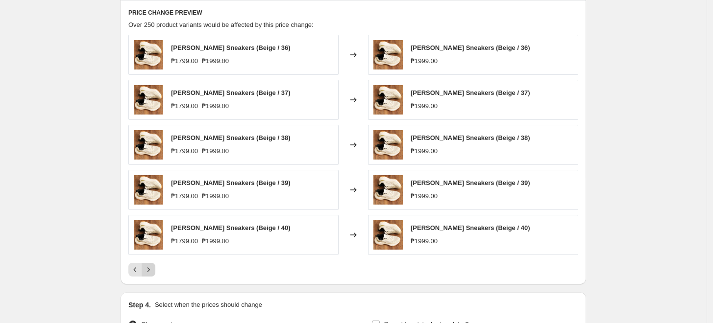
click at [152, 267] on icon "Next" at bounding box center [149, 270] width 10 height 10
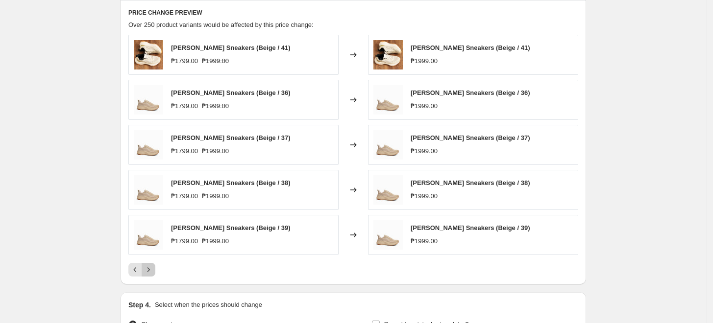
click at [152, 267] on icon "Next" at bounding box center [149, 270] width 10 height 10
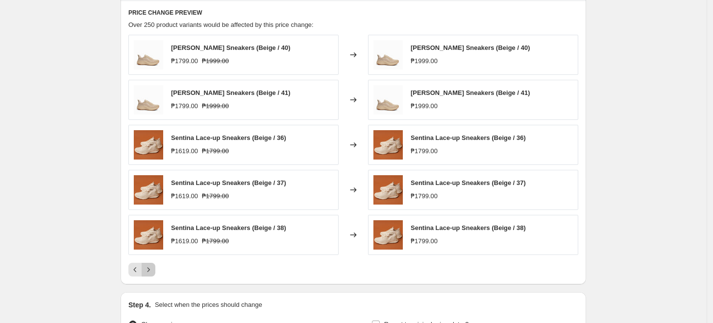
click at [152, 267] on icon "Next" at bounding box center [149, 270] width 10 height 10
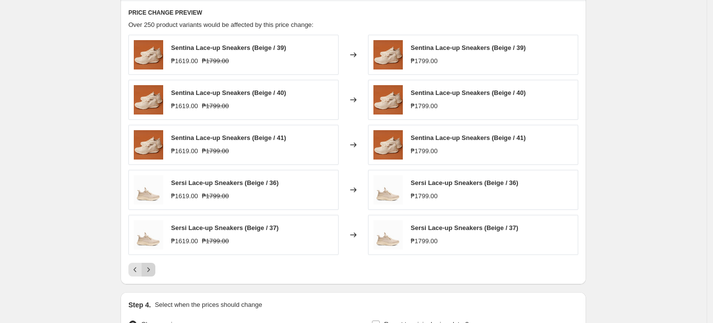
click at [152, 267] on icon "Next" at bounding box center [149, 270] width 10 height 10
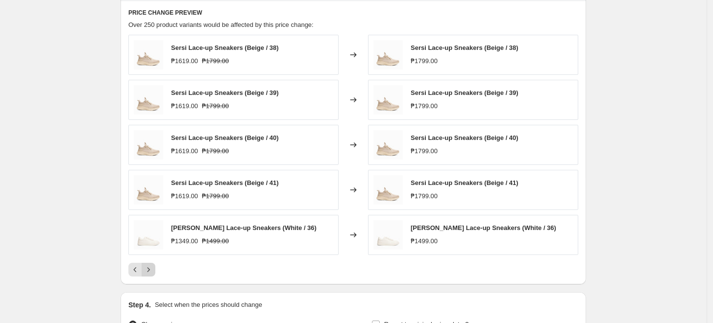
click at [152, 267] on icon "Next" at bounding box center [149, 270] width 10 height 10
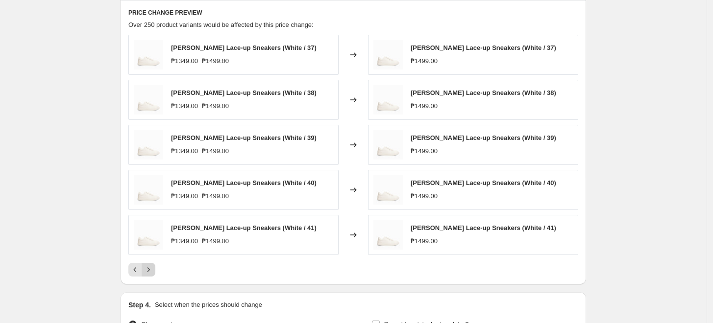
click at [152, 267] on icon "Next" at bounding box center [149, 270] width 10 height 10
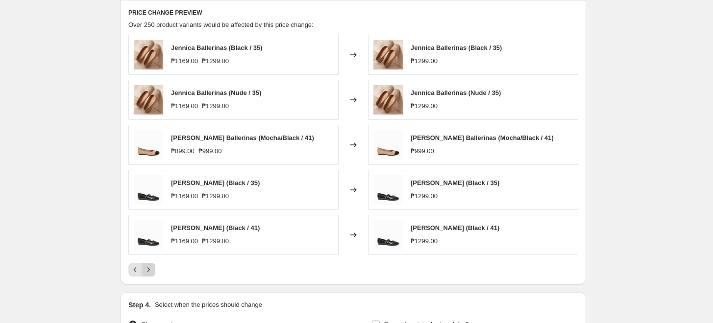
click at [152, 267] on icon "Next" at bounding box center [149, 270] width 10 height 10
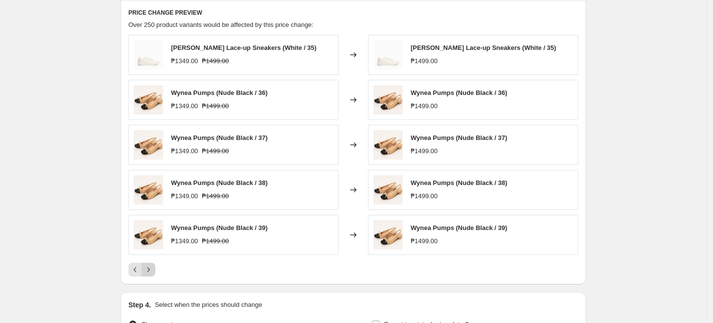
click at [152, 267] on icon "Next" at bounding box center [149, 270] width 10 height 10
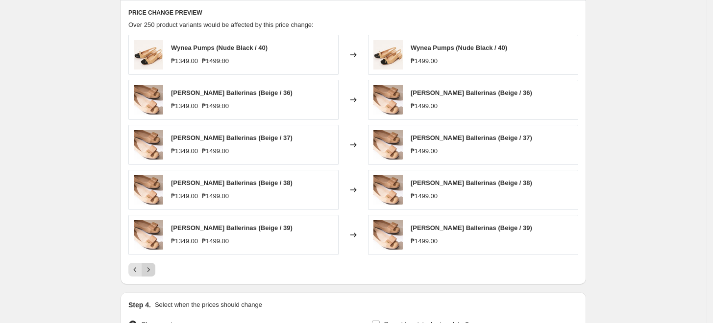
click at [152, 267] on icon "Next" at bounding box center [149, 270] width 10 height 10
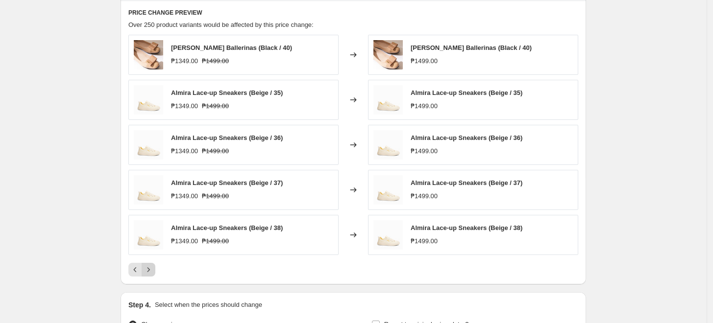
click at [152, 267] on icon "Next" at bounding box center [149, 270] width 10 height 10
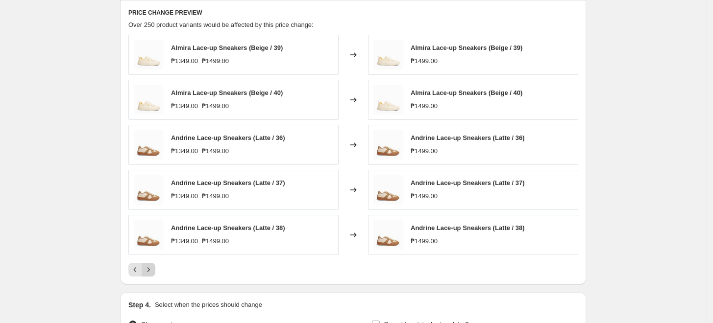
click at [152, 267] on icon "Next" at bounding box center [149, 270] width 10 height 10
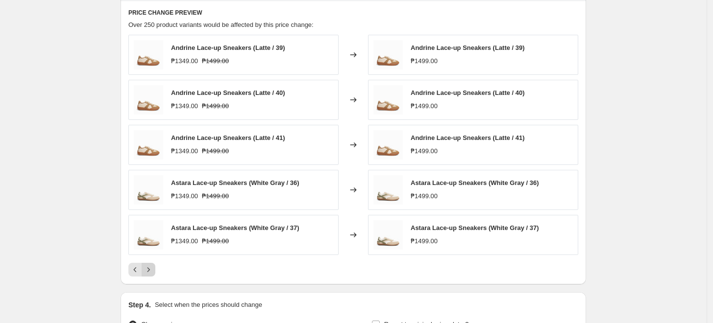
click at [152, 267] on icon "Next" at bounding box center [149, 270] width 10 height 10
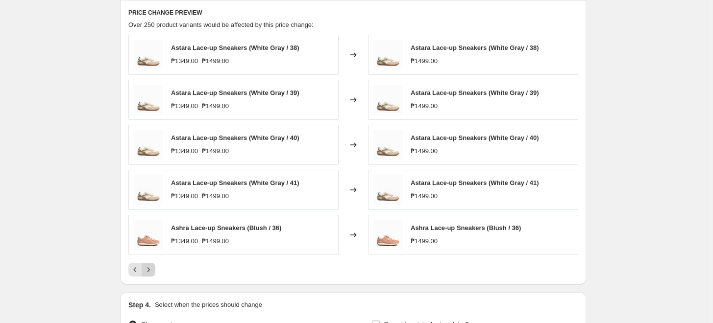
click at [152, 267] on icon "Next" at bounding box center [149, 270] width 10 height 10
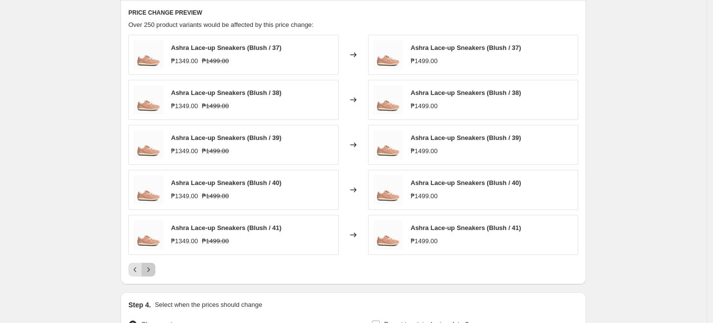
click at [152, 267] on icon "Next" at bounding box center [149, 270] width 10 height 10
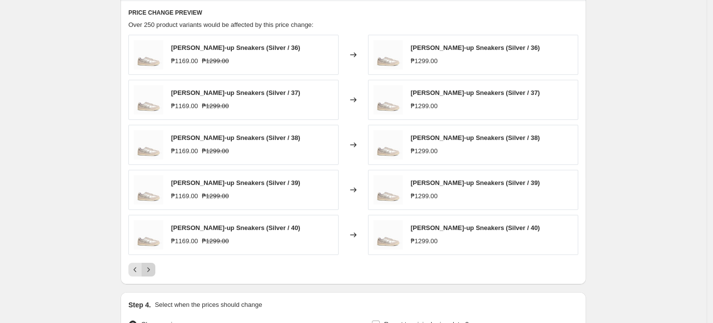
click at [152, 267] on icon "Next" at bounding box center [149, 270] width 10 height 10
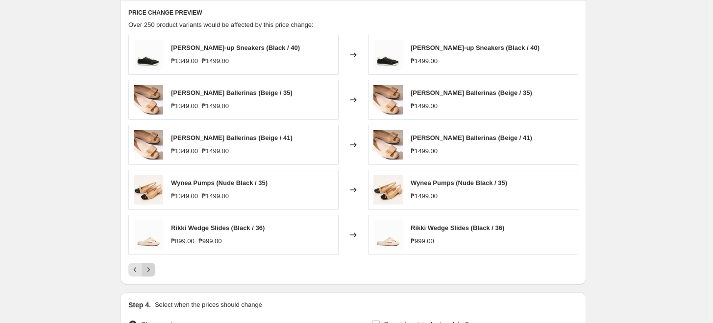
click at [152, 267] on icon "Next" at bounding box center [149, 270] width 10 height 10
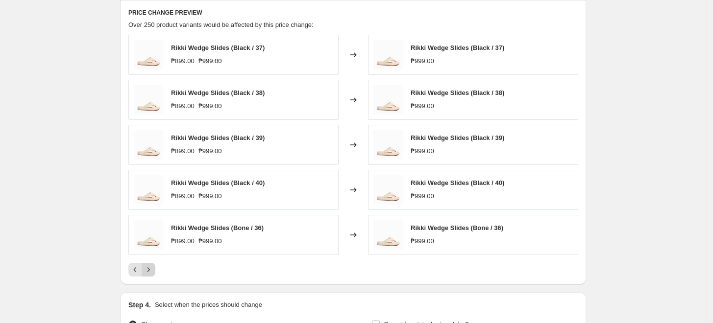
click at [152, 267] on icon "Next" at bounding box center [149, 270] width 10 height 10
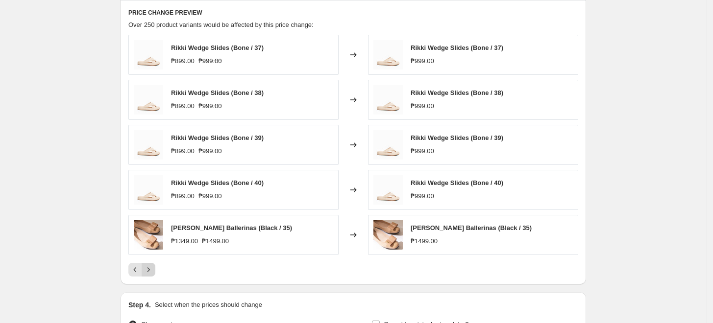
click at [152, 267] on icon "Next" at bounding box center [149, 270] width 10 height 10
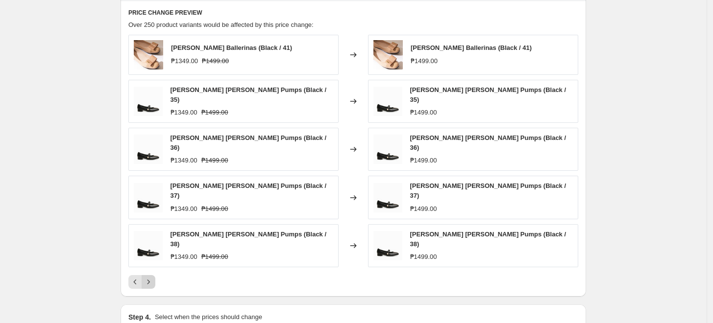
click at [152, 277] on icon "Next" at bounding box center [149, 282] width 10 height 10
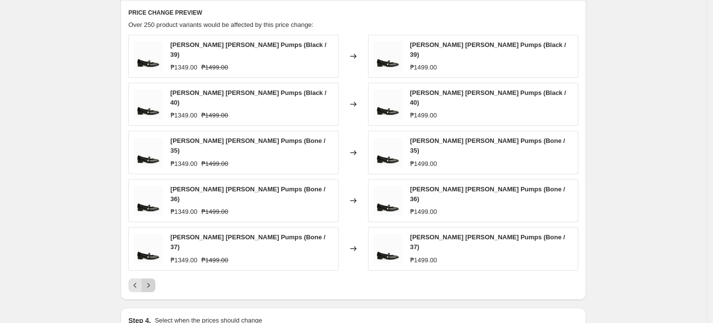
click at [152, 281] on icon "Next" at bounding box center [149, 286] width 10 height 10
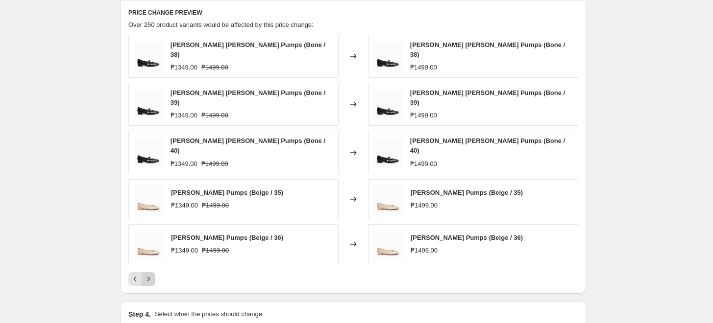
click at [152, 274] on icon "Next" at bounding box center [149, 279] width 10 height 10
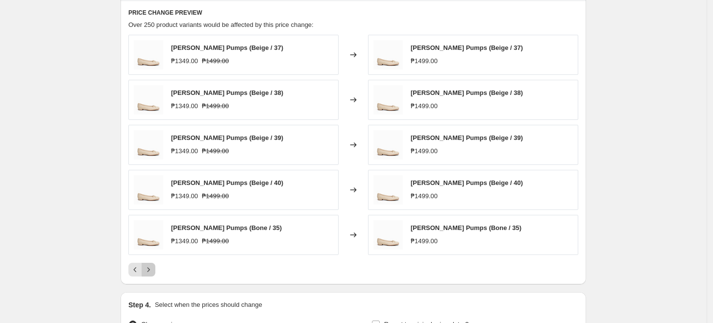
click at [152, 267] on icon "Next" at bounding box center [149, 270] width 10 height 10
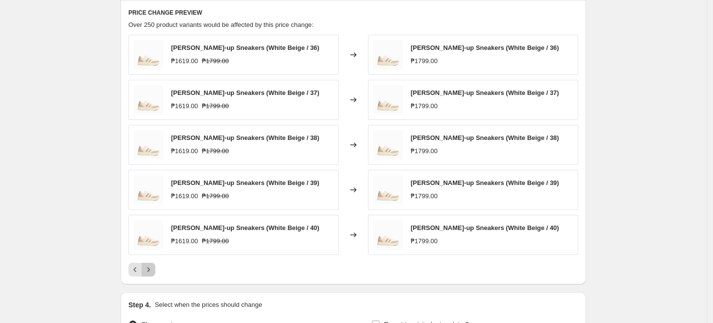
click at [152, 267] on icon "Next" at bounding box center [149, 270] width 10 height 10
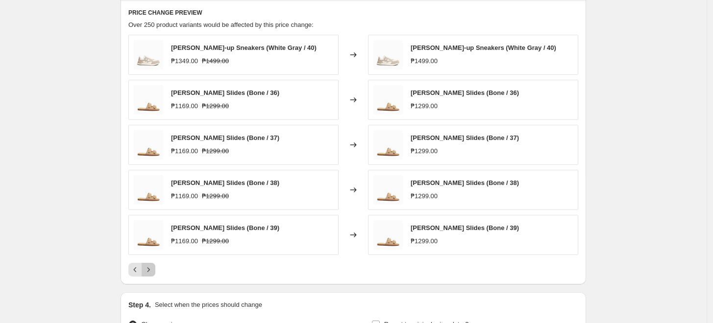
click at [152, 267] on icon "Next" at bounding box center [149, 270] width 10 height 10
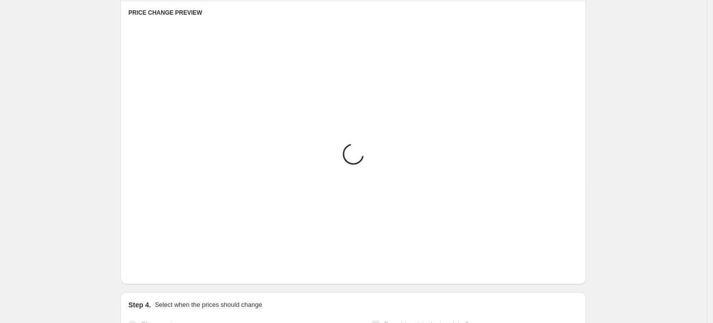
click at [152, 267] on icon "Next" at bounding box center [149, 270] width 10 height 10
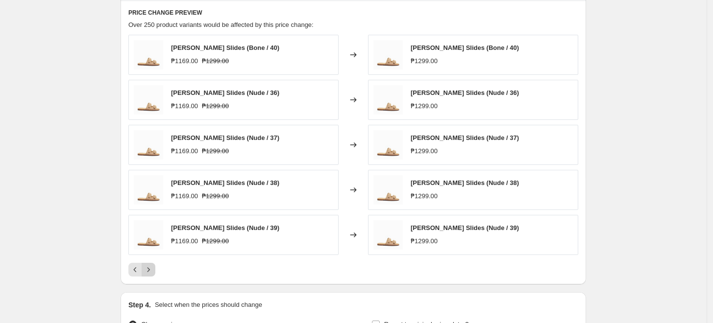
click at [152, 267] on icon "Next" at bounding box center [149, 270] width 10 height 10
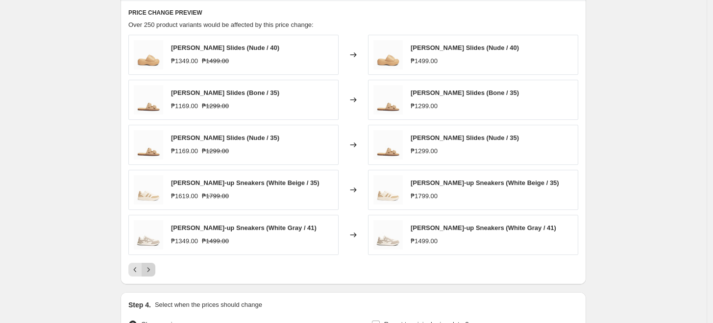
click at [152, 267] on icon "Next" at bounding box center [149, 270] width 10 height 10
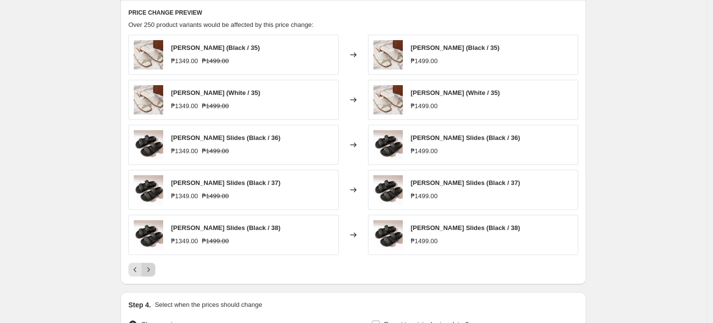
click at [152, 267] on icon "Next" at bounding box center [149, 270] width 10 height 10
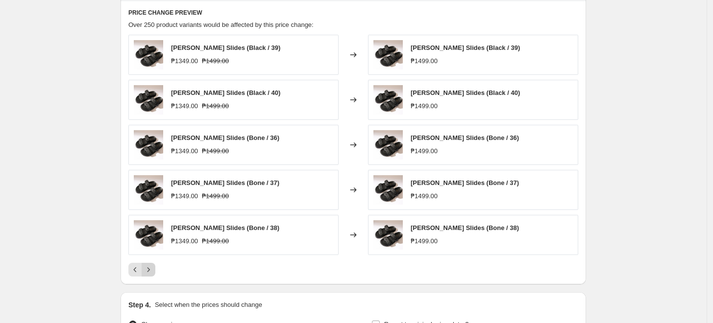
click at [152, 267] on icon "Next" at bounding box center [149, 270] width 10 height 10
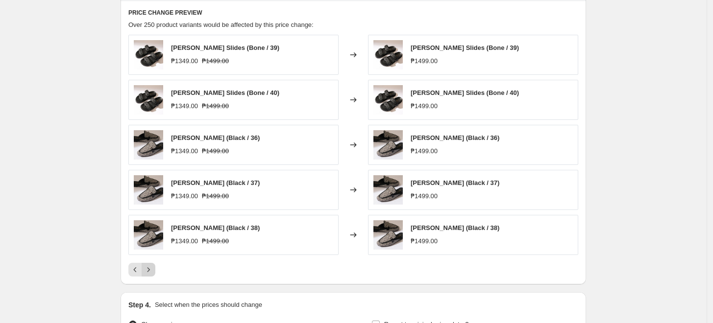
click at [152, 267] on icon "Next" at bounding box center [149, 270] width 10 height 10
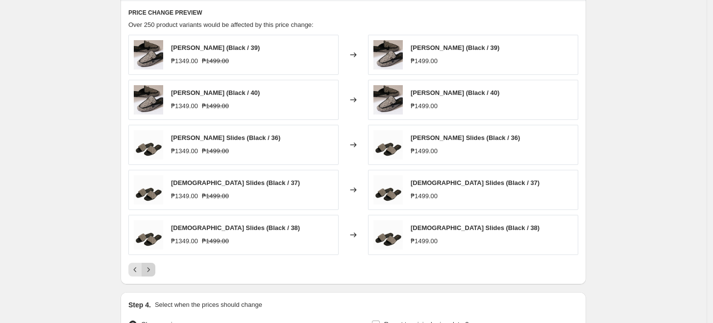
click at [152, 267] on icon "Next" at bounding box center [149, 270] width 10 height 10
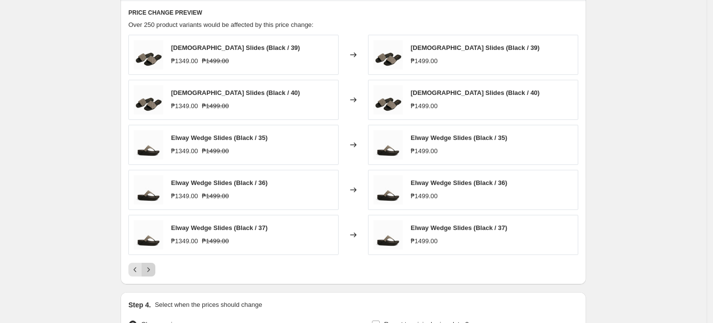
click at [152, 267] on icon "Next" at bounding box center [149, 270] width 10 height 10
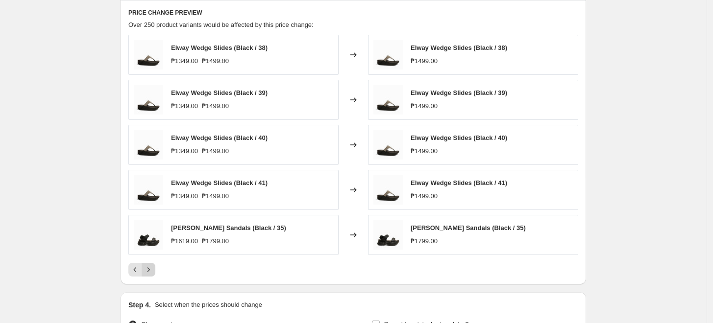
click at [152, 267] on icon "Next" at bounding box center [149, 270] width 10 height 10
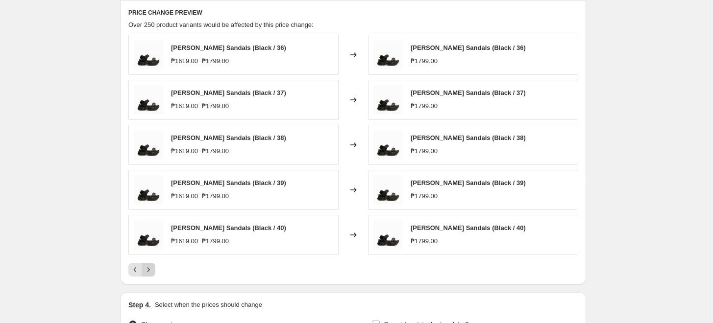
click at [152, 267] on icon "Next" at bounding box center [149, 270] width 10 height 10
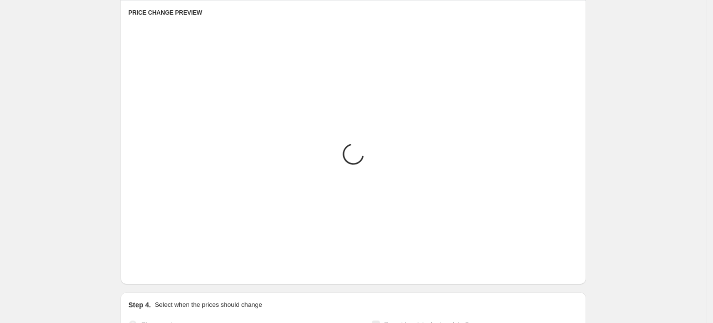
click at [152, 267] on icon "Next" at bounding box center [149, 270] width 10 height 10
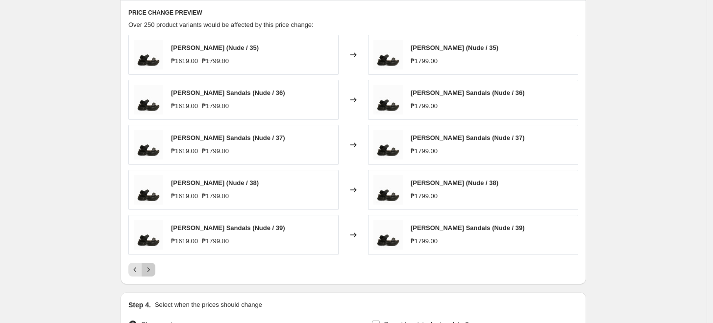
click at [152, 266] on icon "Next" at bounding box center [149, 270] width 10 height 10
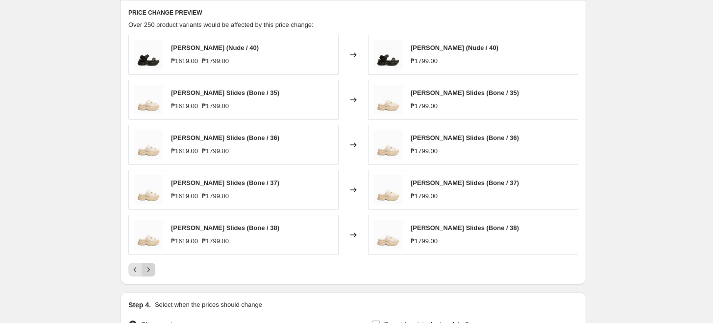
click at [152, 266] on icon "Next" at bounding box center [149, 270] width 10 height 10
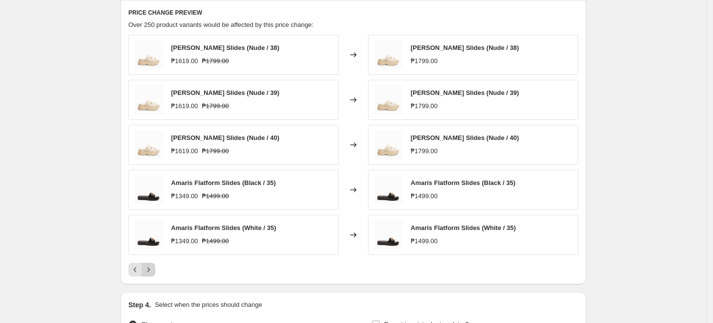
click at [152, 266] on icon "Next" at bounding box center [149, 270] width 10 height 10
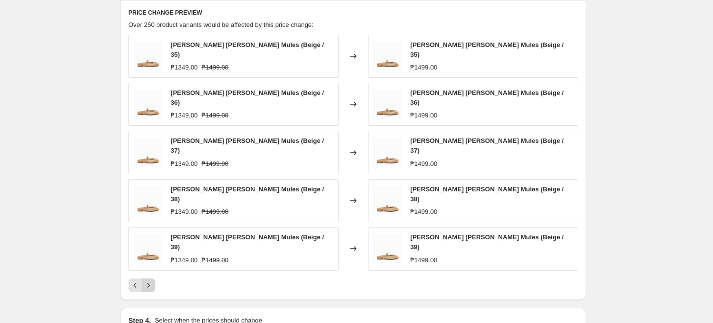
click at [152, 281] on icon "Next" at bounding box center [149, 286] width 10 height 10
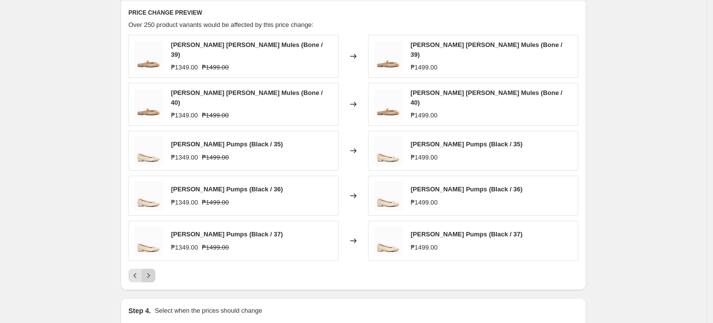
click at [152, 271] on icon "Next" at bounding box center [149, 276] width 10 height 10
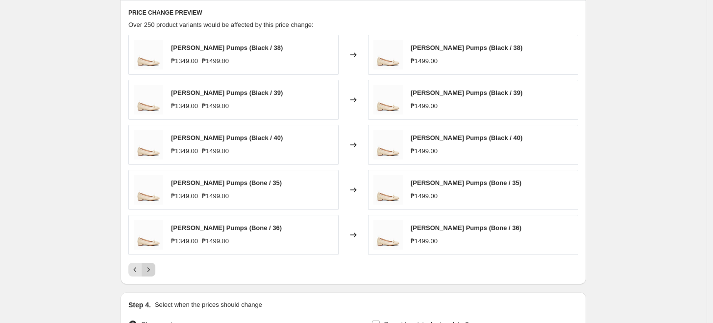
click at [152, 266] on icon "Next" at bounding box center [149, 270] width 10 height 10
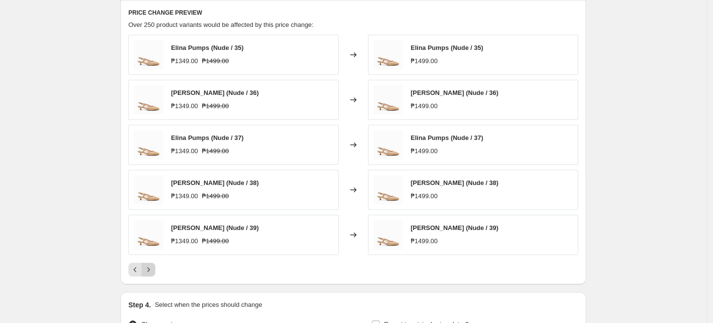
click at [142, 270] on button "Previous" at bounding box center [135, 270] width 14 height 14
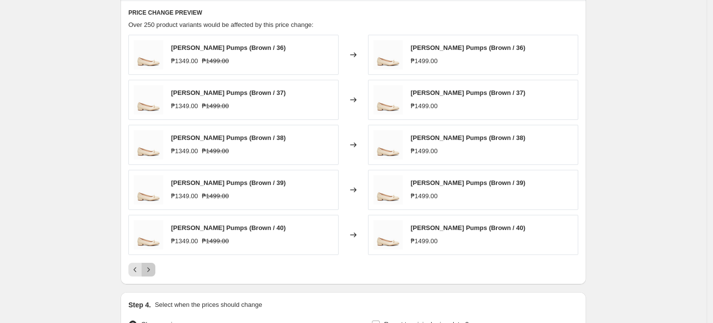
click at [152, 272] on icon "Next" at bounding box center [149, 270] width 10 height 10
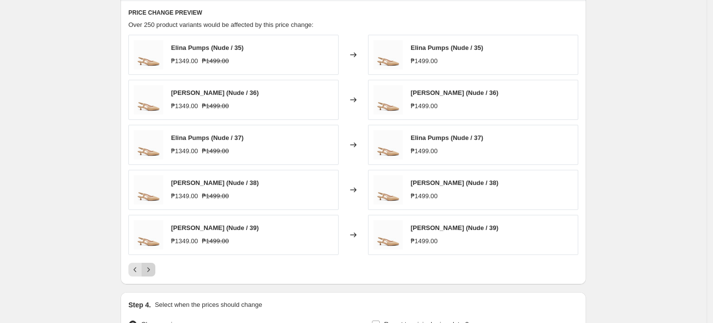
click at [152, 272] on icon "Next" at bounding box center [149, 270] width 10 height 10
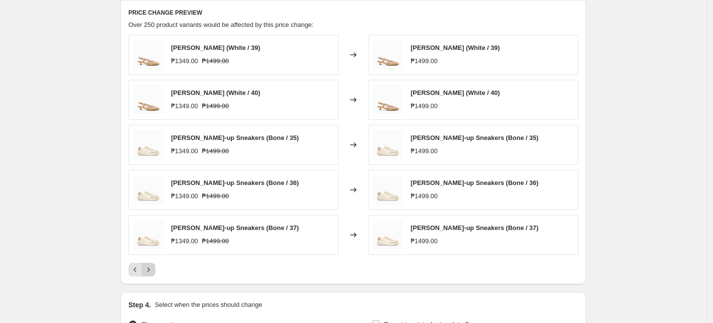
click at [152, 272] on icon "Next" at bounding box center [149, 270] width 10 height 10
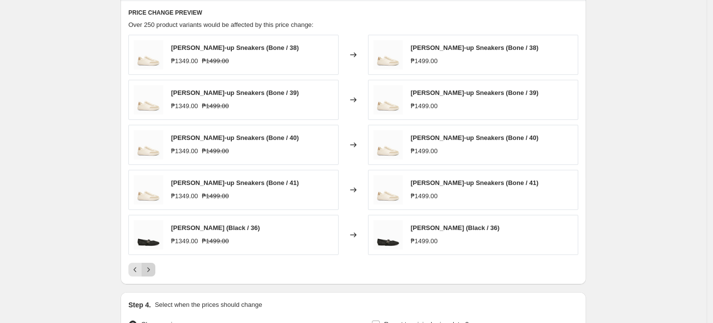
click at [152, 272] on icon "Next" at bounding box center [149, 270] width 10 height 10
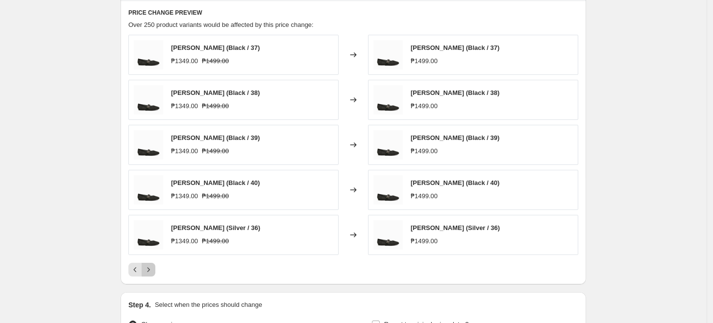
click at [152, 272] on icon "Next" at bounding box center [149, 270] width 10 height 10
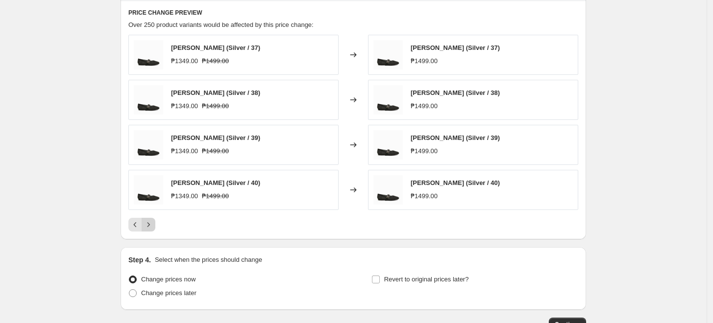
click at [152, 272] on div "Step 4. Select when the prices should change Change prices now Change prices la…" at bounding box center [353, 278] width 450 height 47
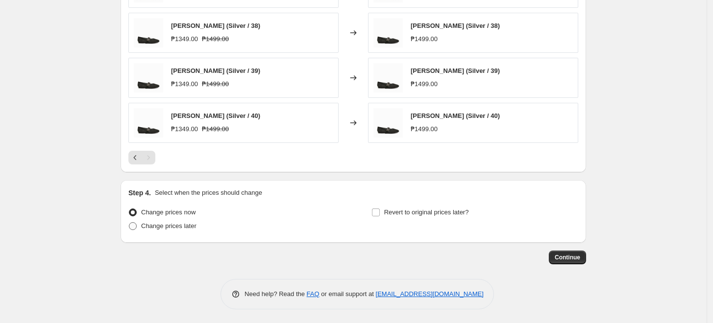
click at [169, 230] on span "Change prices later" at bounding box center [168, 225] width 55 height 7
click at [129, 223] on input "Change prices later" at bounding box center [129, 222] width 0 height 0
radio input "true"
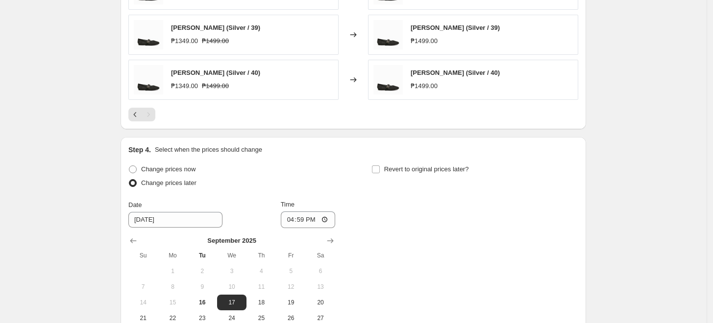
scroll to position [721, 0]
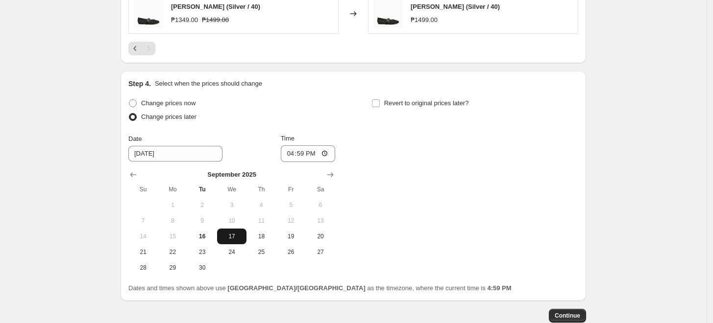
click at [241, 235] on span "17" at bounding box center [232, 237] width 22 height 8
click at [290, 159] on input "16:59" at bounding box center [308, 153] width 55 height 17
type input "00:00"
click at [402, 151] on div "Change prices now Change prices later Date [DATE] Time 00:00 [DATE] Su Mo Tu We…" at bounding box center [353, 186] width 450 height 179
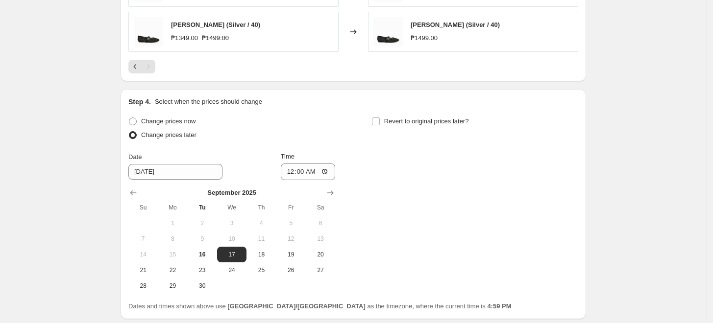
scroll to position [707, 0]
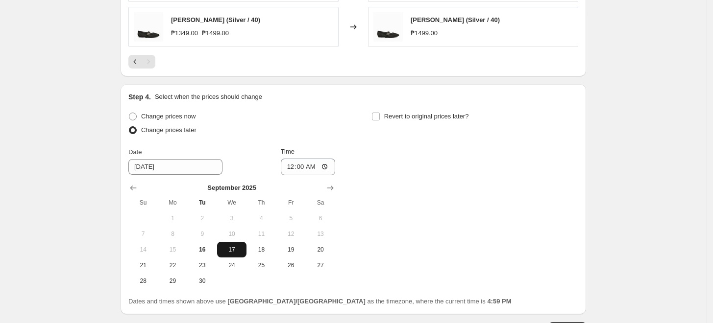
click at [235, 250] on span "17" at bounding box center [232, 250] width 22 height 8
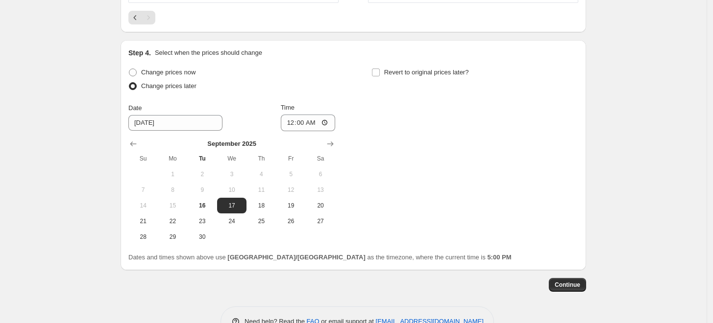
scroll to position [779, 0]
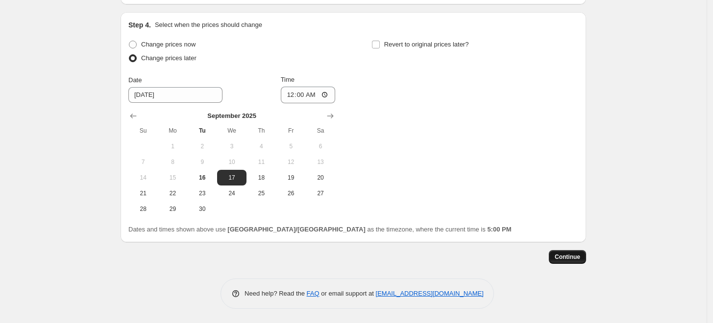
click at [574, 260] on span "Continue" at bounding box center [567, 257] width 25 height 8
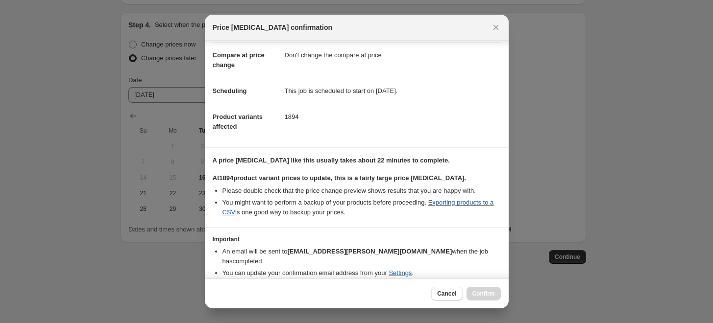
scroll to position [70, 0]
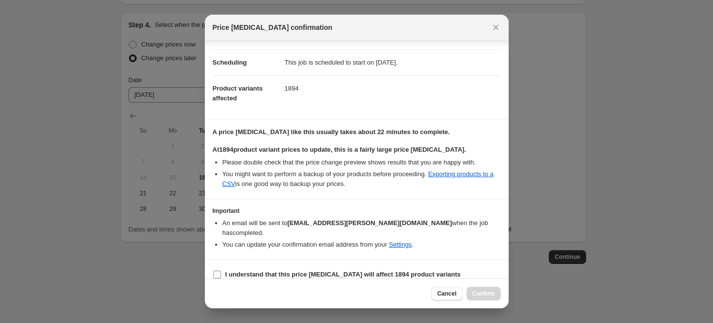
click at [223, 268] on label "I understand that this price [MEDICAL_DATA] will affect 1894 product variants" at bounding box center [337, 275] width 248 height 14
click at [221, 271] on input "I understand that this price [MEDICAL_DATA] will affect 1894 product variants" at bounding box center [217, 275] width 8 height 8
checkbox input "true"
click at [483, 295] on span "Confirm" at bounding box center [483, 294] width 23 height 8
